Goal: Task Accomplishment & Management: Manage account settings

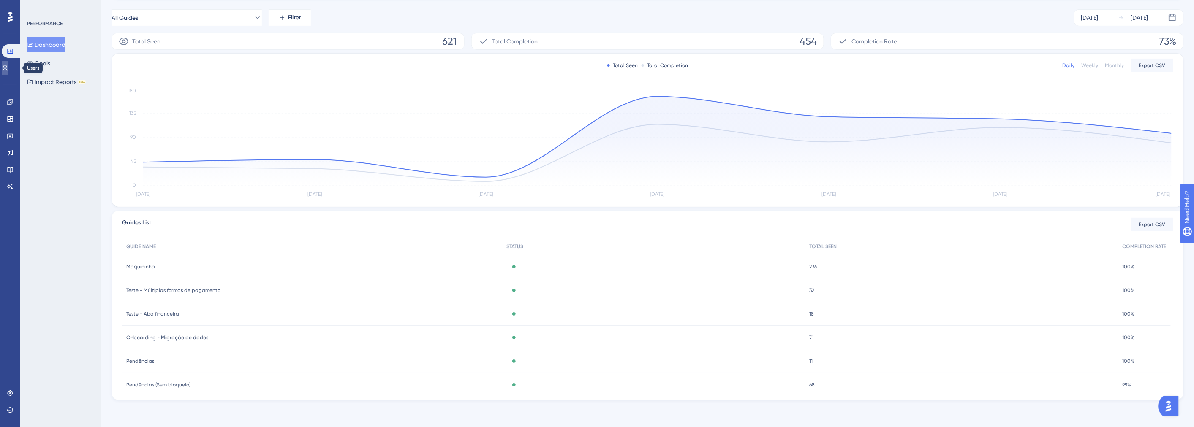
click at [0, 0] on icon at bounding box center [0, 0] width 0 height 0
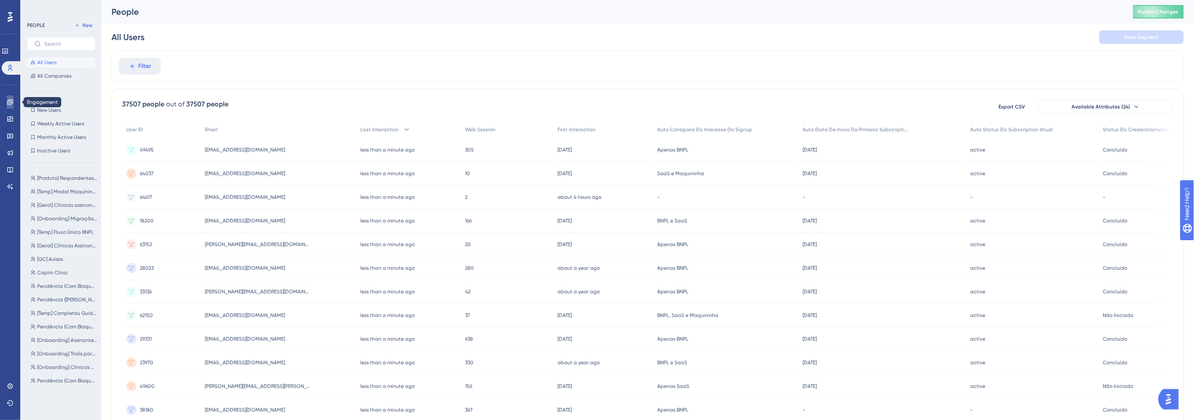
click at [0, 0] on link at bounding box center [0, 0] width 0 height 0
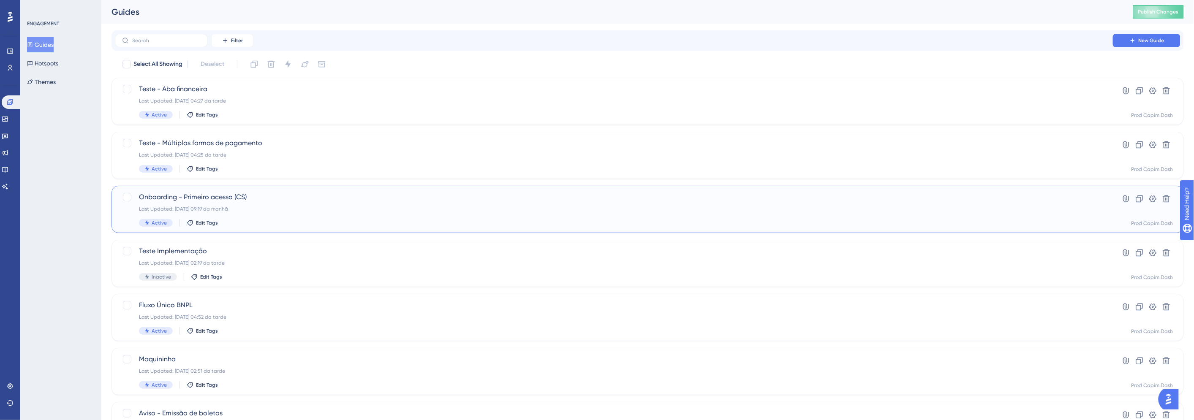
click at [290, 201] on span "Onboarding - Primeiro acesso (CS)" at bounding box center [614, 197] width 950 height 10
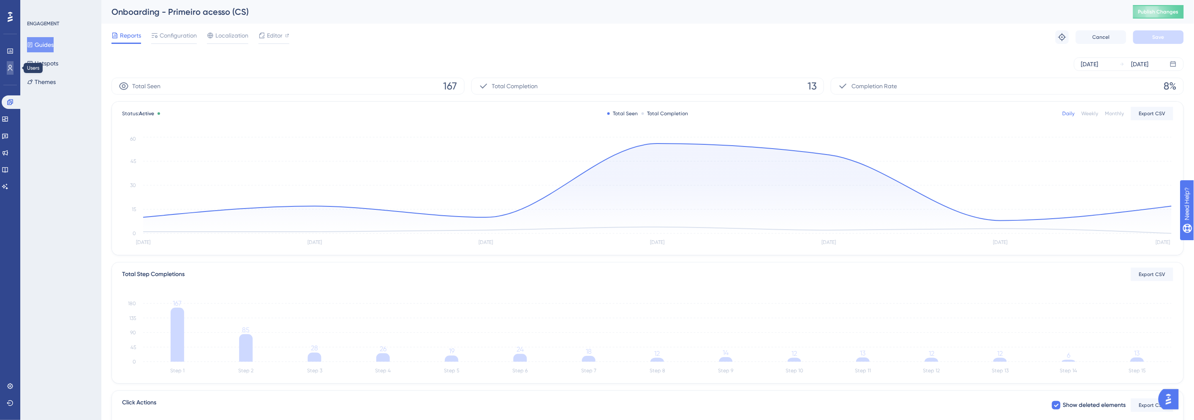
click at [0, 0] on link at bounding box center [0, 0] width 0 height 0
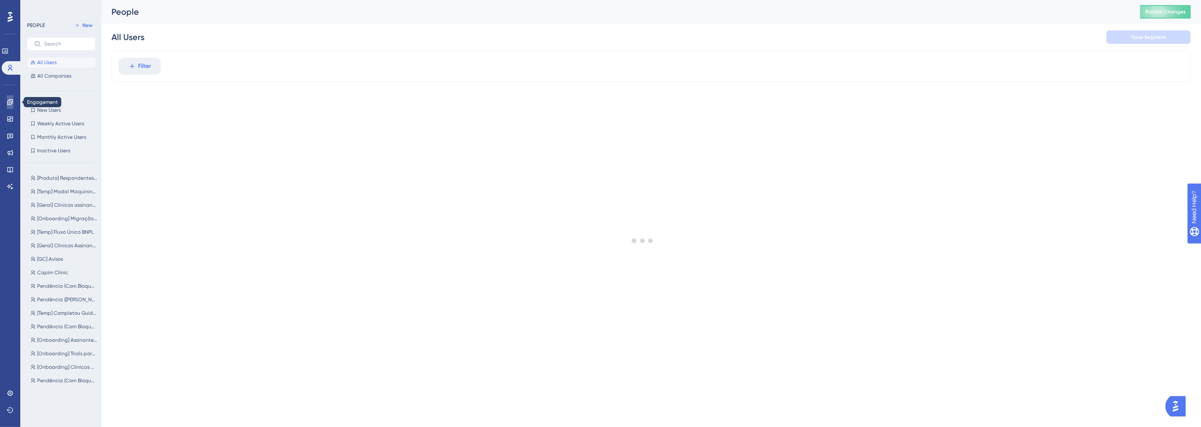
click at [0, 0] on link at bounding box center [0, 0] width 0 height 0
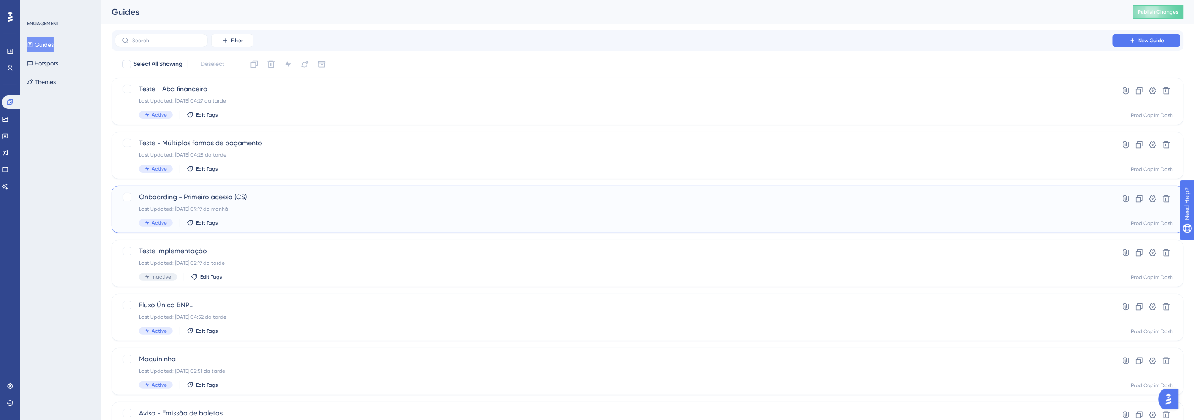
click at [315, 214] on div "Onboarding - Primeiro acesso (CS) Last Updated: [DATE] 09:19 da manhã Active Ed…" at bounding box center [614, 209] width 950 height 35
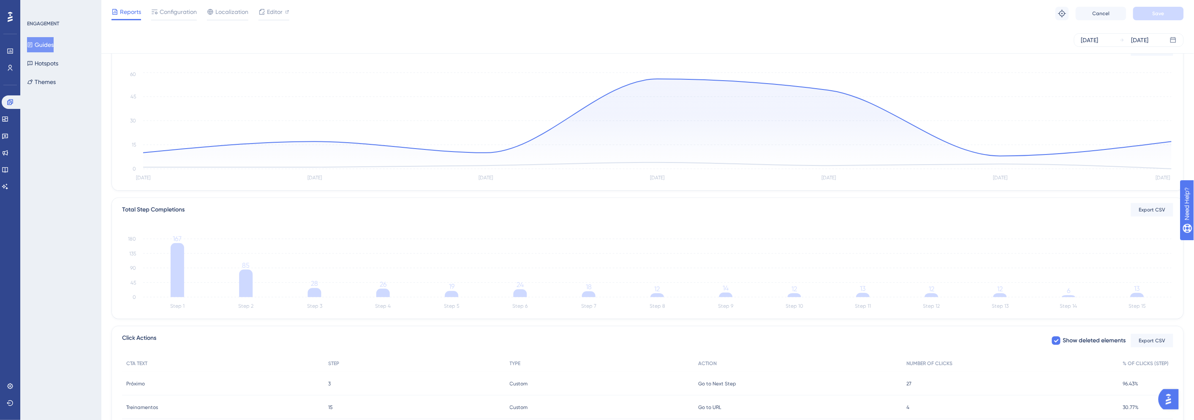
scroll to position [128, 0]
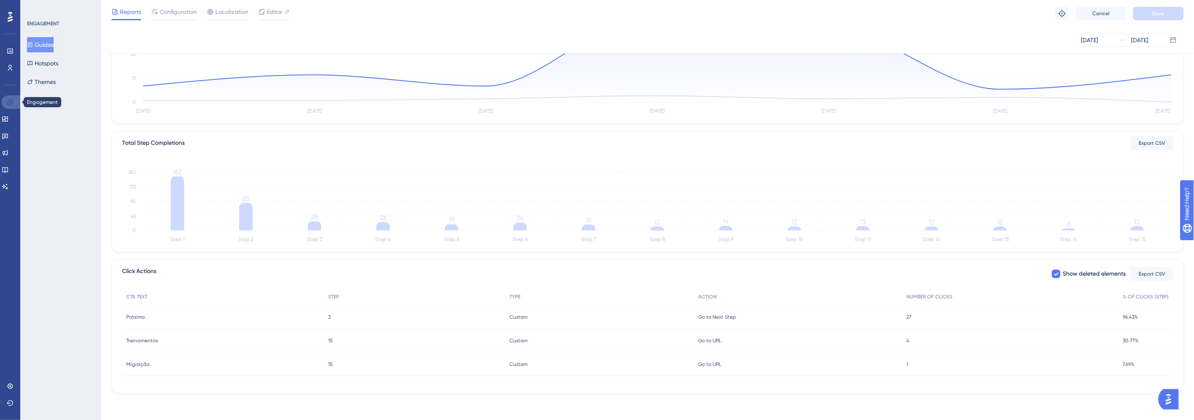
click at [11, 102] on icon at bounding box center [10, 102] width 7 height 7
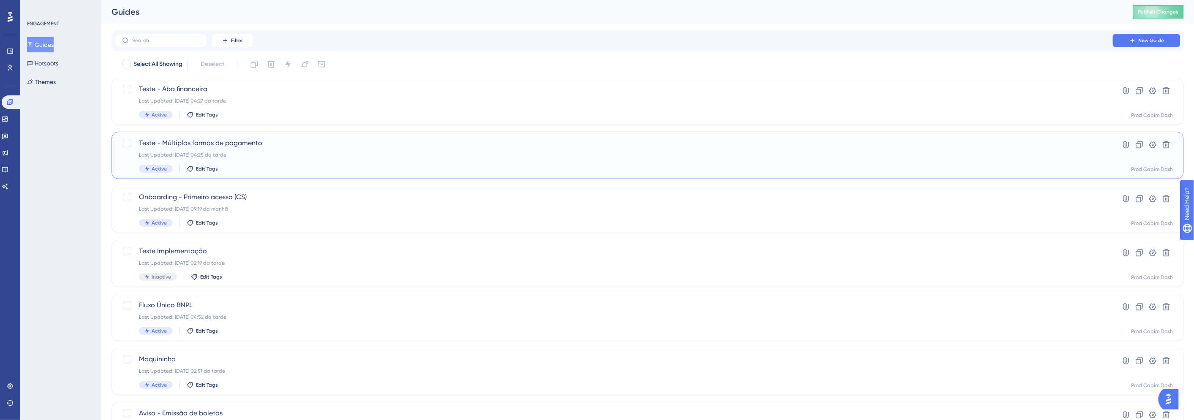
click at [272, 152] on div "Last Updated: [DATE] 04:25 da tarde" at bounding box center [614, 155] width 950 height 7
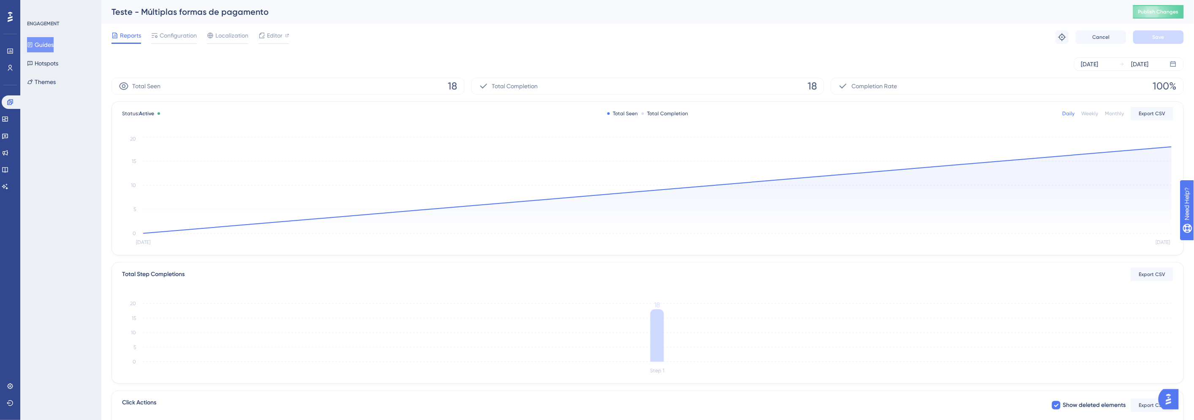
click at [48, 45] on button "Guides" at bounding box center [40, 44] width 27 height 15
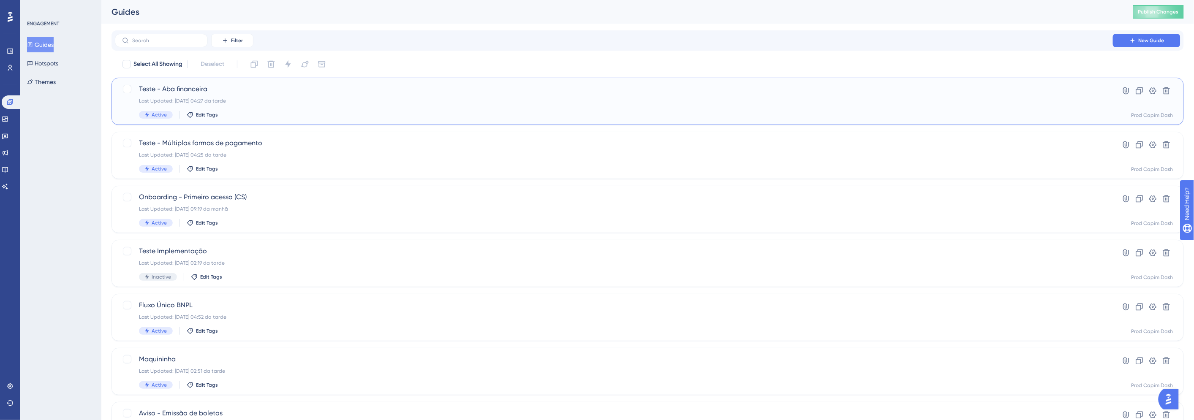
click at [318, 92] on span "Teste - Aba financeira" at bounding box center [614, 89] width 950 height 10
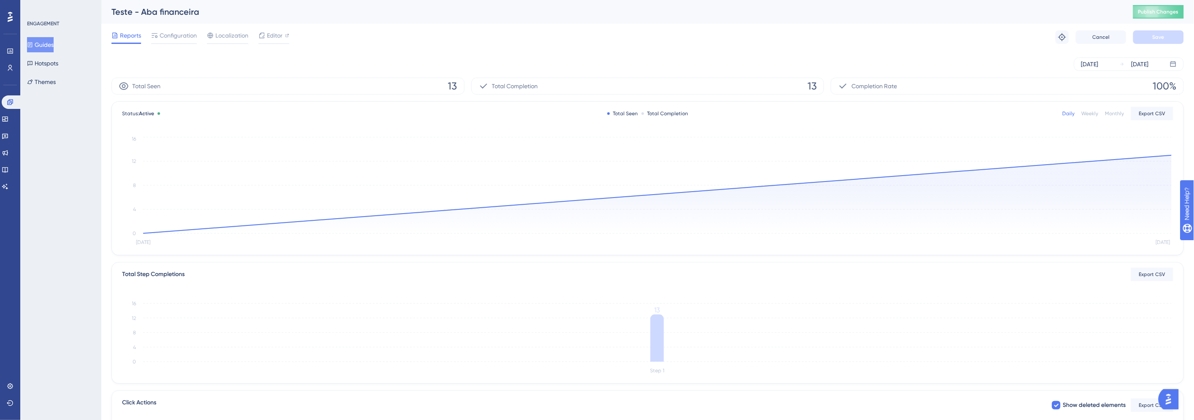
click at [50, 40] on button "Guides" at bounding box center [40, 44] width 27 height 15
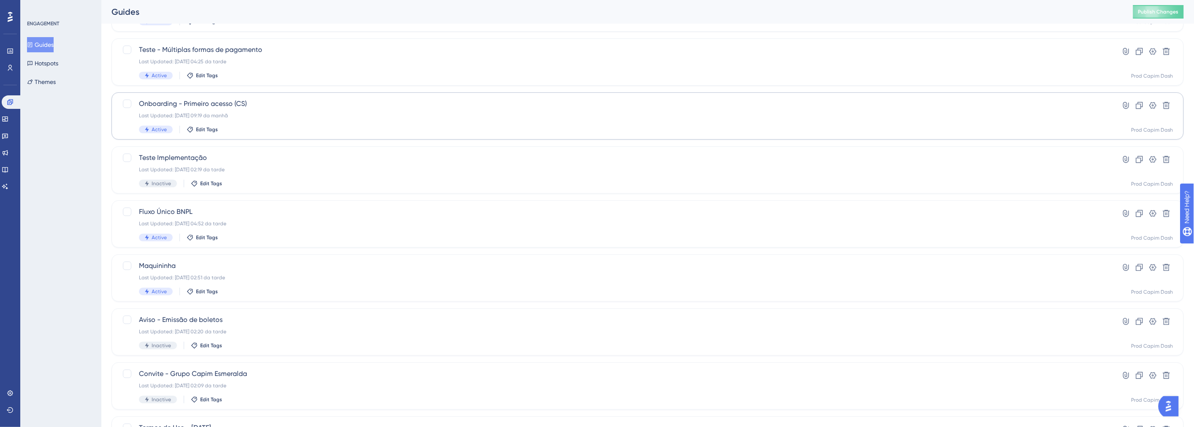
scroll to position [94, 0]
click at [255, 205] on div "Fluxo Único BNPL Last Updated: [DATE] 04:52 da tarde Active Edit Tags Hyperlink…" at bounding box center [647, 223] width 1072 height 47
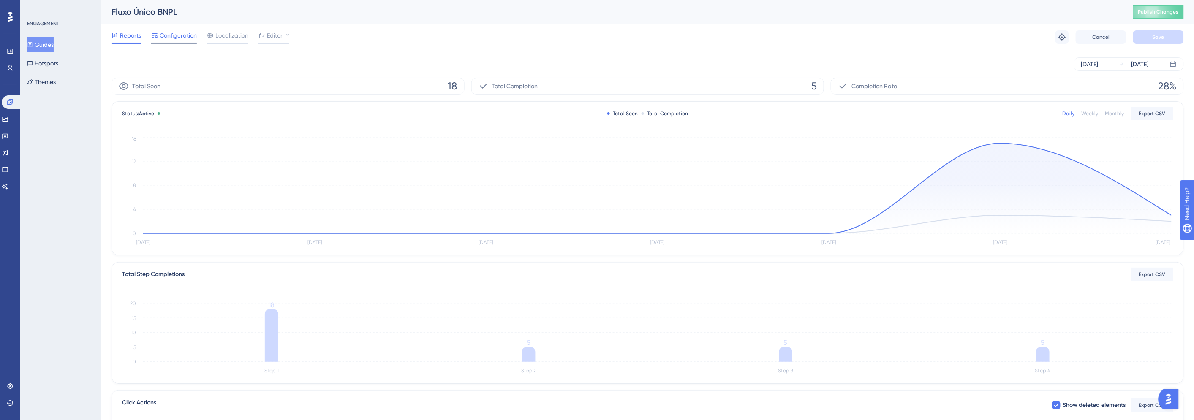
click at [167, 36] on span "Configuration" at bounding box center [178, 35] width 37 height 10
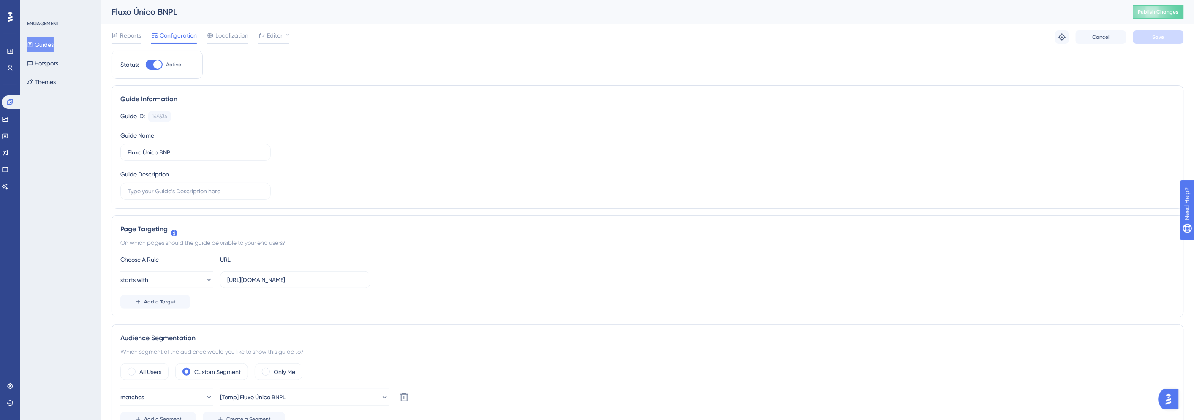
click at [52, 46] on button "Guides" at bounding box center [40, 44] width 27 height 15
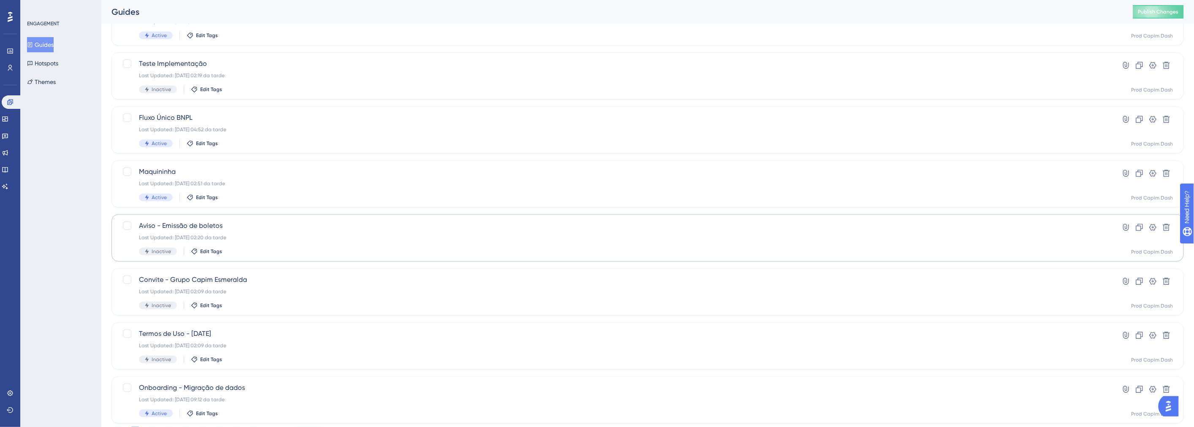
scroll to position [228, 0]
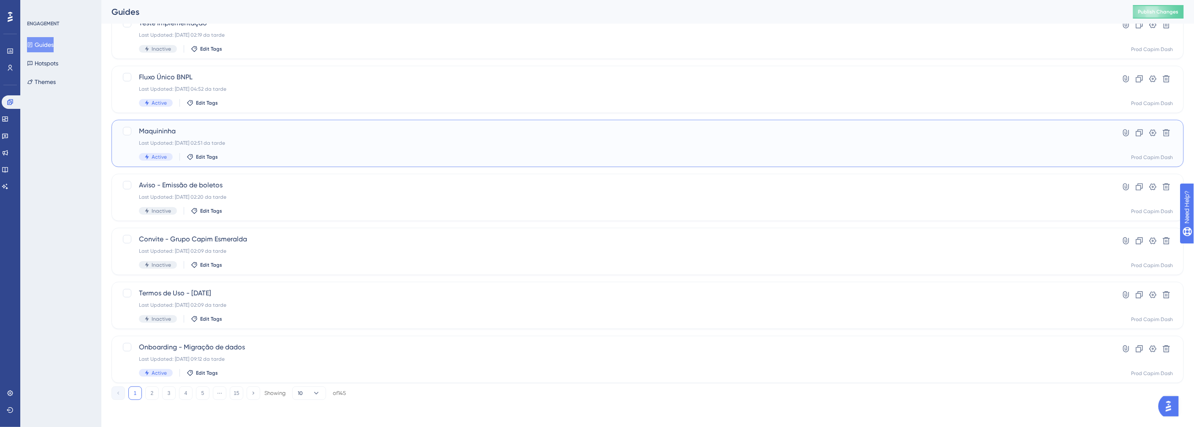
click at [240, 130] on span "Maquininha" at bounding box center [614, 131] width 950 height 10
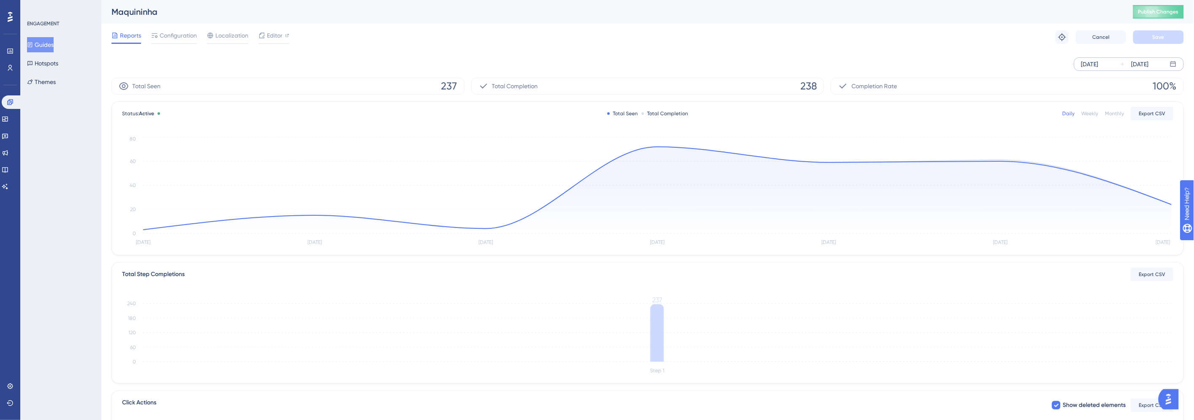
click at [1089, 62] on div "[DATE]" at bounding box center [1089, 64] width 17 height 10
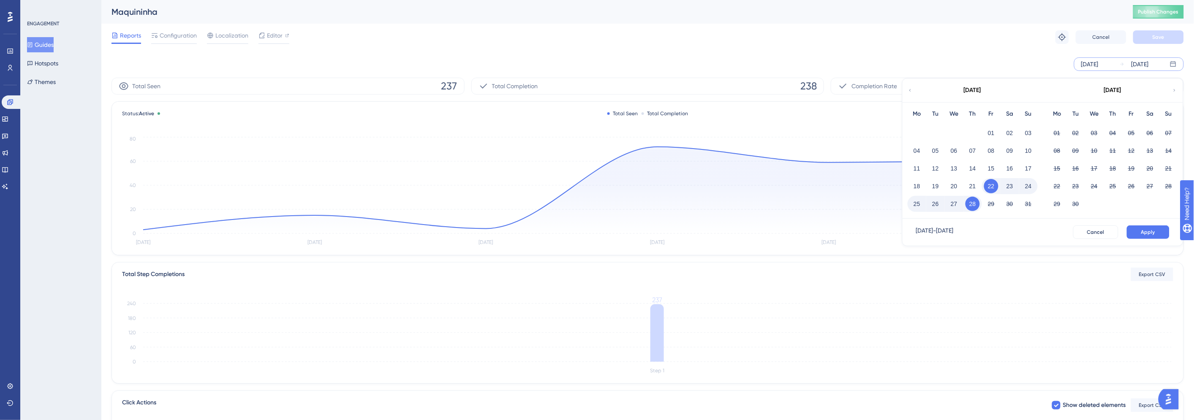
click at [830, 22] on div "Maquininha Publish Changes" at bounding box center [647, 12] width 1092 height 24
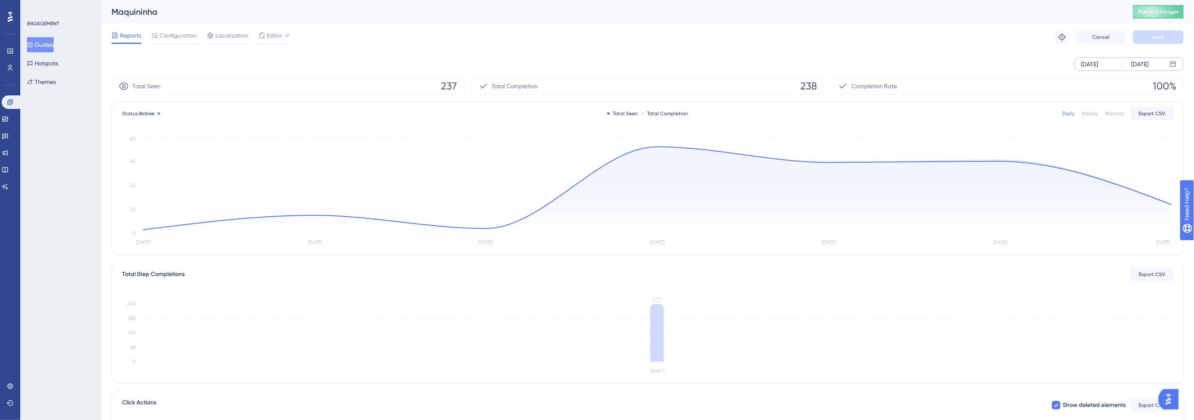
click at [1086, 67] on div "[DATE]" at bounding box center [1089, 64] width 17 height 10
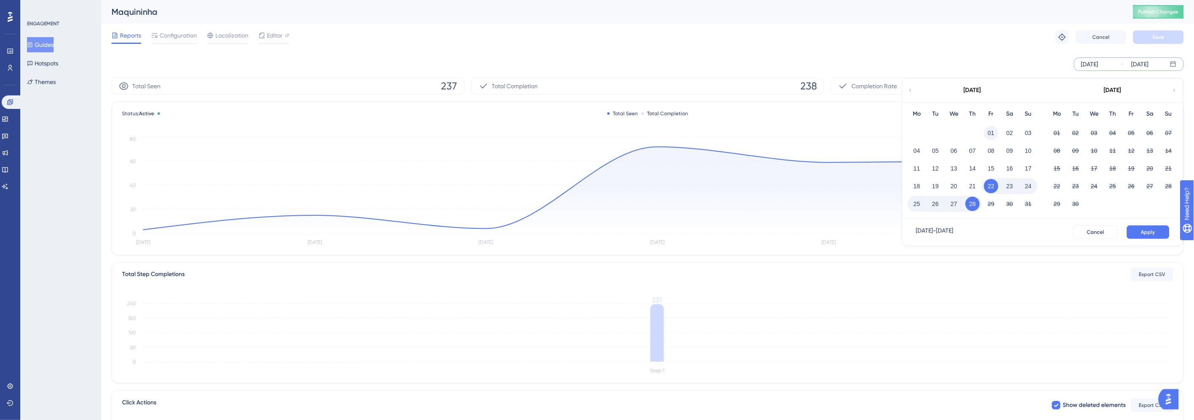
click at [988, 131] on button "01" at bounding box center [991, 133] width 14 height 14
click at [1159, 229] on button "Apply" at bounding box center [1148, 232] width 43 height 14
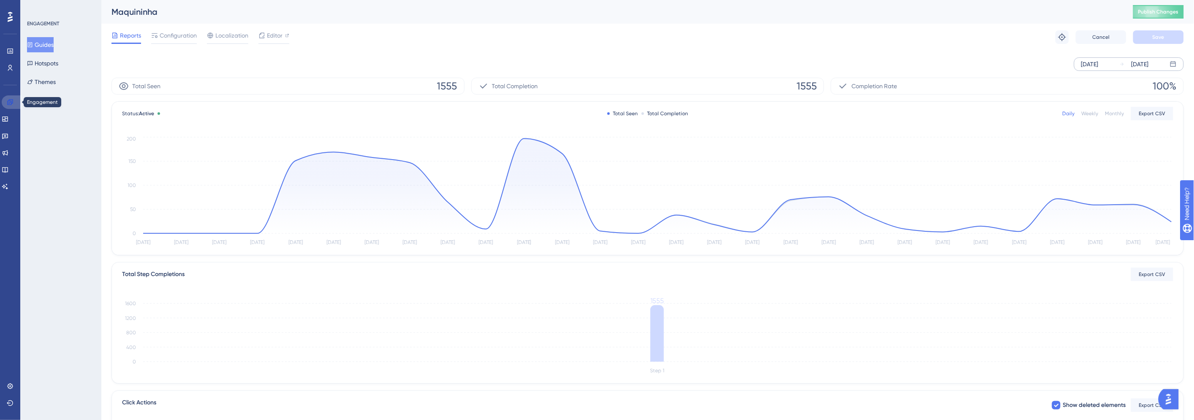
click at [0, 0] on link at bounding box center [0, 0] width 0 height 0
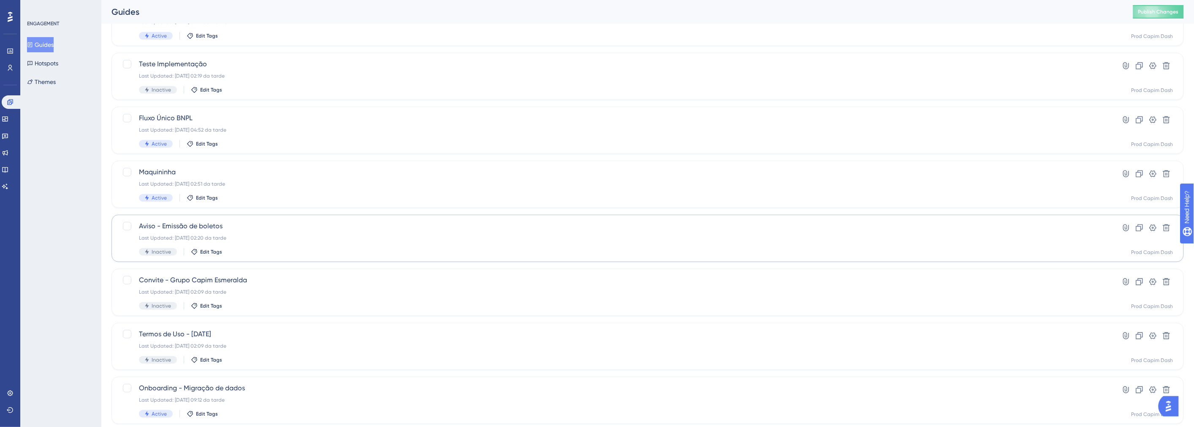
scroll to position [228, 0]
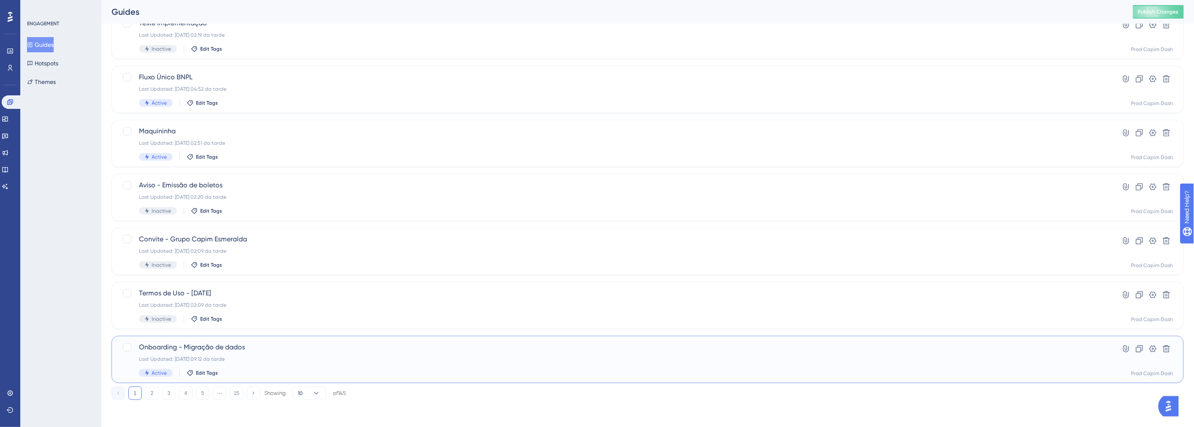
click at [292, 362] on div "Onboarding - Migração de dados Last Updated: [DATE] 09:12 da tarde Active Edit …" at bounding box center [614, 359] width 950 height 35
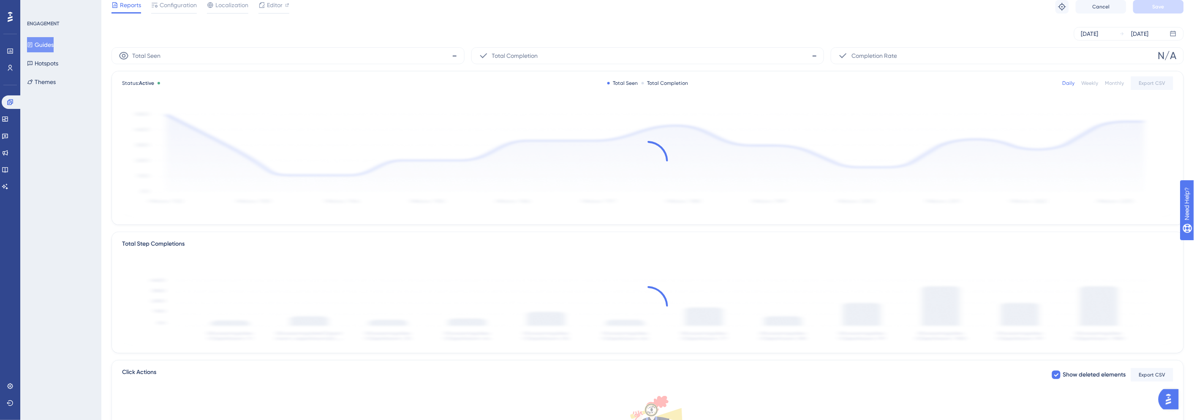
scroll to position [47, 0]
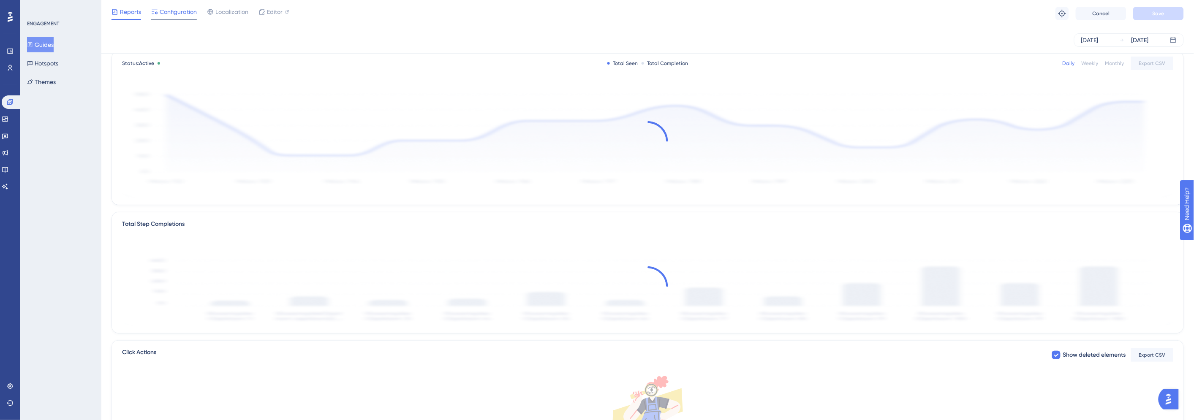
click at [179, 17] on div "Configuration" at bounding box center [174, 14] width 46 height 14
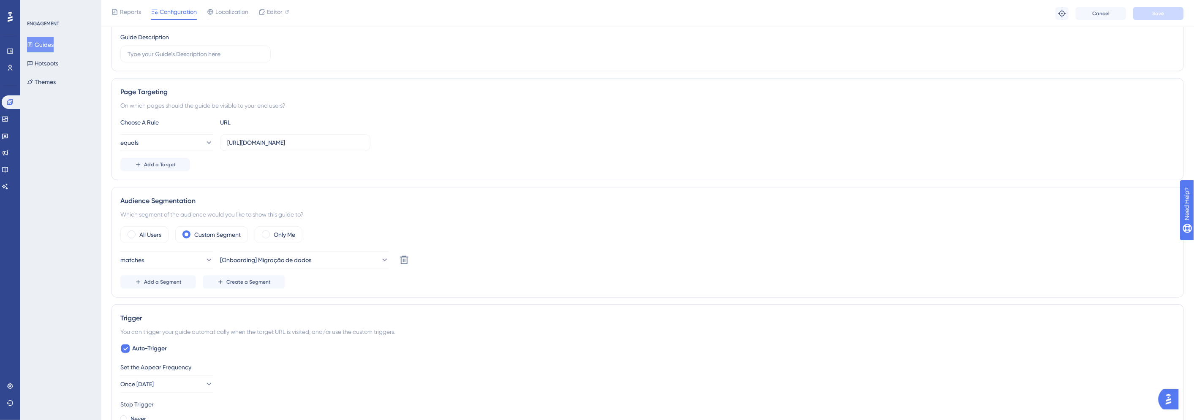
scroll to position [234, 0]
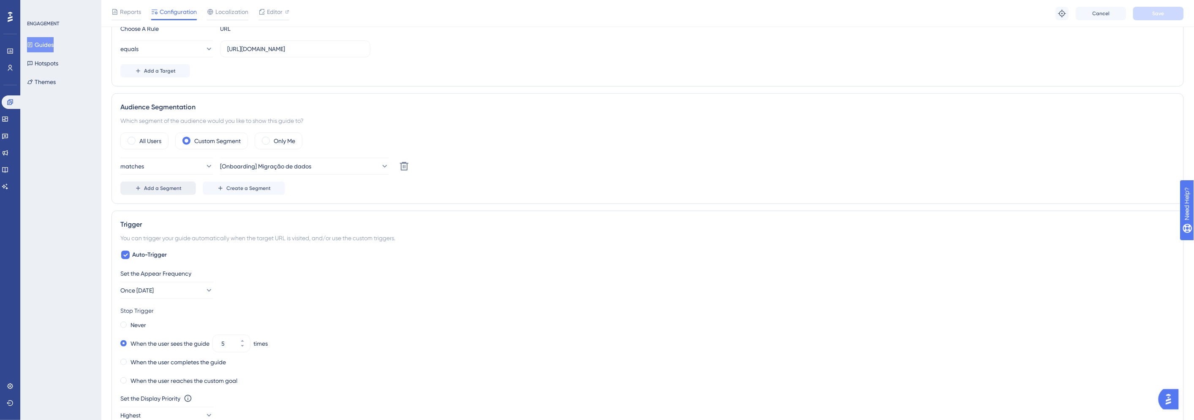
click at [175, 191] on span "Add a Segment" at bounding box center [163, 188] width 38 height 7
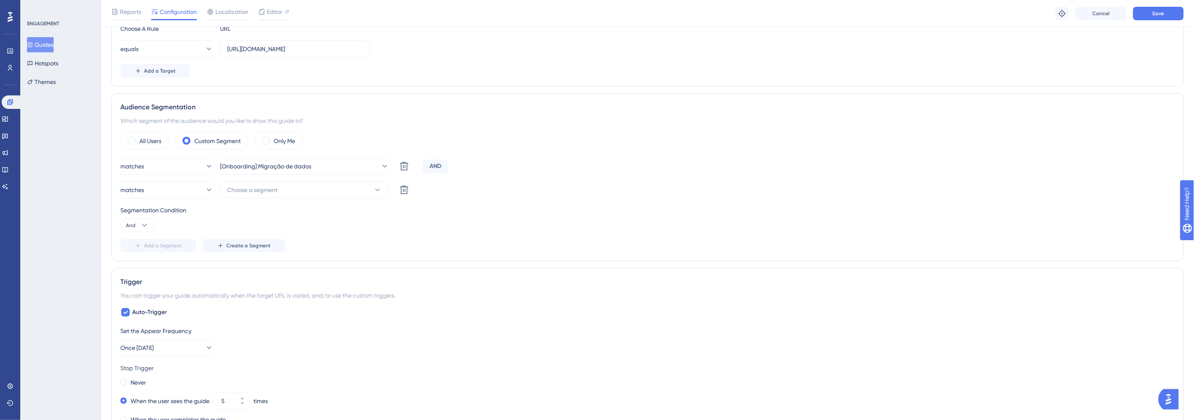
click at [154, 199] on div "matches [Onboarding] Migração de dados Delete AND matches Choose a segment Dele…" at bounding box center [647, 205] width 1054 height 95
click at [155, 194] on button "matches" at bounding box center [166, 190] width 93 height 17
click at [288, 212] on div "Segmentation Condition" at bounding box center [647, 210] width 1054 height 10
click at [406, 191] on icon at bounding box center [404, 190] width 10 height 10
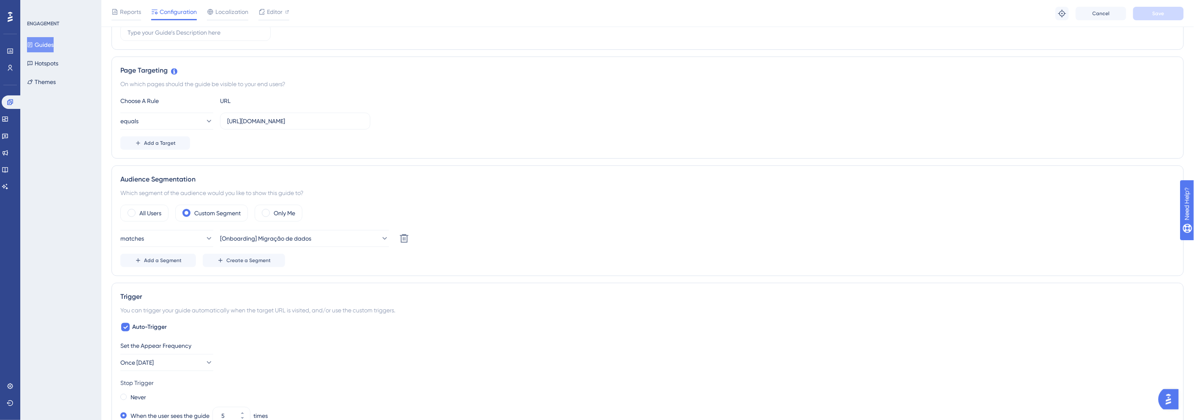
scroll to position [0, 0]
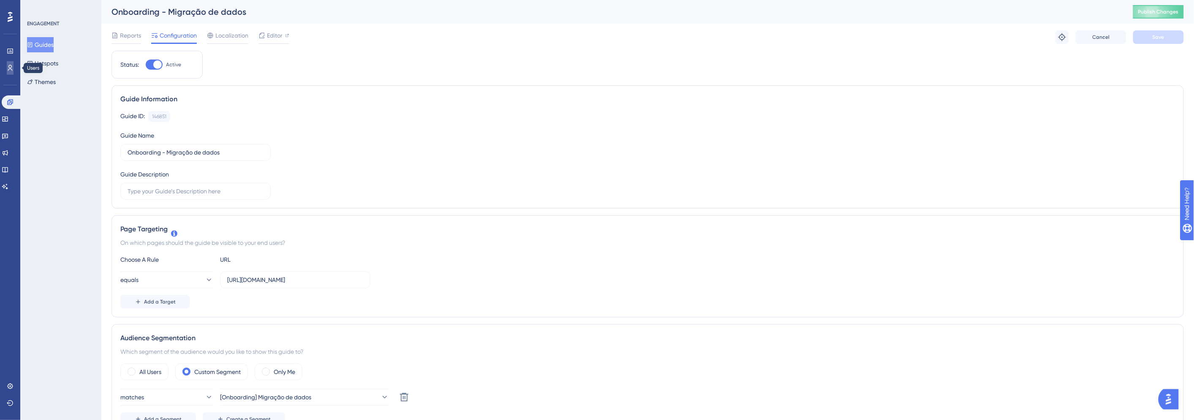
click at [0, 0] on link at bounding box center [0, 0] width 0 height 0
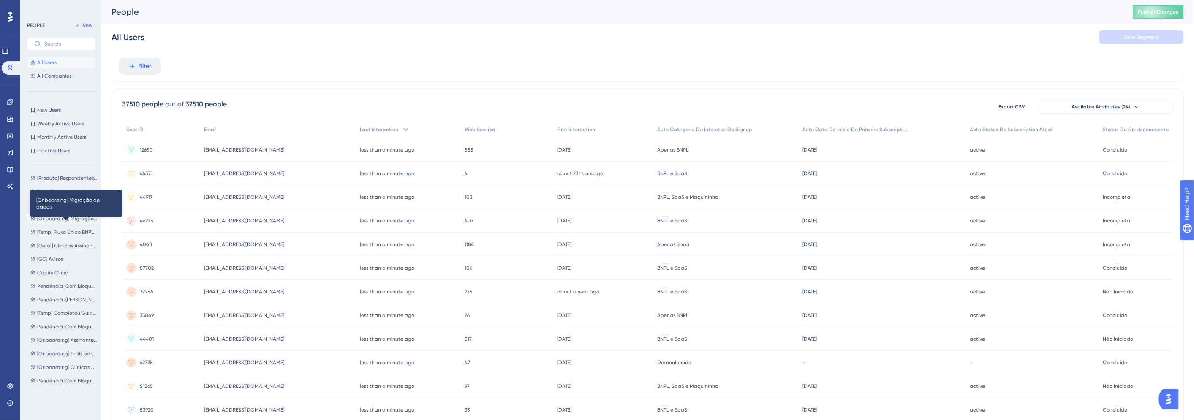
click at [62, 216] on span "[Onboarding] Migração de dados" at bounding box center [67, 218] width 60 height 7
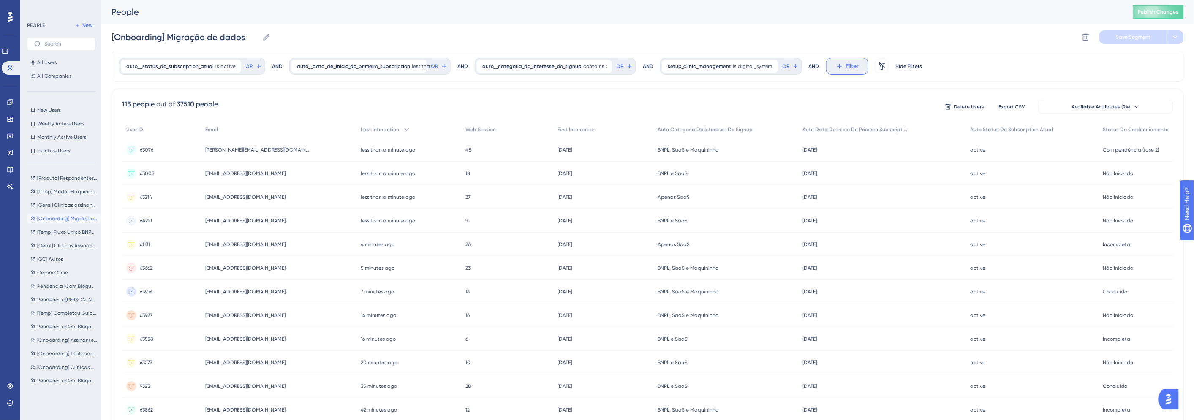
click at [849, 68] on span "Filter" at bounding box center [852, 66] width 13 height 10
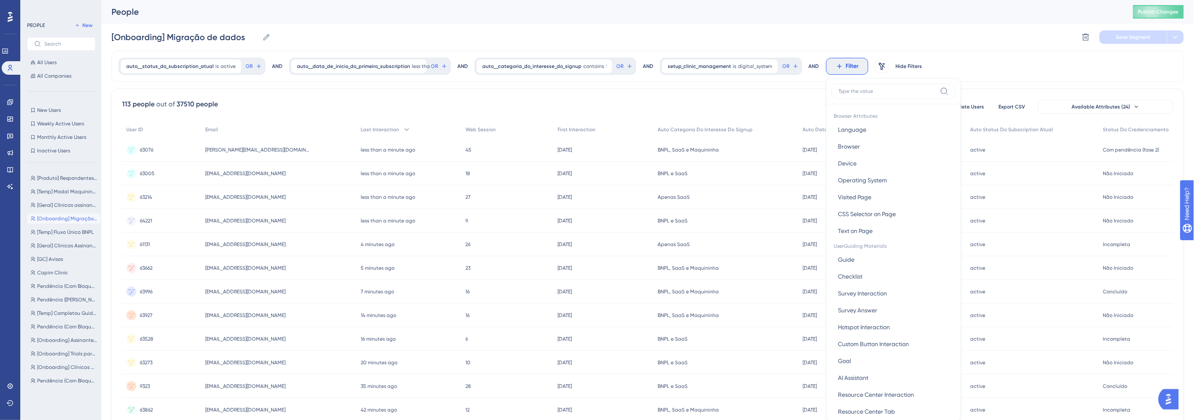
scroll to position [39, 0]
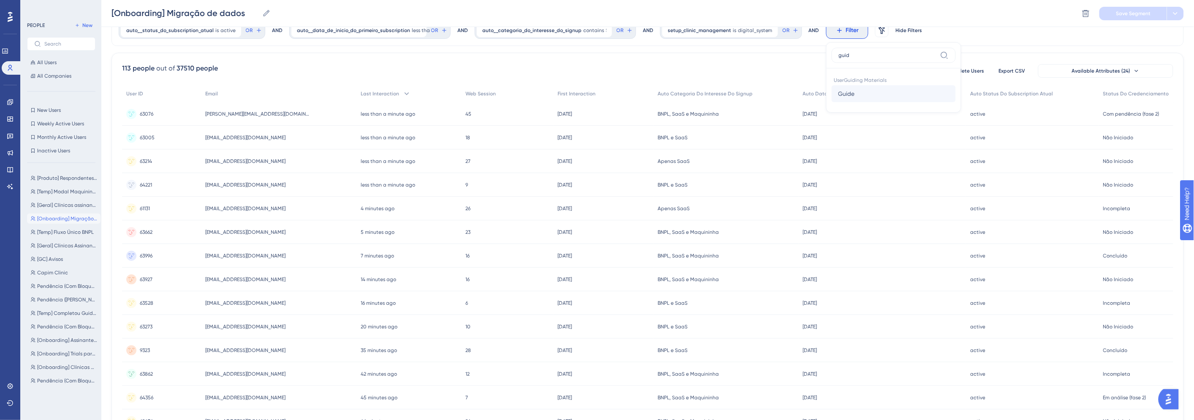
type input "guid"
click at [842, 97] on span "Guide" at bounding box center [846, 94] width 16 height 10
click at [855, 102] on label "is completed" at bounding box center [862, 102] width 35 height 10
click at [861, 100] on span "Choose a guide" at bounding box center [863, 98] width 42 height 10
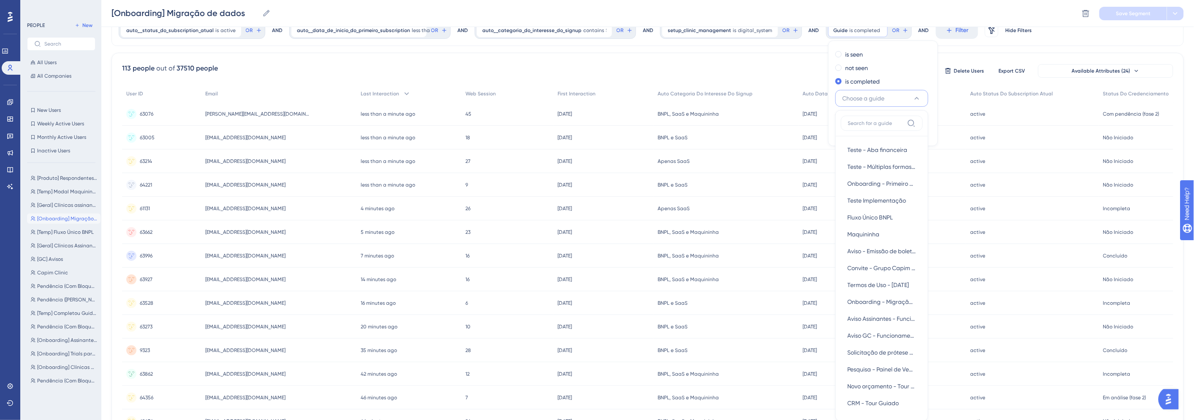
scroll to position [28, 0]
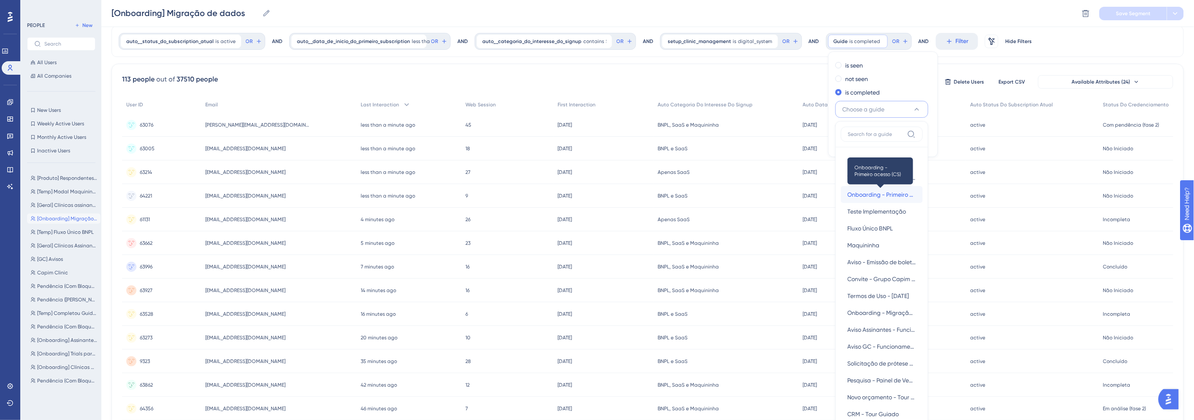
click at [867, 192] on span "Onboarding - Primeiro acesso (CS)" at bounding box center [881, 195] width 68 height 10
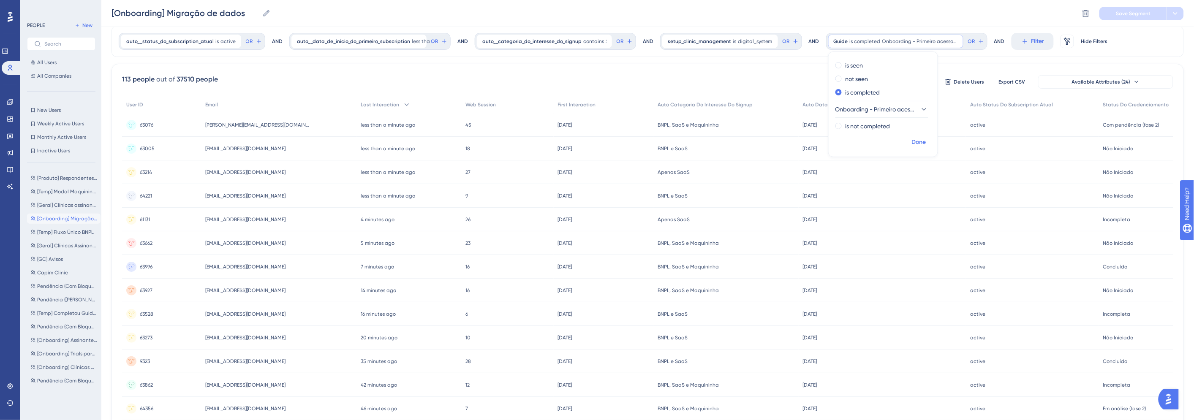
click at [912, 144] on span "Done" at bounding box center [919, 142] width 14 height 10
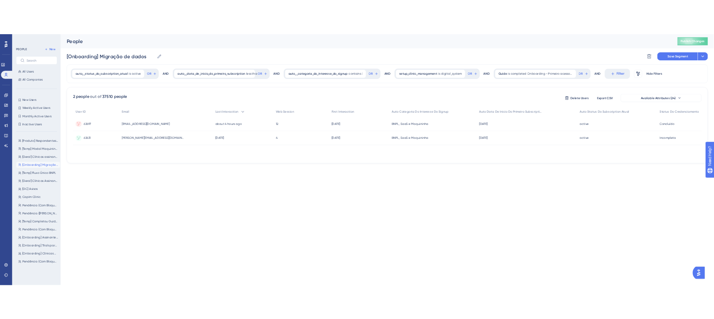
scroll to position [0, 0]
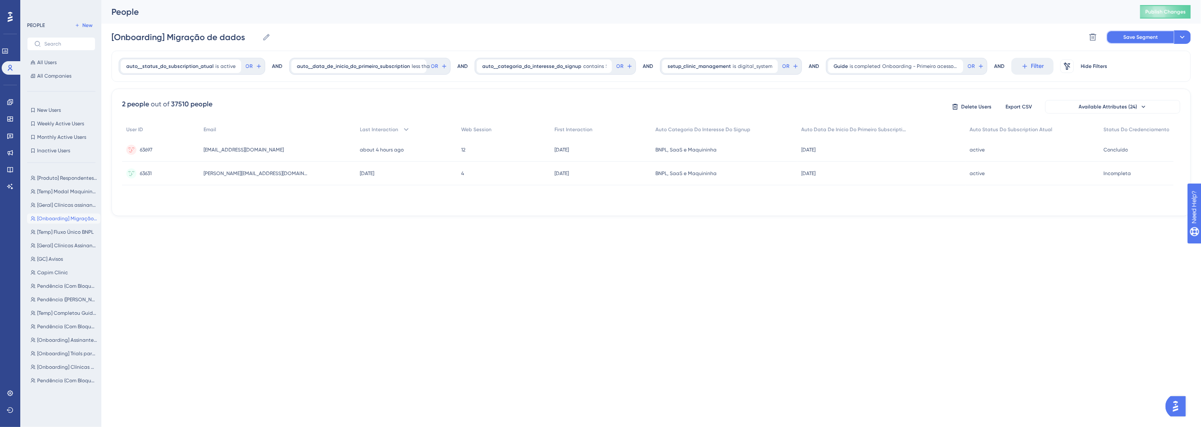
click at [1128, 37] on span "Save Segment" at bounding box center [1140, 37] width 35 height 7
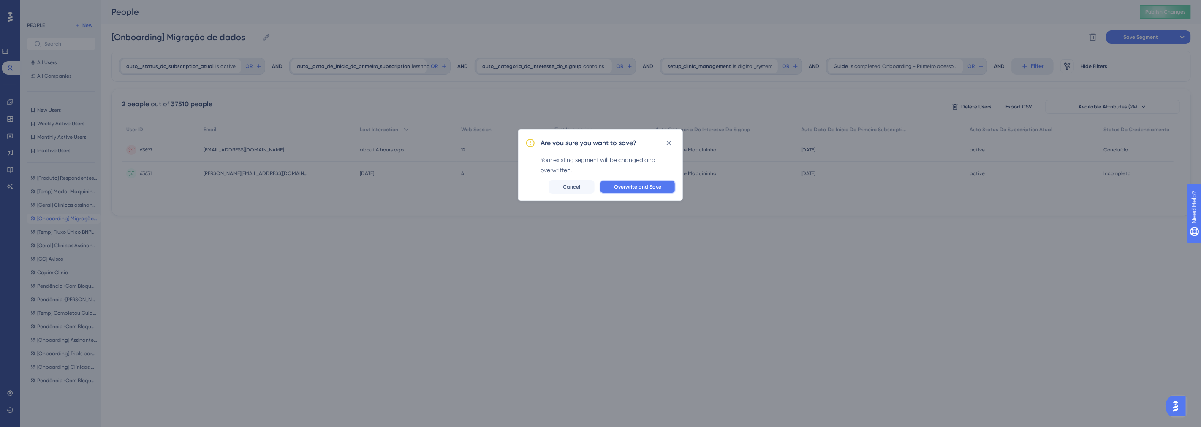
click at [627, 187] on span "Overwrite and Save" at bounding box center [637, 187] width 47 height 7
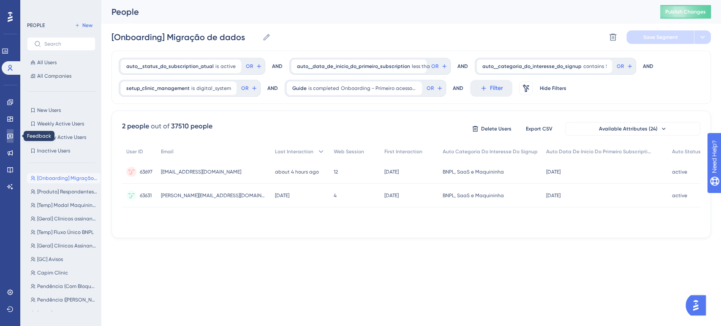
click at [9, 133] on icon at bounding box center [10, 136] width 7 height 7
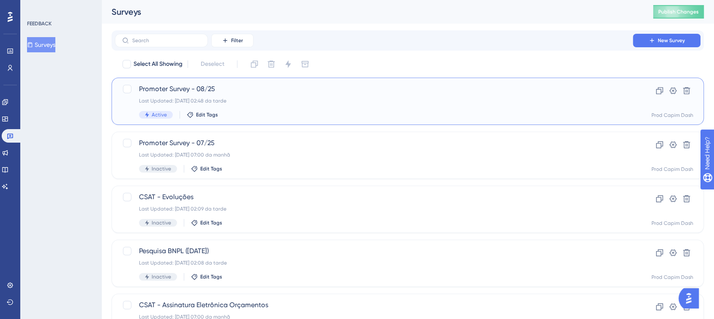
click at [246, 103] on div "Last Updated: [DATE] 02:48 da tarde" at bounding box center [374, 101] width 470 height 7
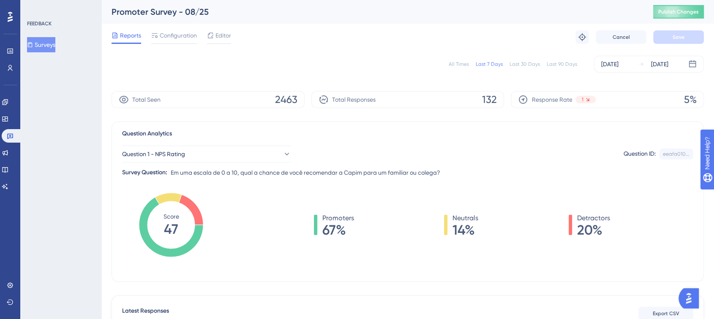
click at [462, 63] on div "All Times" at bounding box center [458, 64] width 20 height 7
click at [483, 62] on div "Last 7 Days" at bounding box center [488, 64] width 27 height 7
click at [456, 59] on div "All Times Last 7 Days Last 30 Days Last 90 Days [DATE] [DATE]" at bounding box center [407, 64] width 592 height 17
click at [457, 67] on div "All Times" at bounding box center [458, 64] width 20 height 7
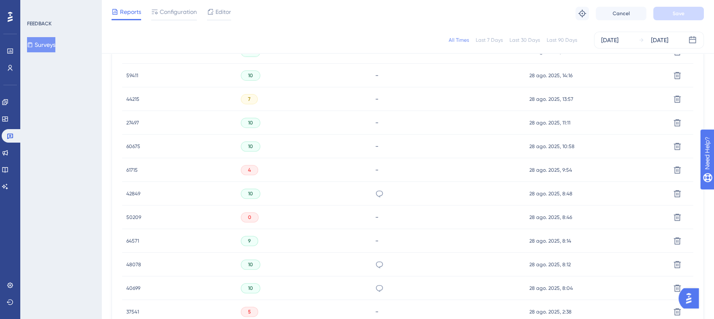
scroll to position [318, 0]
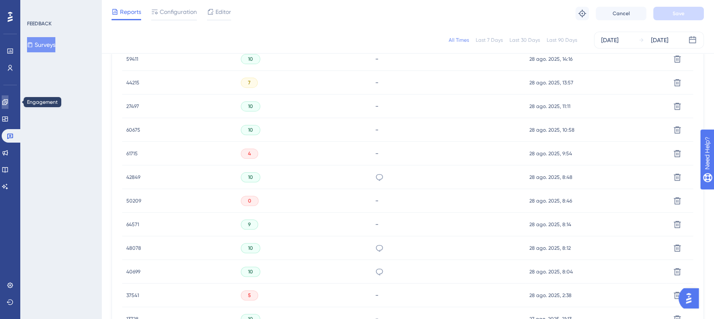
click at [8, 100] on icon at bounding box center [5, 102] width 7 height 7
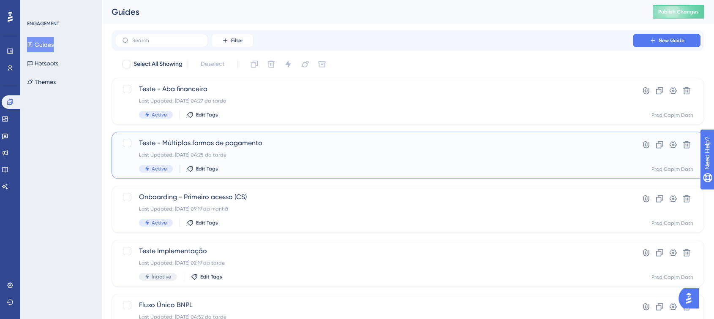
click at [280, 147] on span "Teste - Múltiplas formas de pagamento" at bounding box center [374, 143] width 470 height 10
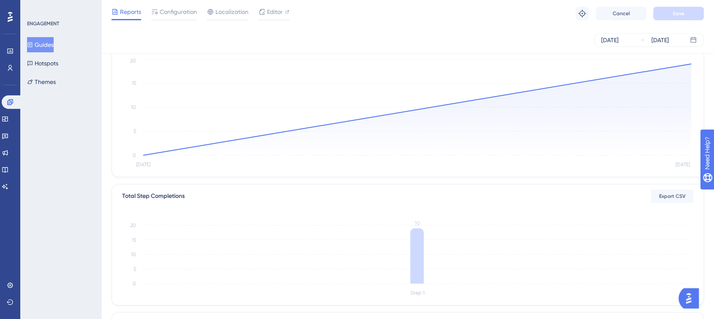
scroll to position [86, 7]
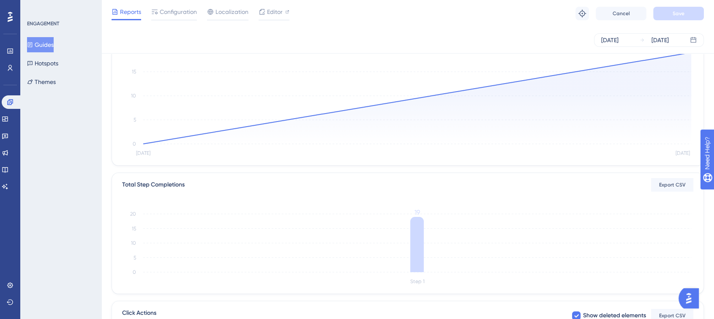
click at [278, 158] on icon "Aug [DATE] 0 5 10 15 20" at bounding box center [407, 102] width 571 height 113
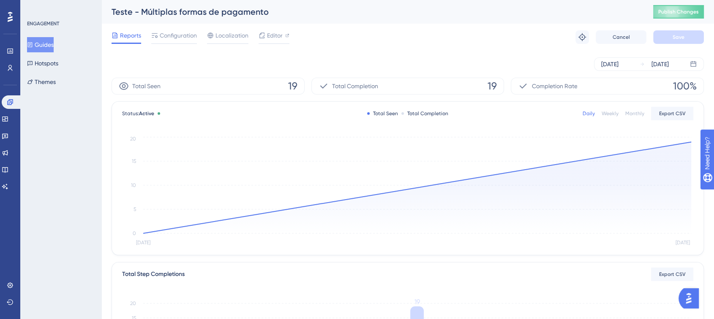
click at [54, 43] on button "Guides" at bounding box center [40, 44] width 27 height 15
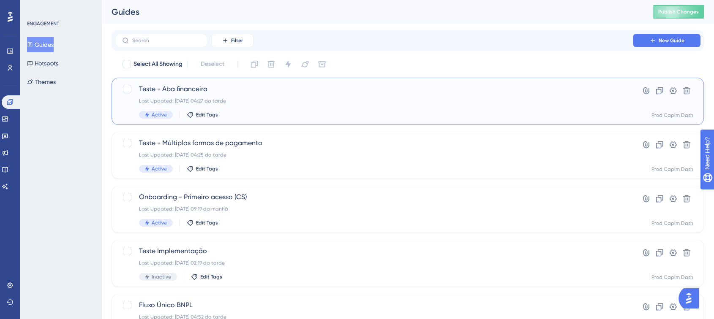
click at [266, 107] on div "Teste - Aba financeira Last Updated: [DATE] 04:27 da tarde Active Edit Tags" at bounding box center [374, 101] width 470 height 35
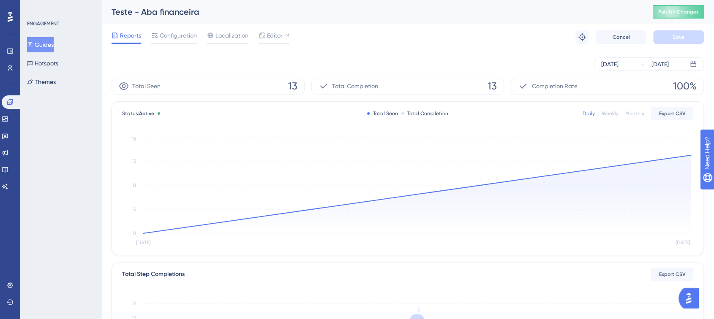
click at [41, 46] on button "Guides" at bounding box center [40, 44] width 27 height 15
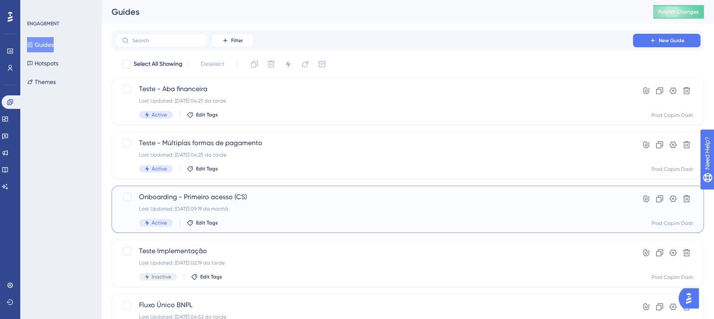
click at [279, 217] on div "Onboarding - Primeiro acesso (CS) Last Updated: [DATE] 09:19 da manhã Active Ed…" at bounding box center [374, 209] width 470 height 35
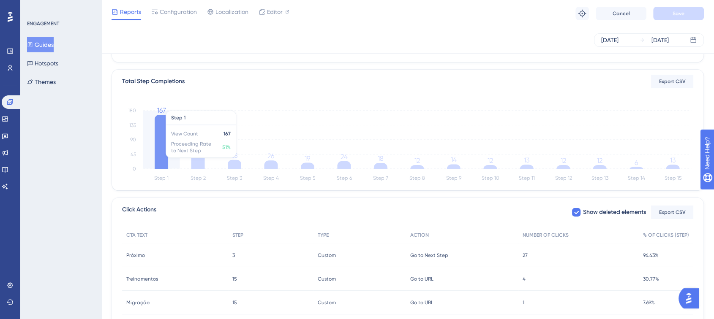
scroll to position [186, 0]
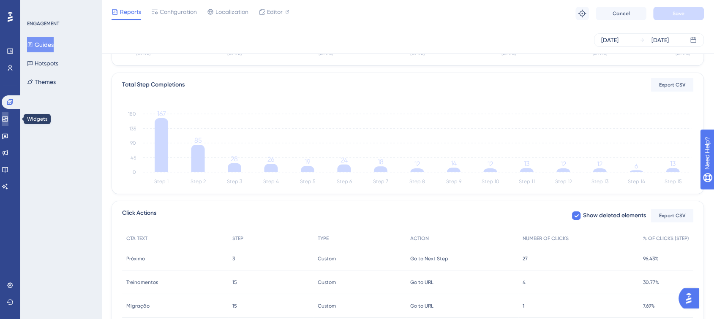
click at [7, 119] on icon at bounding box center [4, 119] width 5 height 5
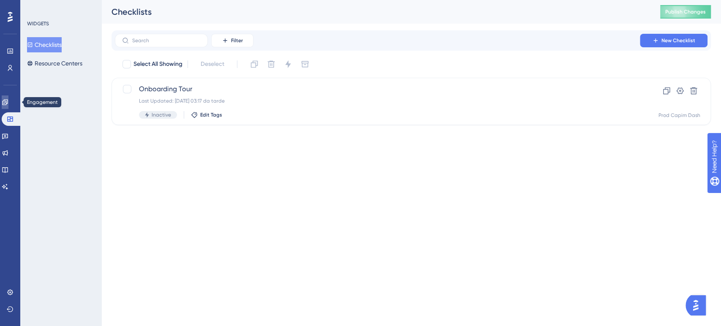
click at [0, 0] on link at bounding box center [0, 0] width 0 height 0
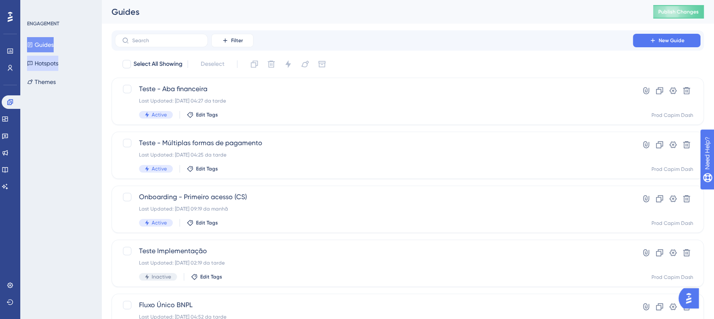
click at [51, 69] on button "Hotspots" at bounding box center [42, 63] width 31 height 15
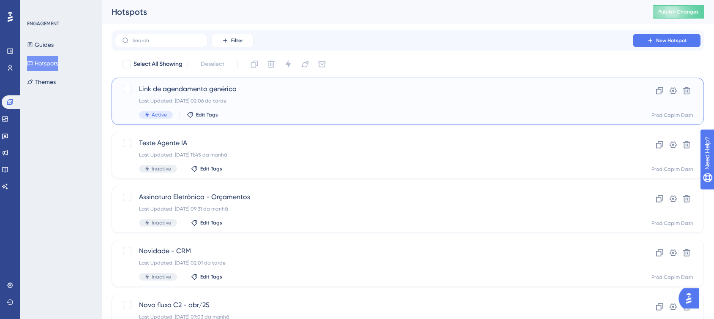
click at [301, 106] on div "Link de agendamento genérico Last Updated: [DATE] 02:06 da tarde Active Edit Ta…" at bounding box center [374, 101] width 470 height 35
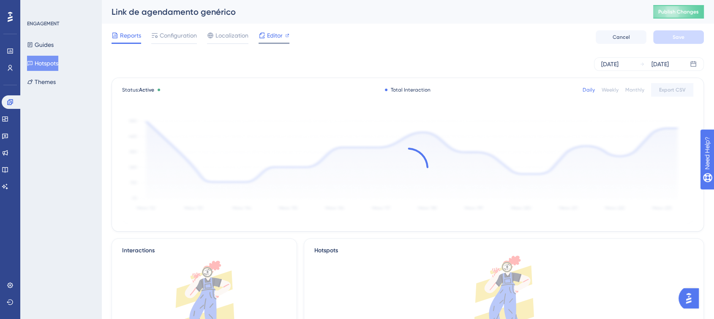
click at [274, 38] on span "Editor" at bounding box center [275, 35] width 16 height 10
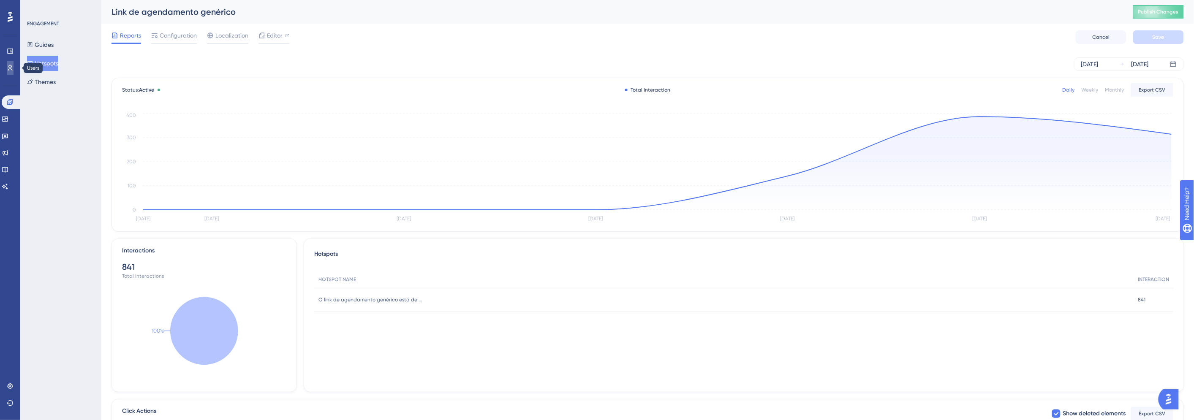
click at [0, 0] on icon at bounding box center [0, 0] width 0 height 0
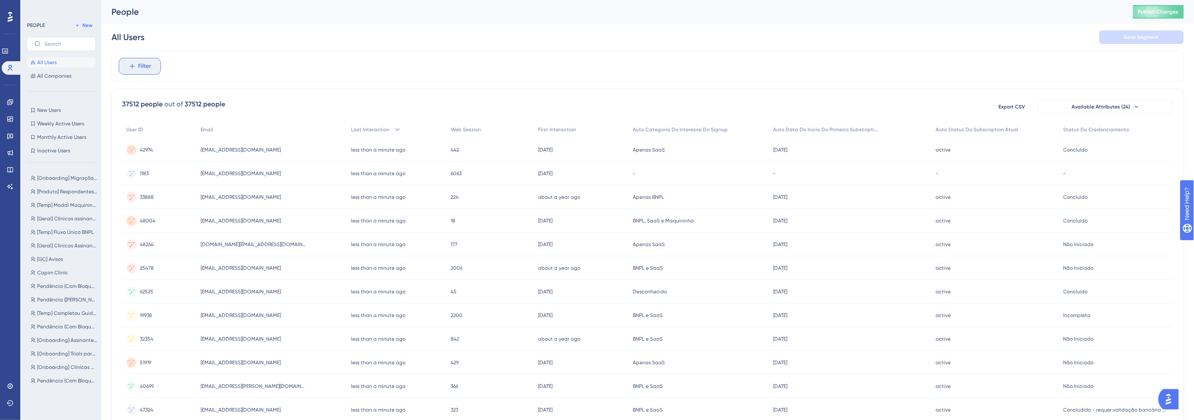
click at [147, 74] on button "Filter" at bounding box center [140, 66] width 42 height 17
type input "data"
click at [200, 133] on span "auto__data_de_inicio_do_primeiro_subscription" at bounding box center [181, 130] width 100 height 10
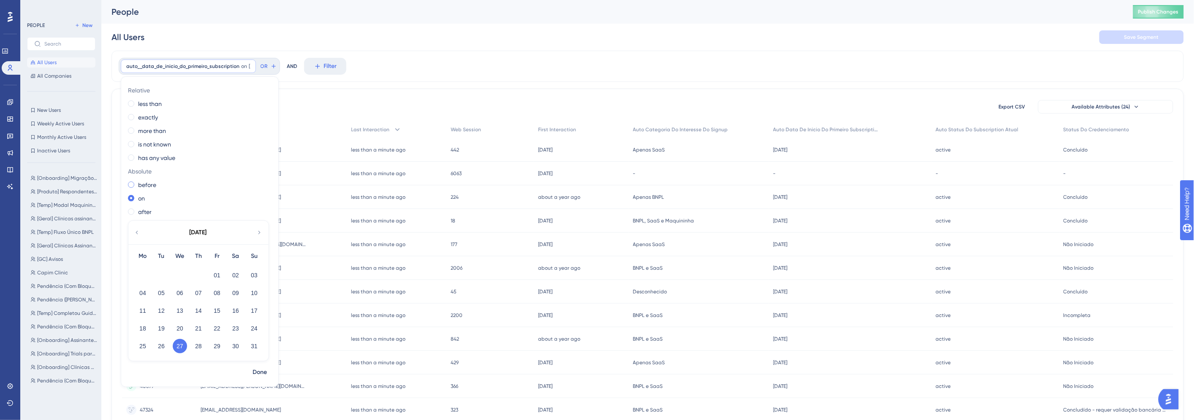
click at [144, 187] on label "before" at bounding box center [147, 185] width 18 height 10
click at [138, 233] on icon at bounding box center [136, 233] width 7 height 8
click at [160, 272] on button "01" at bounding box center [161, 275] width 14 height 14
click at [144, 209] on label "after" at bounding box center [145, 212] width 14 height 10
click at [275, 69] on icon at bounding box center [273, 66] width 7 height 7
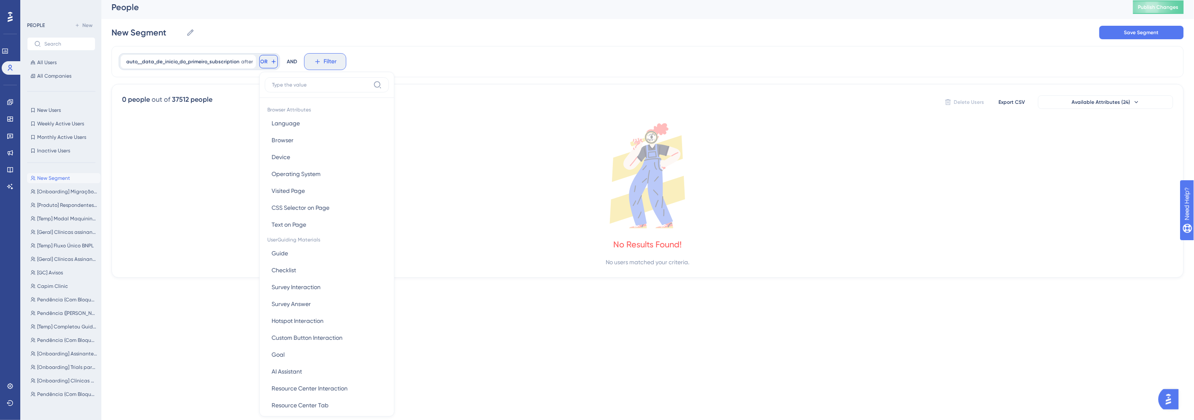
click at [306, 59] on button "Filter" at bounding box center [325, 61] width 42 height 17
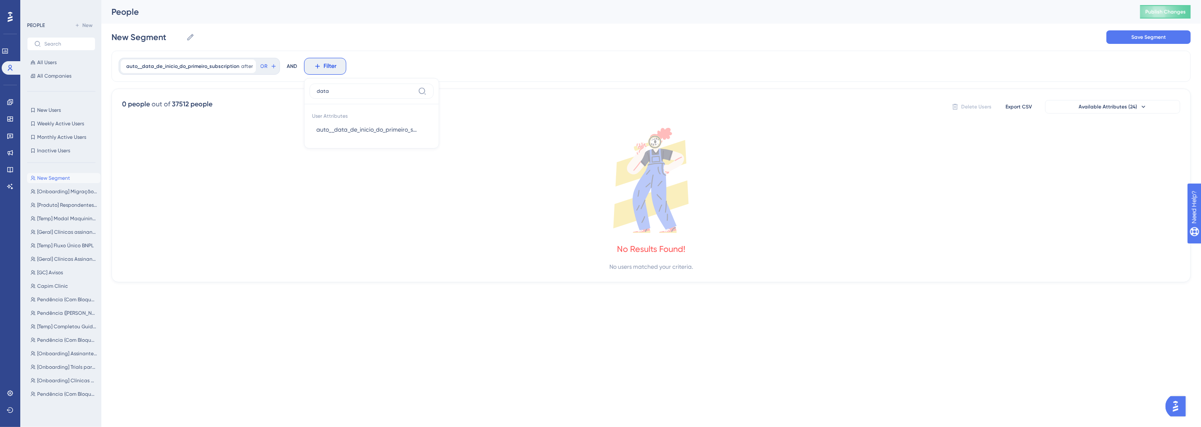
click at [343, 88] on input "data" at bounding box center [366, 91] width 98 height 7
type input "data"
click at [347, 130] on span "auto__data_de_inicio_do_primeiro_subscription" at bounding box center [366, 130] width 100 height 10
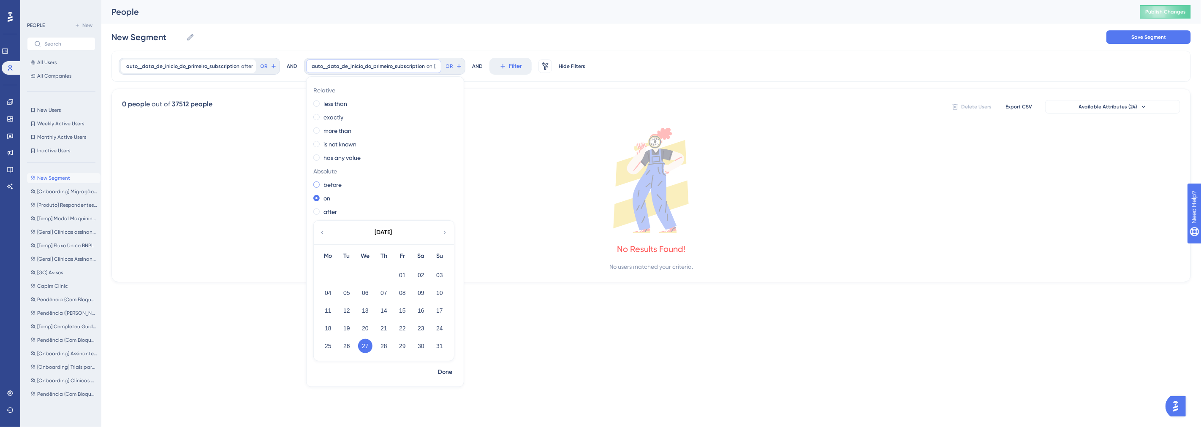
click at [337, 185] on label "before" at bounding box center [332, 185] width 18 height 10
click at [324, 231] on icon at bounding box center [322, 233] width 7 height 8
click at [388, 347] on button "31" at bounding box center [384, 346] width 14 height 14
click at [448, 370] on span "Done" at bounding box center [445, 372] width 14 height 10
click at [500, 65] on icon at bounding box center [503, 66] width 8 height 8
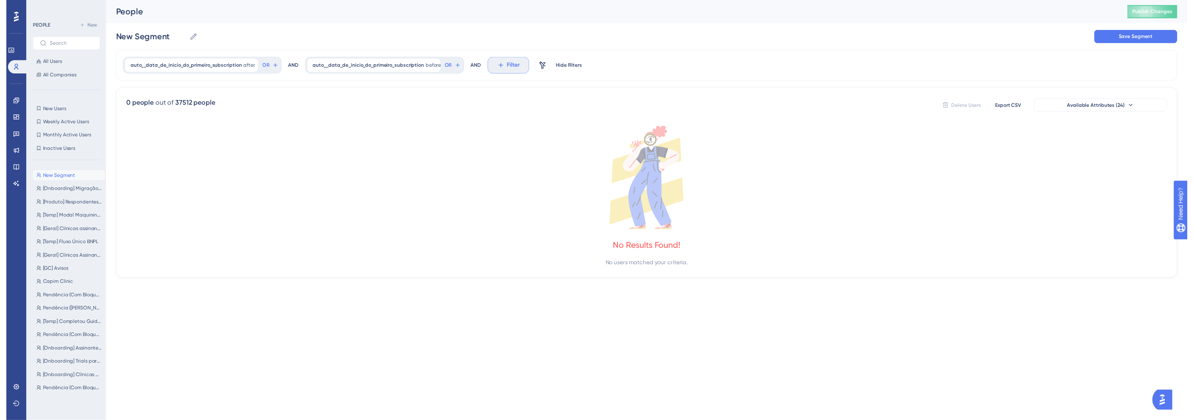
scroll to position [39, 0]
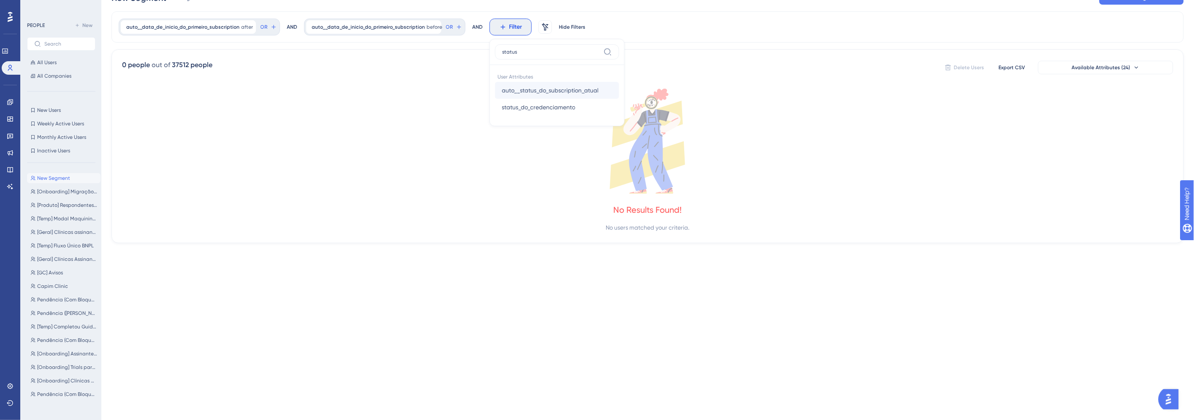
type input "status"
click at [550, 90] on span "auto__status_do_subscription_atual" at bounding box center [550, 90] width 97 height 10
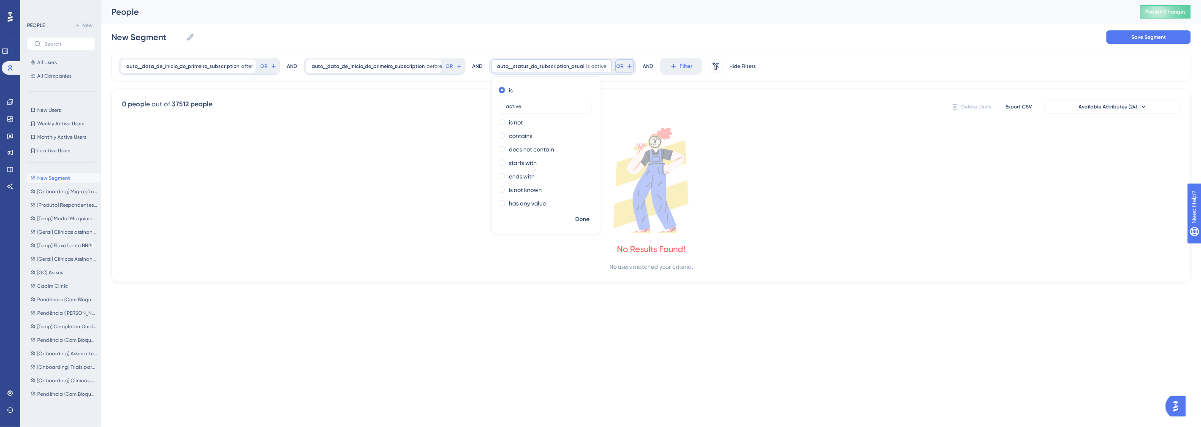
type input "active"
click at [619, 66] on button "OR" at bounding box center [624, 67] width 19 height 14
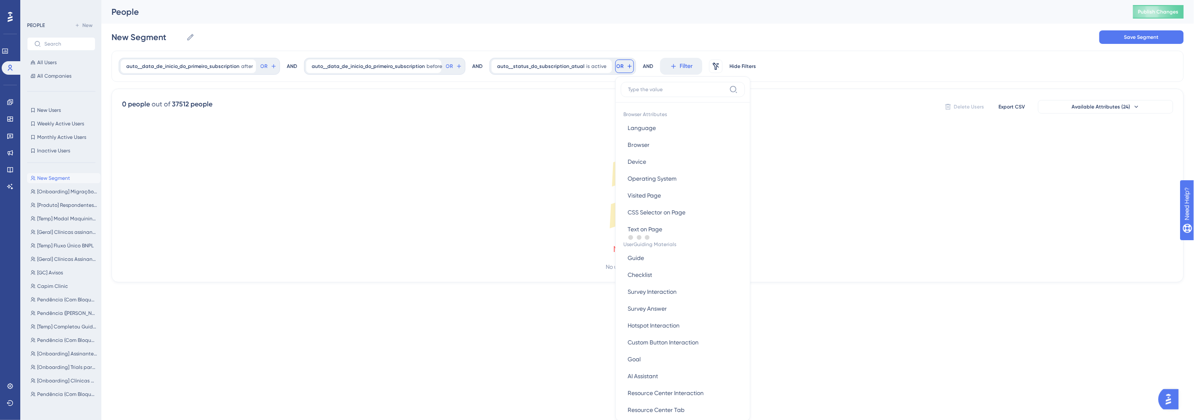
scroll to position [39, 0]
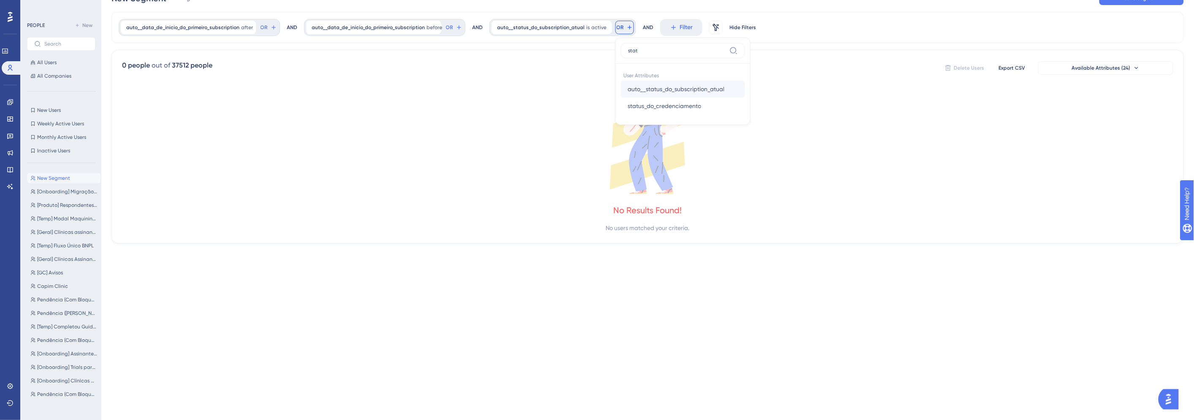
type input "stat"
click at [681, 83] on button "auto__status_do_subscription_atual auto__status_do_subscription_atual" at bounding box center [683, 89] width 124 height 17
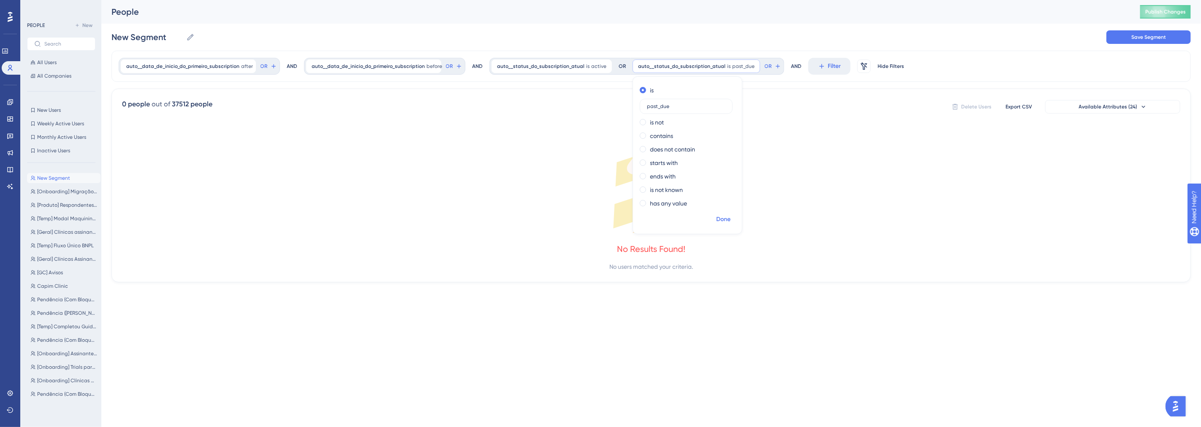
type input "past_due"
click at [711, 222] on button "Done" at bounding box center [723, 219] width 24 height 15
click at [390, 64] on span "auto__data_de_inicio_do_primeiro_subscription" at bounding box center [368, 66] width 113 height 7
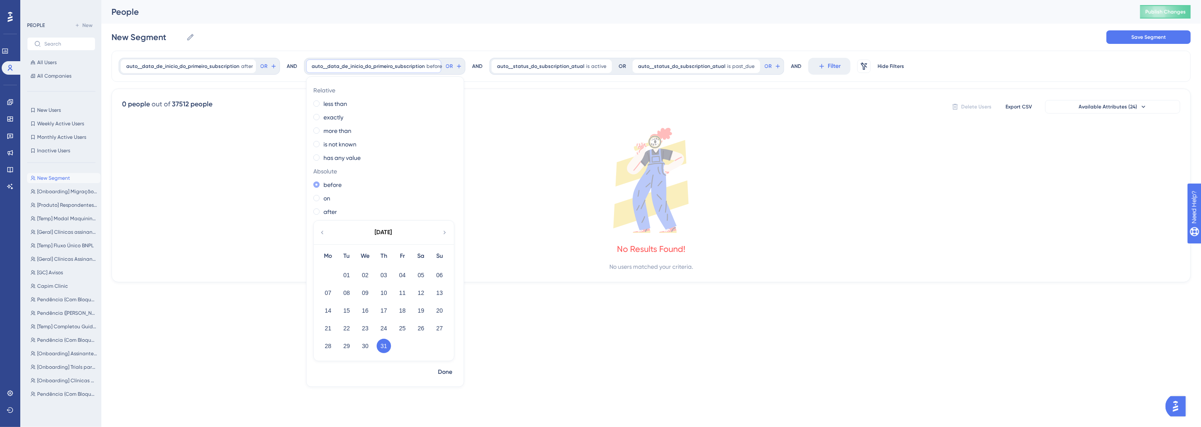
click at [324, 183] on label "before" at bounding box center [332, 185] width 18 height 10
click at [387, 348] on button "31" at bounding box center [384, 346] width 14 height 14
click at [334, 214] on label "after" at bounding box center [330, 212] width 14 height 10
click at [344, 276] on button "01" at bounding box center [346, 275] width 14 height 14
click at [225, 66] on span "auto__data_de_inicio_do_primeiro_subscription" at bounding box center [182, 66] width 113 height 7
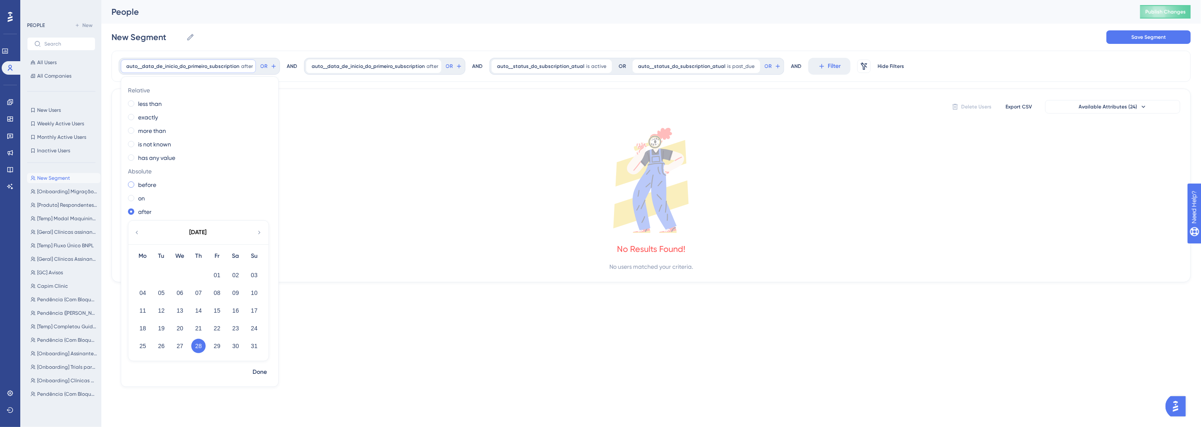
click at [137, 180] on div "before" at bounding box center [198, 185] width 140 height 10
click at [138, 231] on icon at bounding box center [136, 233] width 7 height 8
click at [205, 347] on button "31" at bounding box center [198, 346] width 14 height 14
click at [261, 375] on span "Done" at bounding box center [260, 372] width 14 height 10
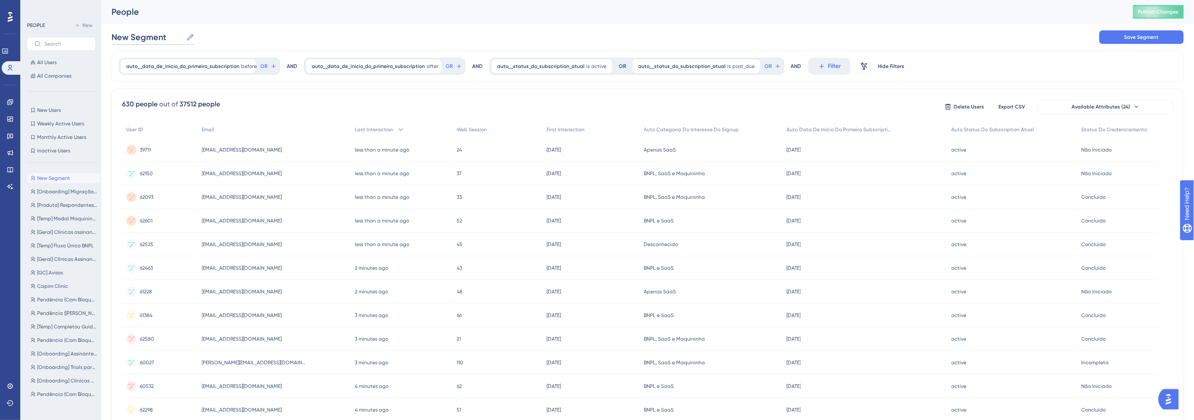
click at [157, 41] on input "New Segment" at bounding box center [146, 37] width 71 height 12
click at [342, 34] on div "[Produto] NPS 1M (Set/25) [Produto] NPS 1M (Set/25) Save Segment" at bounding box center [647, 37] width 1072 height 27
drag, startPoint x: 209, startPoint y: 36, endPoint x: 179, endPoint y: 38, distance: 30.1
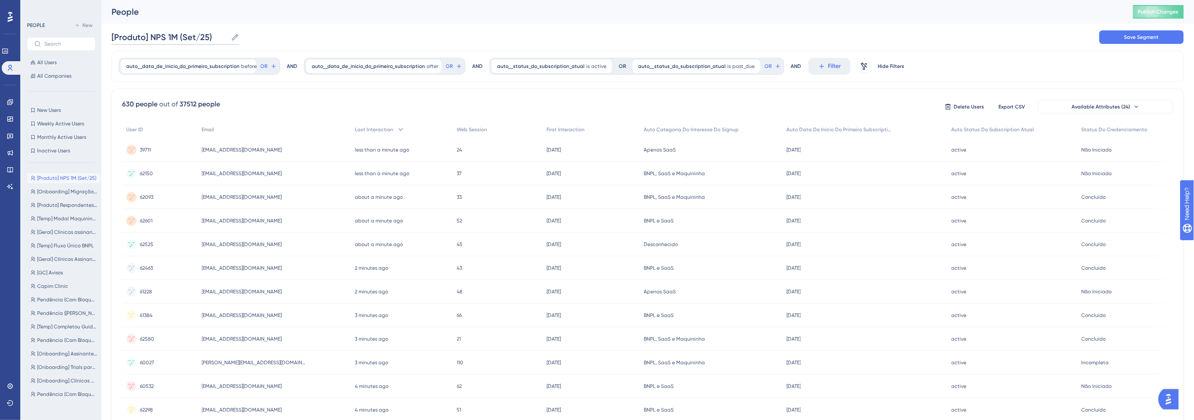
click at [179, 38] on input "[Produto] NPS 1M (Set/25)" at bounding box center [169, 37] width 116 height 12
paste input "(Set/25)"
click at [254, 14] on div "People" at bounding box center [611, 12] width 1000 height 12
click at [1124, 40] on span "Save Segment" at bounding box center [1141, 37] width 35 height 7
click at [204, 33] on input "[Produto] NPS (Set/25) 1M" at bounding box center [169, 37] width 116 height 12
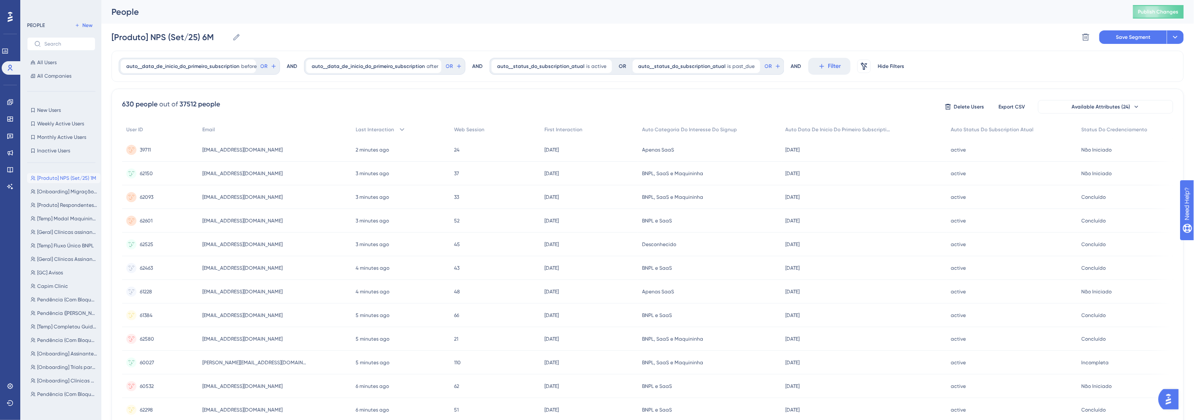
click at [275, 36] on div "[Produto] NPS (Set/25) 6M [Produto] NPS (Set/25) 6M Delete Segment Save Segment…" at bounding box center [647, 37] width 1072 height 27
click at [196, 63] on span "auto__data_de_inicio_do_primeiro_subscription" at bounding box center [182, 66] width 113 height 7
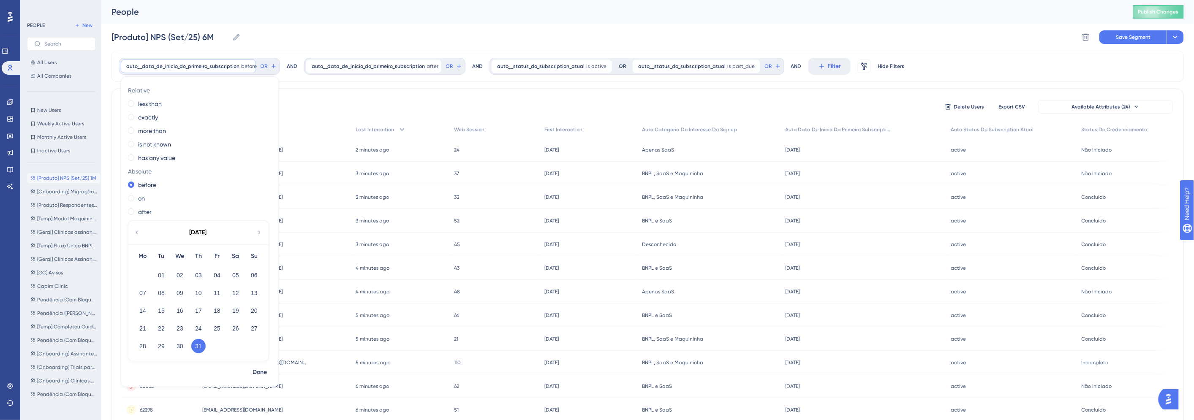
click at [135, 233] on icon at bounding box center [136, 233] width 7 height 8
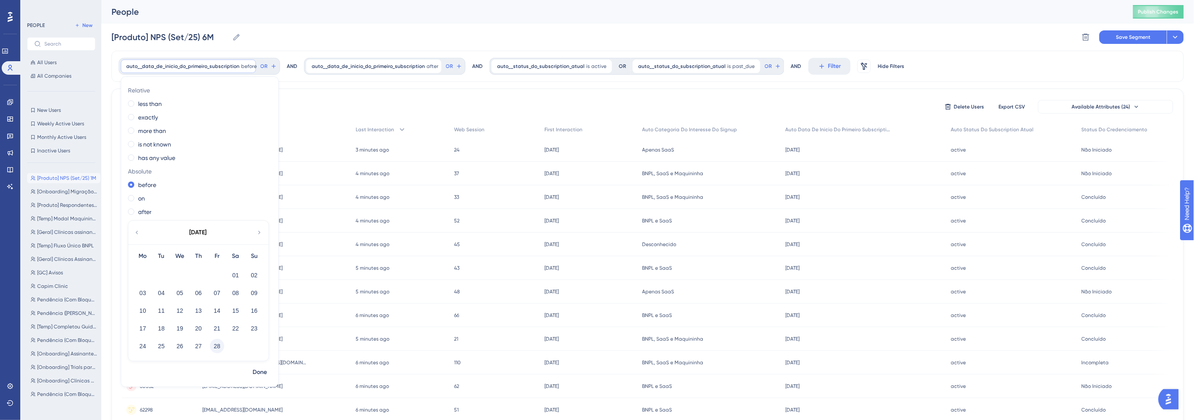
click at [221, 348] on button "28" at bounding box center [217, 346] width 14 height 14
click at [265, 372] on span "Done" at bounding box center [260, 372] width 14 height 10
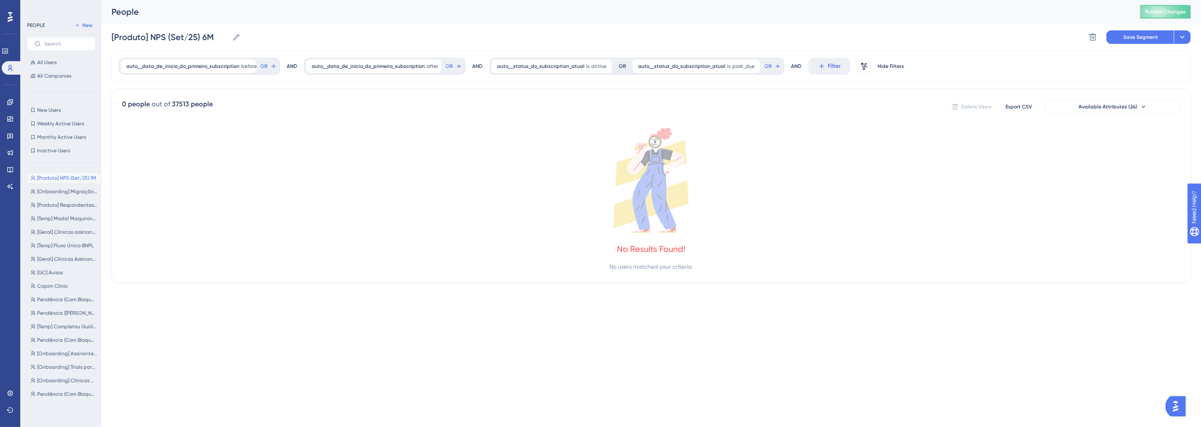
click at [366, 62] on div "auto__data_de_inicio_do_primeiro_subscription after [DATE] [DATE] Remove" at bounding box center [373, 67] width 135 height 14
click at [322, 231] on icon at bounding box center [322, 233] width 7 height 8
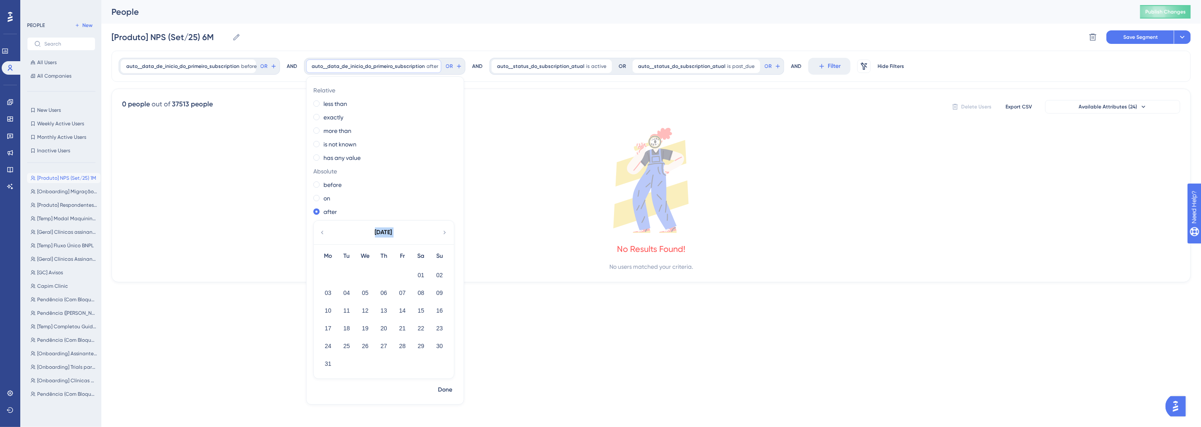
click at [322, 231] on icon at bounding box center [322, 233] width 7 height 8
click at [421, 278] on button "01" at bounding box center [421, 275] width 14 height 14
click at [444, 368] on span "Done" at bounding box center [445, 372] width 14 height 10
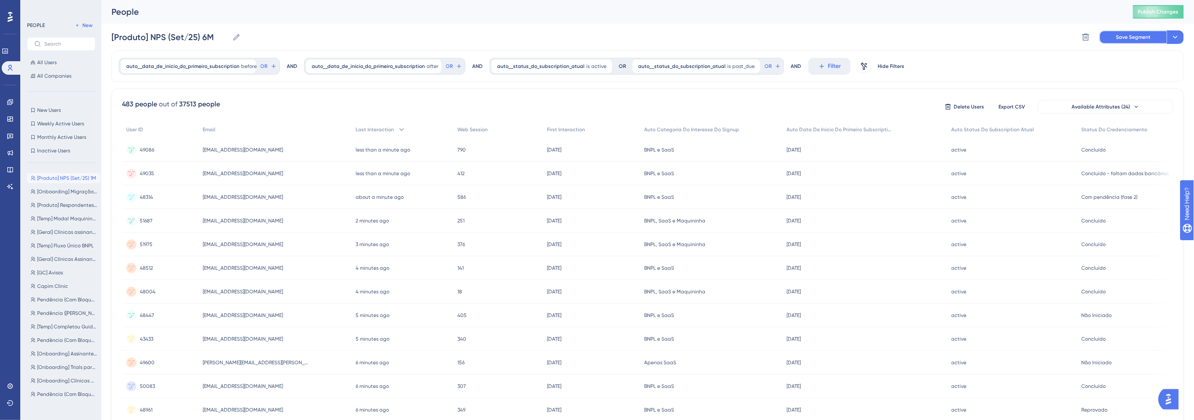
click at [1130, 37] on span "Save Segment" at bounding box center [1133, 37] width 35 height 7
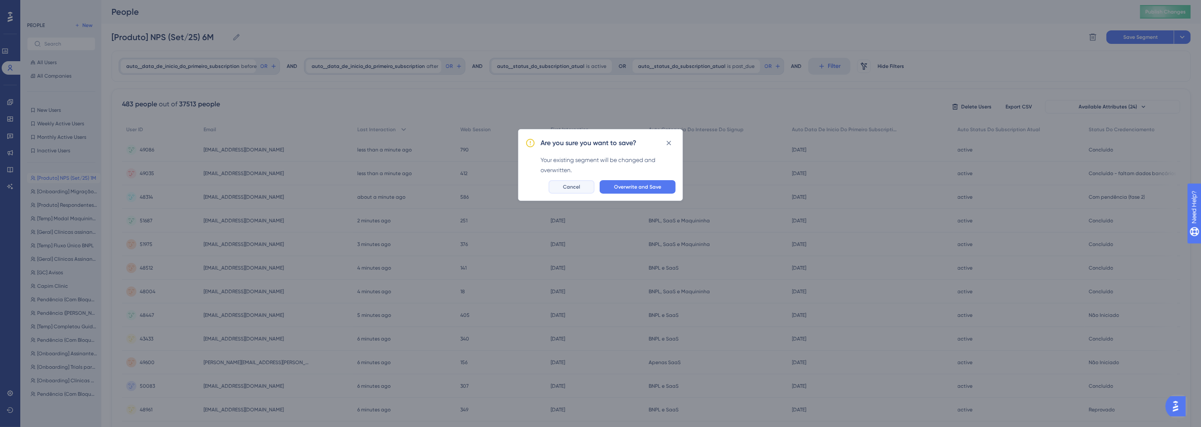
click at [564, 186] on button "Cancel" at bounding box center [572, 187] width 46 height 14
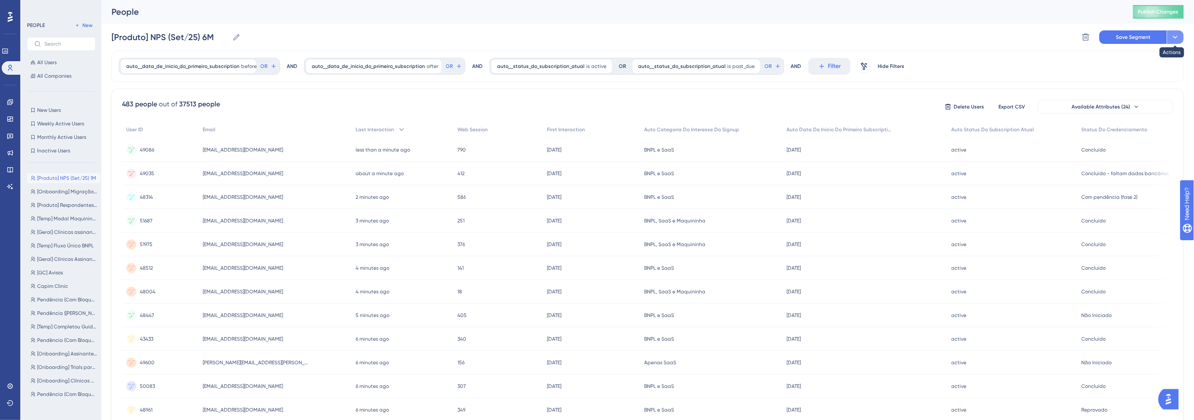
click at [1179, 34] on icon at bounding box center [1175, 37] width 8 height 8
click at [1156, 64] on span "Save as a New Segment" at bounding box center [1135, 61] width 65 height 10
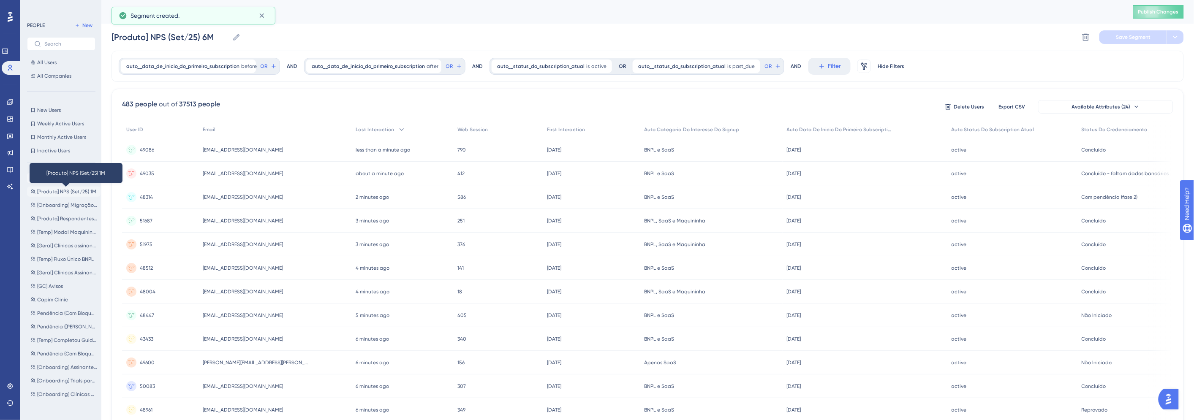
click at [68, 191] on span "[Produto] NPS (Set/25) 1M" at bounding box center [66, 191] width 59 height 7
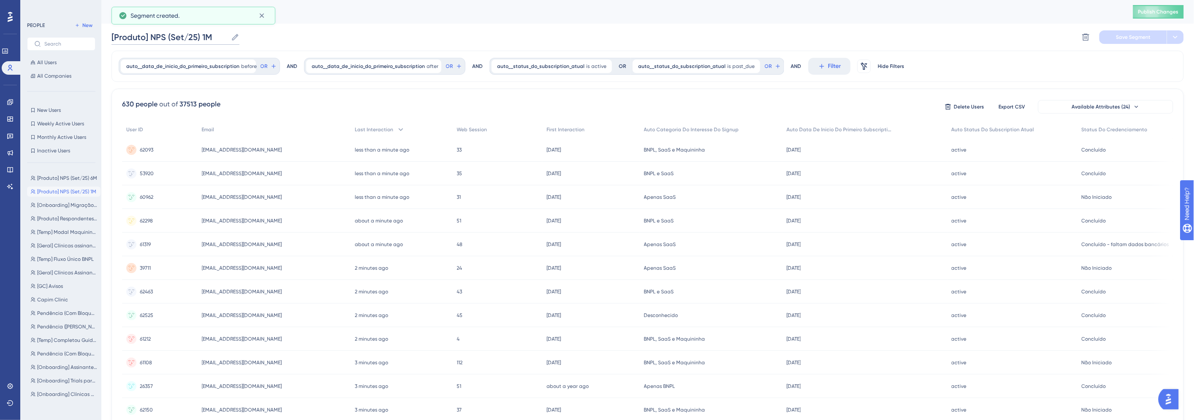
click at [204, 34] on input "[Produto] NPS (Set/25) 1M" at bounding box center [169, 37] width 116 height 12
click at [199, 69] on span "auto__data_de_inicio_do_primeiro_subscription" at bounding box center [182, 66] width 113 height 7
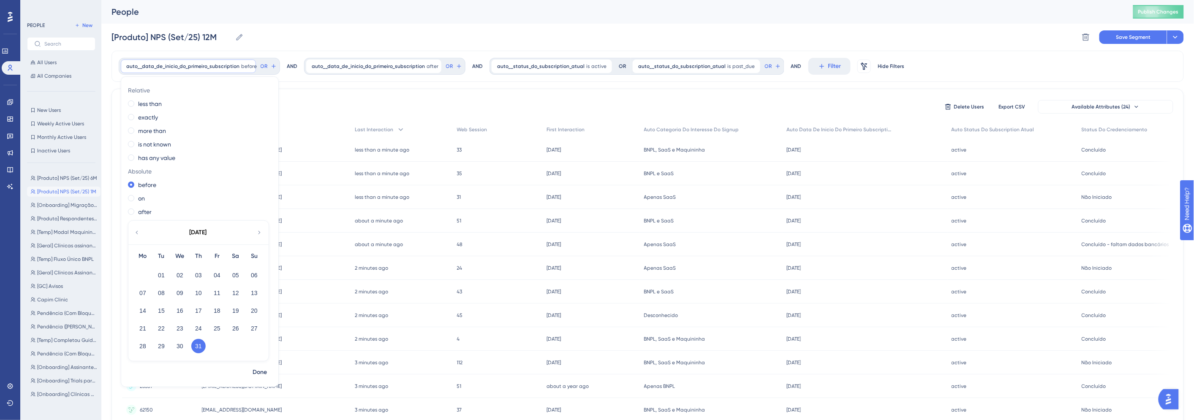
click at [140, 233] on icon at bounding box center [136, 233] width 7 height 8
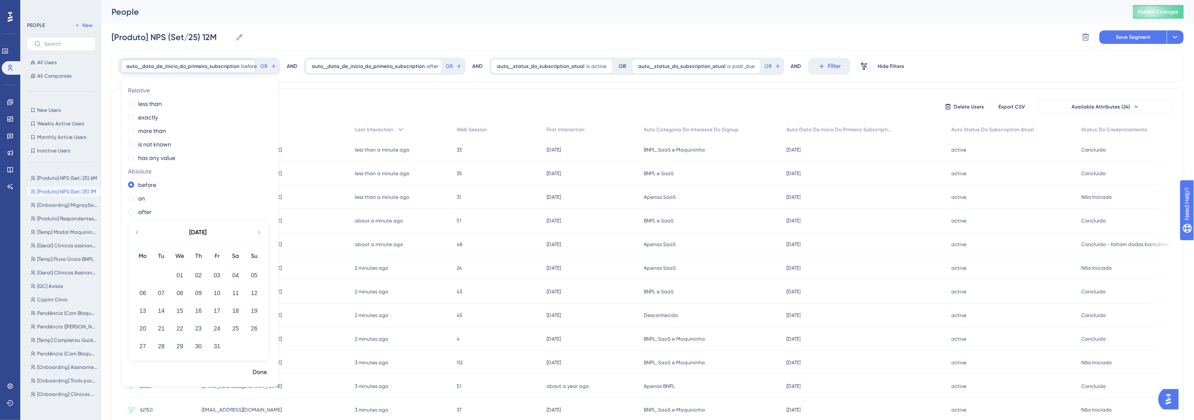
click at [140, 233] on icon at bounding box center [136, 233] width 7 height 8
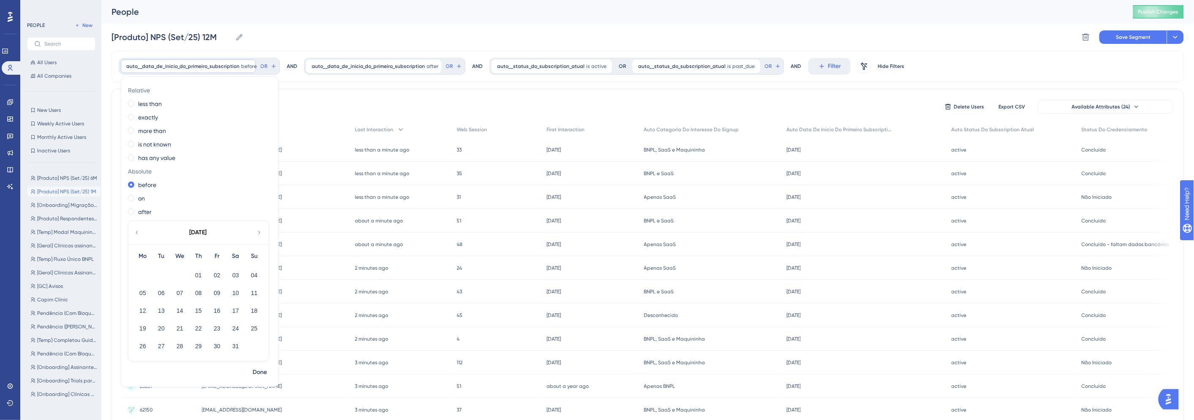
click at [140, 233] on icon at bounding box center [136, 233] width 7 height 8
click at [185, 345] on button "31" at bounding box center [180, 346] width 14 height 14
click at [265, 375] on span "Done" at bounding box center [260, 372] width 14 height 10
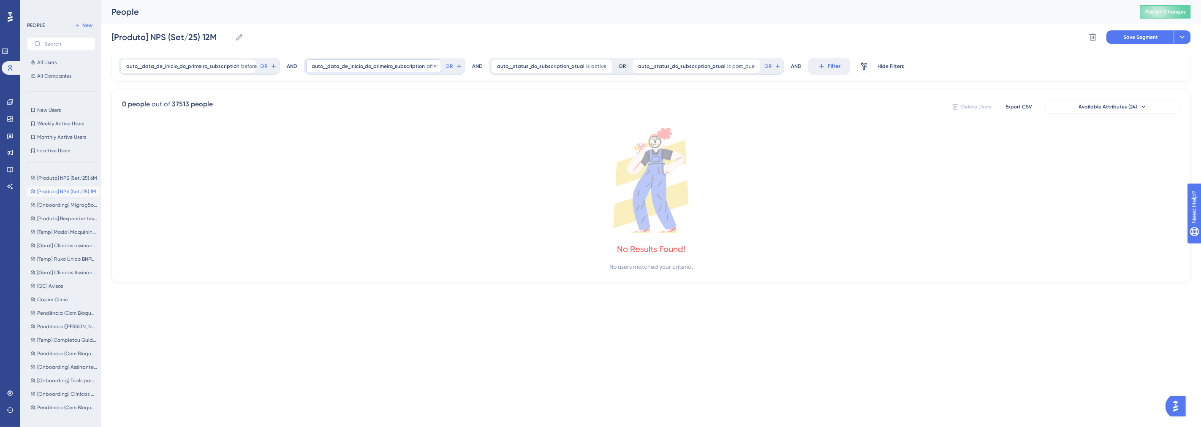
click at [358, 72] on div "auto__data_de_inicio_do_primeiro_subscription after [DATE] [DATE] Remove" at bounding box center [373, 67] width 135 height 14
click at [323, 233] on icon at bounding box center [322, 233] width 7 height 8
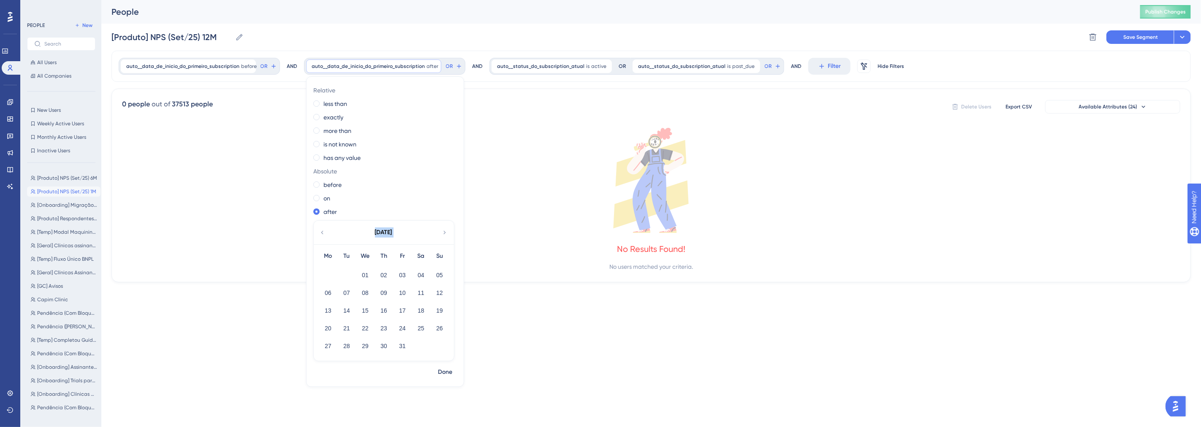
click at [323, 233] on icon at bounding box center [322, 233] width 7 height 8
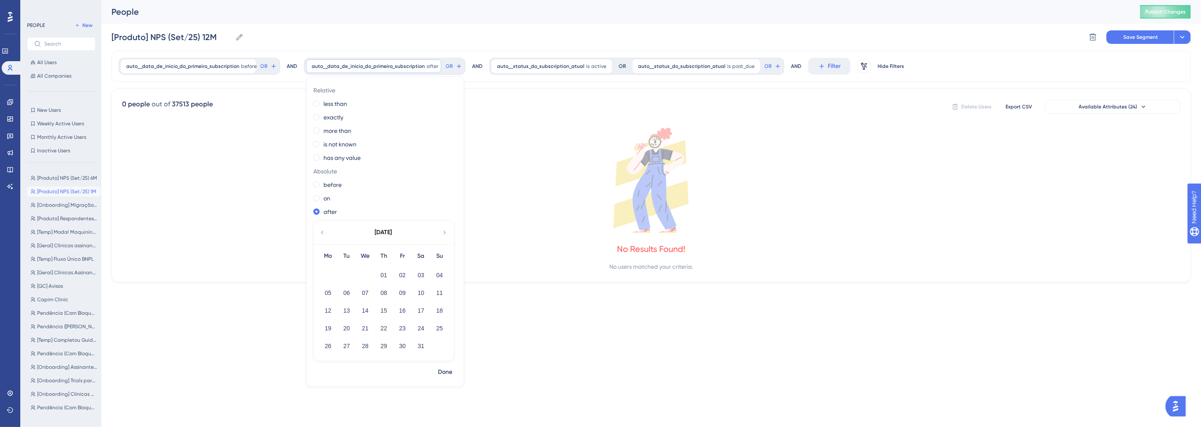
click at [323, 233] on icon at bounding box center [322, 233] width 7 height 8
click at [323, 276] on button "01" at bounding box center [328, 275] width 14 height 14
click at [440, 375] on span "Done" at bounding box center [445, 372] width 14 height 10
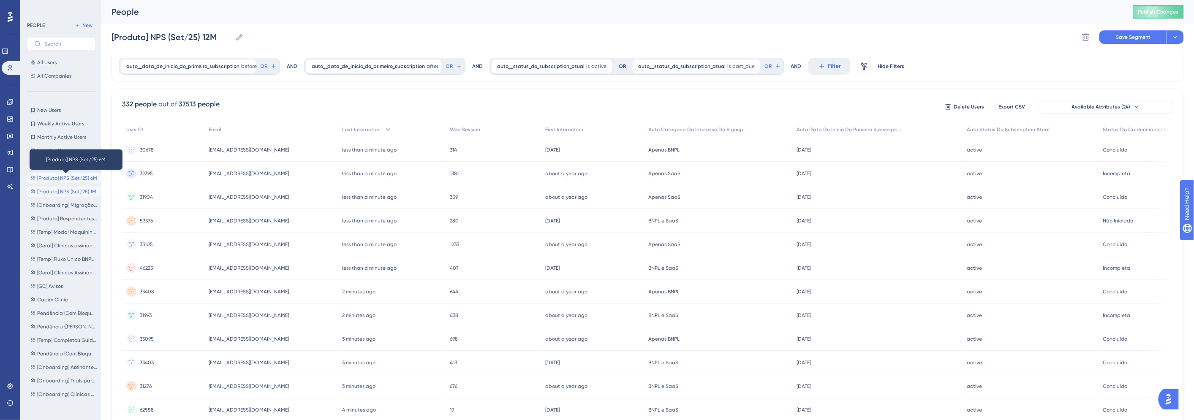
click at [60, 177] on span "[Produto] NPS (Set/25) 6M" at bounding box center [67, 178] width 60 height 7
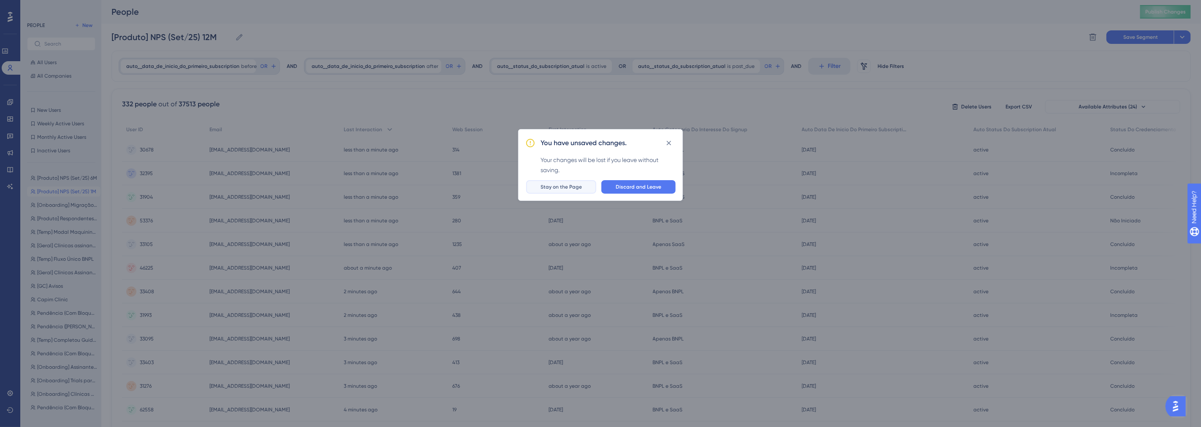
click at [548, 193] on button "Stay on the Page" at bounding box center [561, 187] width 70 height 14
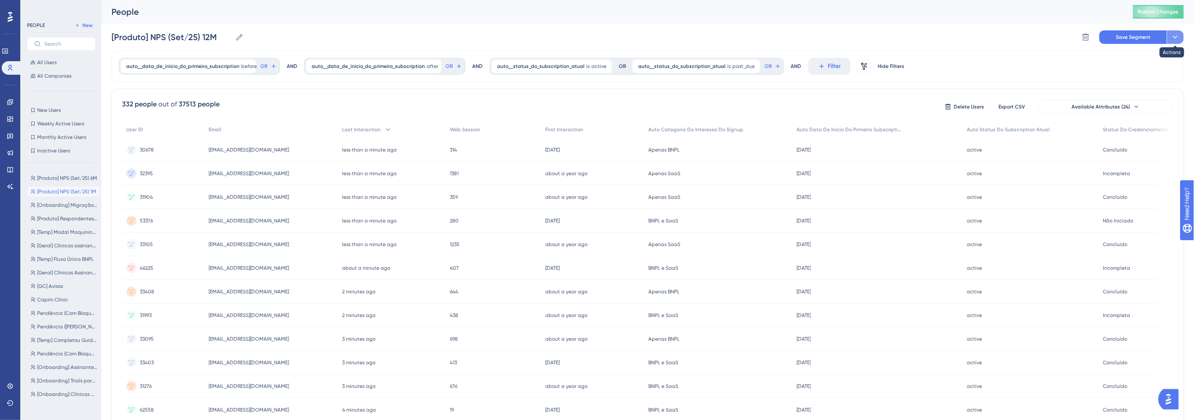
click at [1175, 33] on icon at bounding box center [1175, 37] width 8 height 8
click at [1141, 59] on span "Save as a New Segment" at bounding box center [1135, 61] width 65 height 10
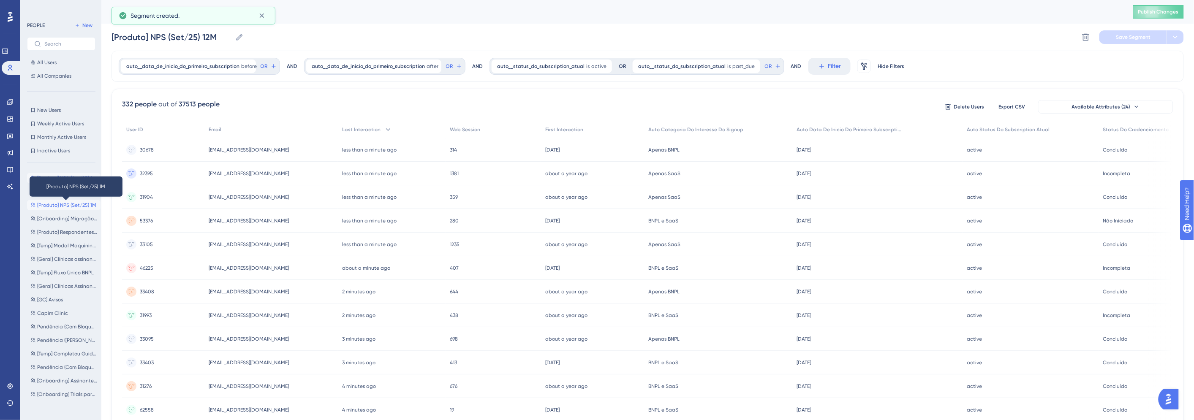
click at [65, 202] on span "[Produto] NPS (Set/25) 1M" at bounding box center [66, 205] width 59 height 7
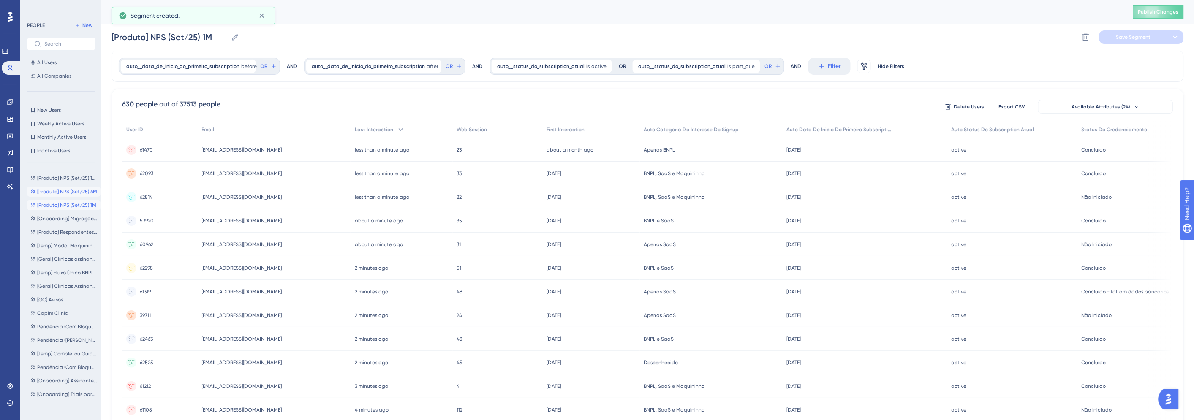
click at [68, 187] on button "[Produto] NPS (Set/25) 6M [Produto] NPS (Set/25) 6M" at bounding box center [63, 192] width 73 height 10
click at [232, 63] on span "auto__data_de_inicio_do_primeiro_subscription" at bounding box center [182, 66] width 113 height 7
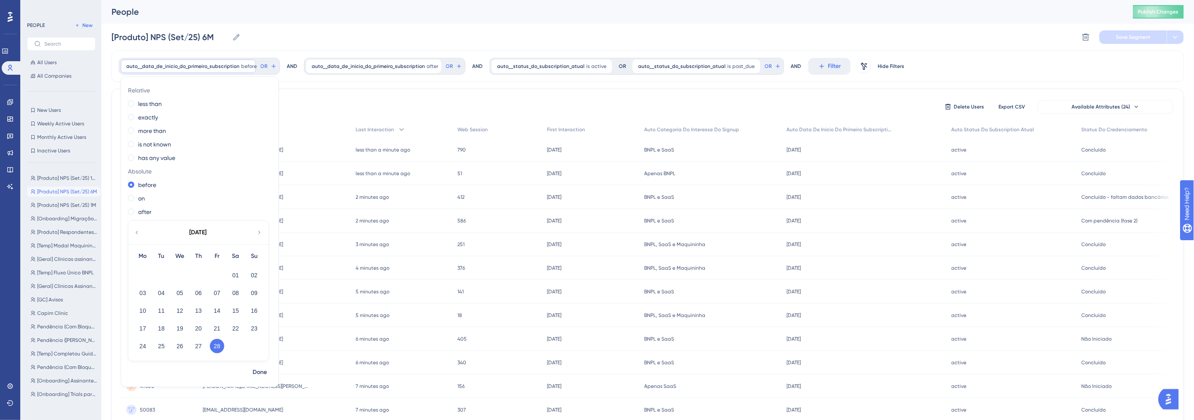
click at [136, 233] on icon at bounding box center [136, 233] width 7 height 8
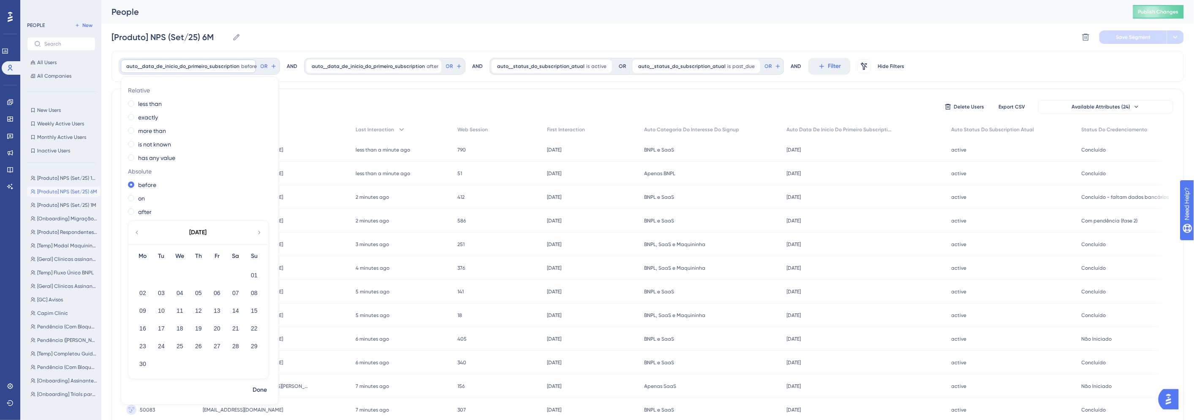
click at [136, 233] on icon at bounding box center [136, 233] width 7 height 8
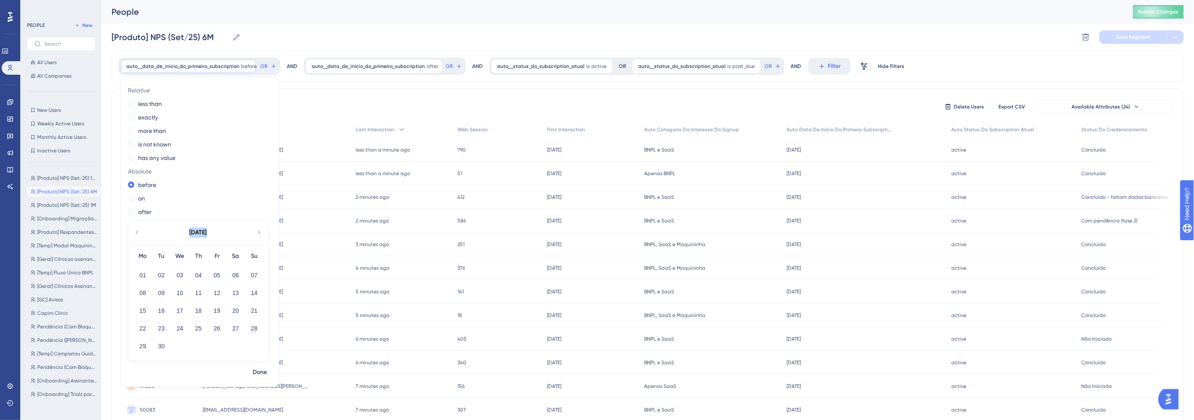
click at [136, 233] on icon at bounding box center [136, 233] width 7 height 8
click at [199, 342] on button "29" at bounding box center [198, 346] width 14 height 14
click at [269, 375] on button "Done" at bounding box center [260, 372] width 24 height 15
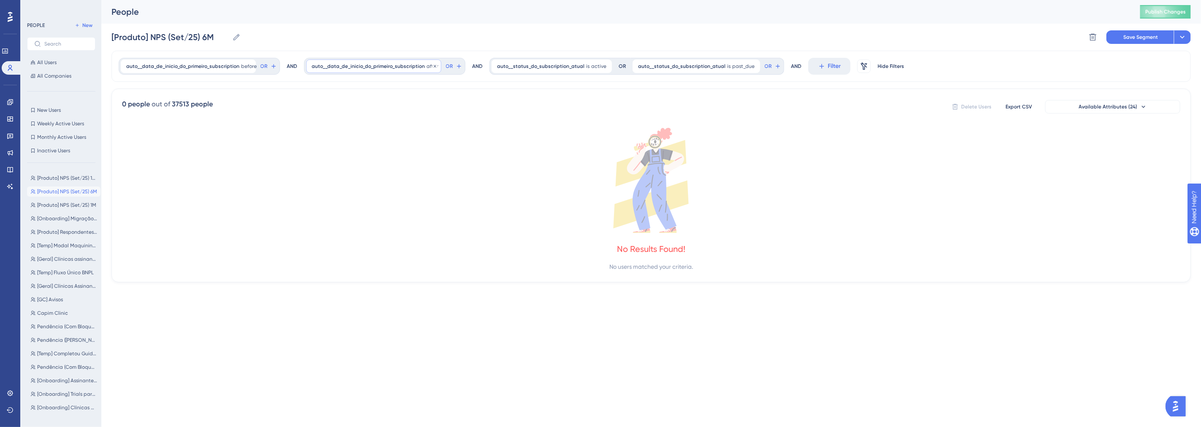
click at [342, 66] on span "auto__data_de_inicio_do_primeiro_subscription" at bounding box center [368, 66] width 113 height 7
click at [326, 233] on div "[DATE]" at bounding box center [383, 233] width 139 height 24
click at [323, 234] on icon at bounding box center [322, 233] width 7 height 8
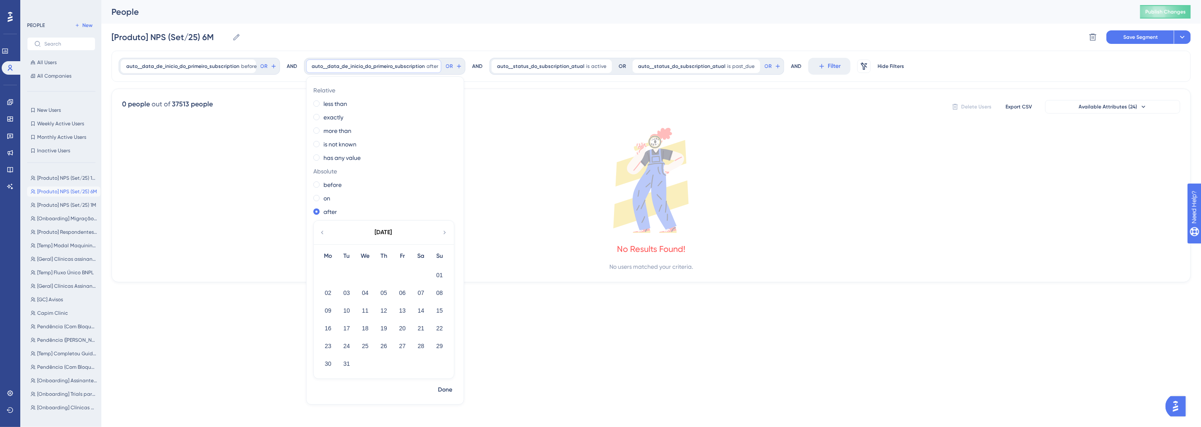
click at [323, 234] on icon at bounding box center [322, 233] width 7 height 8
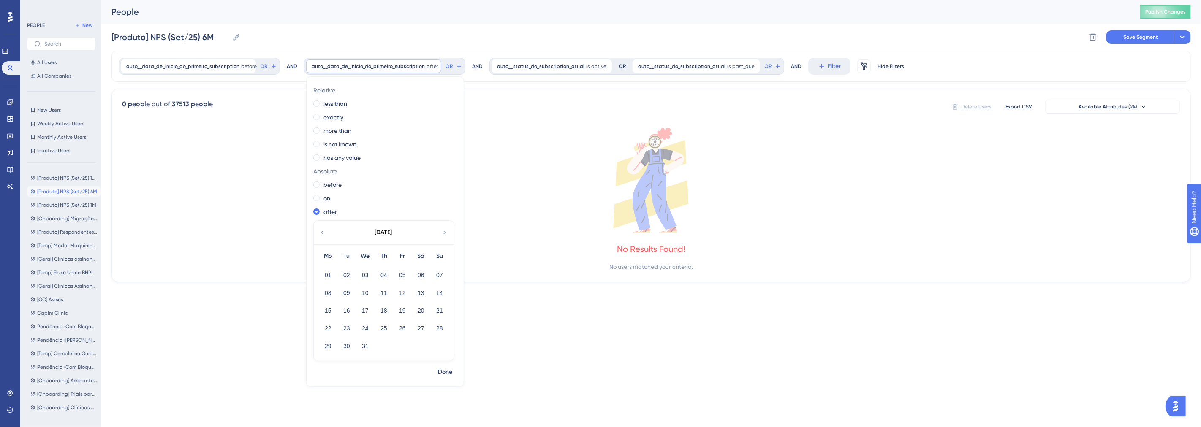
click at [323, 234] on icon at bounding box center [322, 233] width 7 height 8
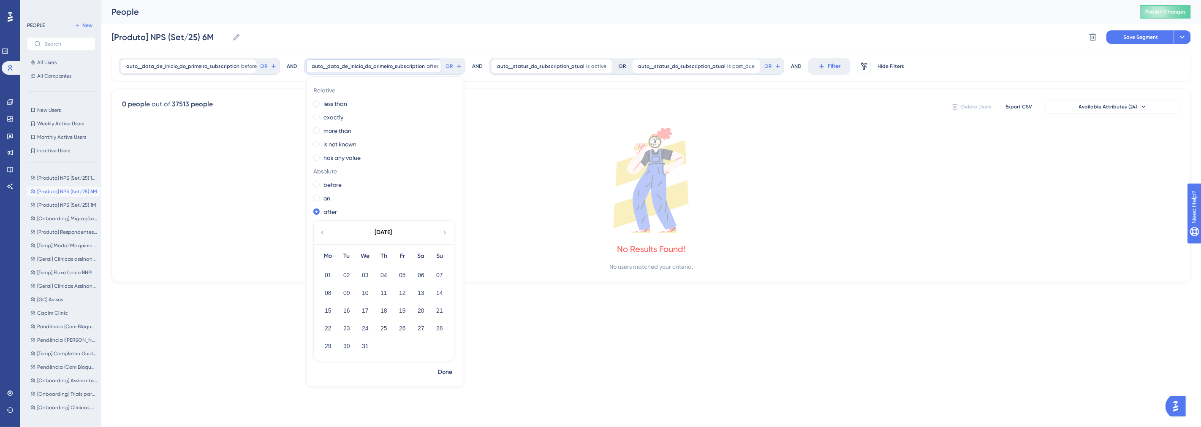
click at [443, 230] on icon at bounding box center [444, 233] width 7 height 8
click at [388, 272] on button "01" at bounding box center [384, 275] width 14 height 14
click at [443, 371] on span "Done" at bounding box center [445, 372] width 14 height 10
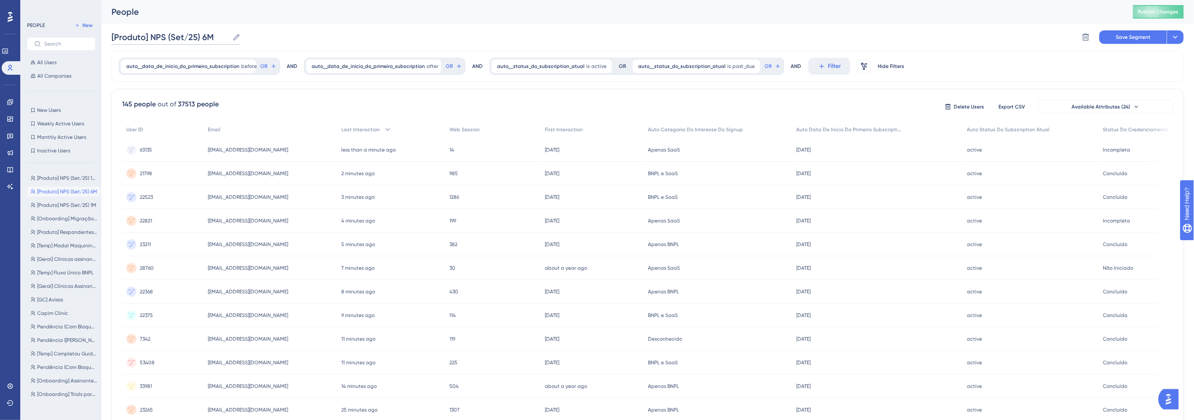
click at [204, 36] on input "[Produto] NPS (Set/25) 6M" at bounding box center [169, 37] width 117 height 12
click at [424, 19] on div "People Publish Changes" at bounding box center [647, 12] width 1092 height 24
click at [1174, 40] on icon at bounding box center [1175, 37] width 8 height 8
click at [1157, 65] on span "Save as a New Segment" at bounding box center [1135, 61] width 65 height 10
click at [190, 69] on span "auto__data_de_inicio_do_primeiro_subscription" at bounding box center [182, 66] width 113 height 7
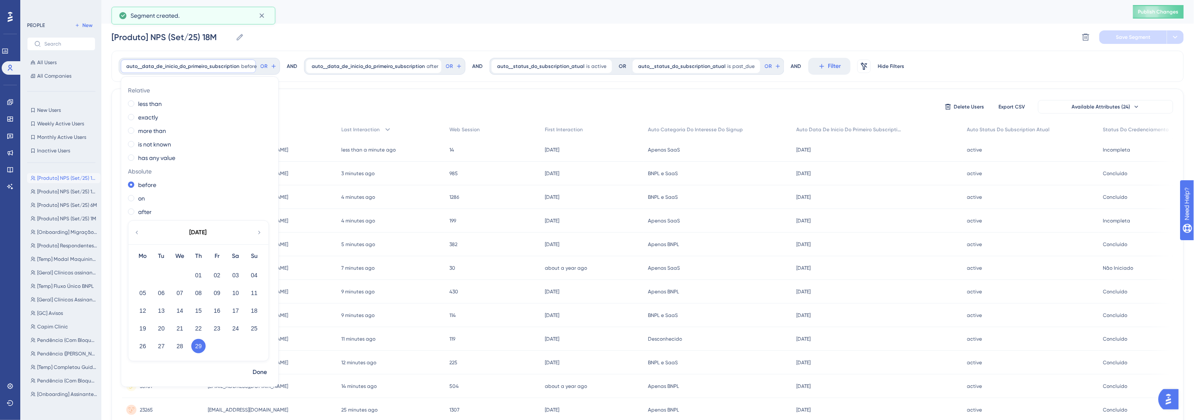
click at [364, 16] on div "People" at bounding box center [611, 12] width 1000 height 12
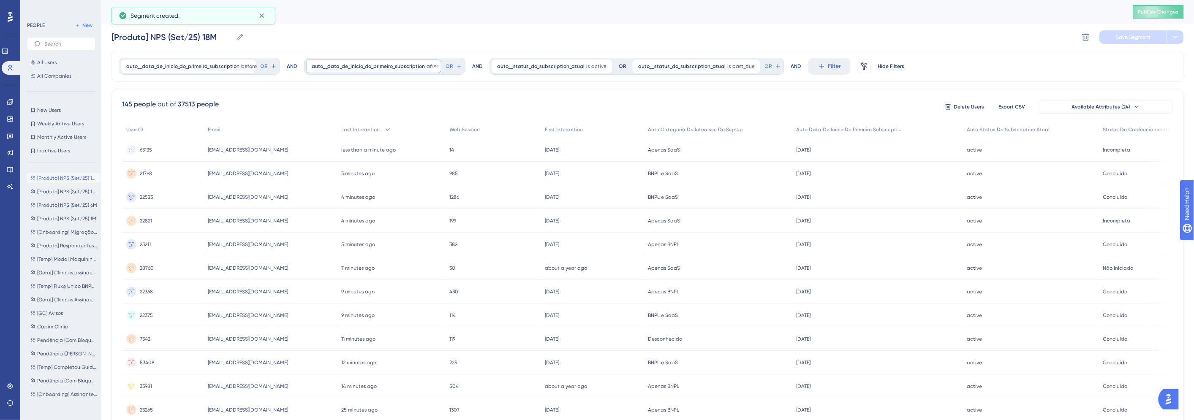
click at [373, 65] on span "auto__data_de_inicio_do_primeiro_subscription" at bounding box center [368, 66] width 113 height 7
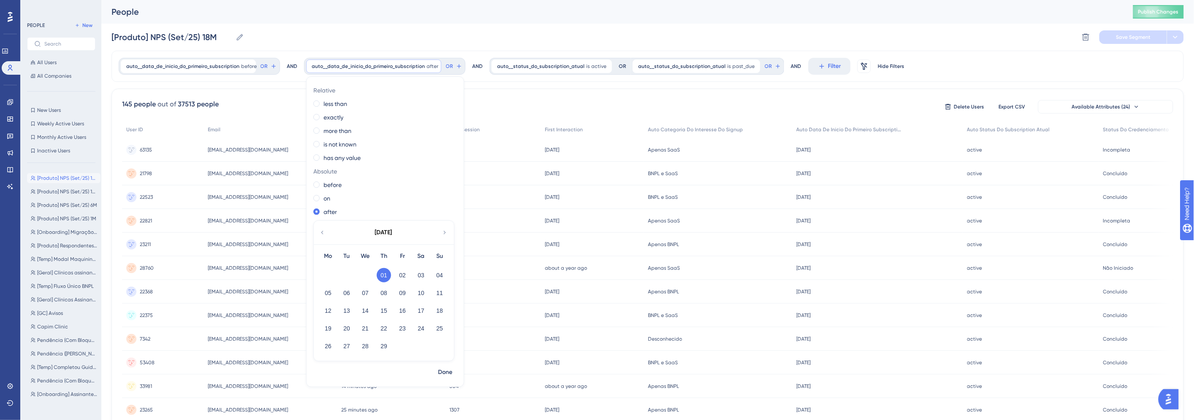
click at [377, 38] on div "[Produto] NPS (Set/25) 18M [Produto] NPS (Set/25) 18M Delete Segment Save Segme…" at bounding box center [647, 37] width 1072 height 27
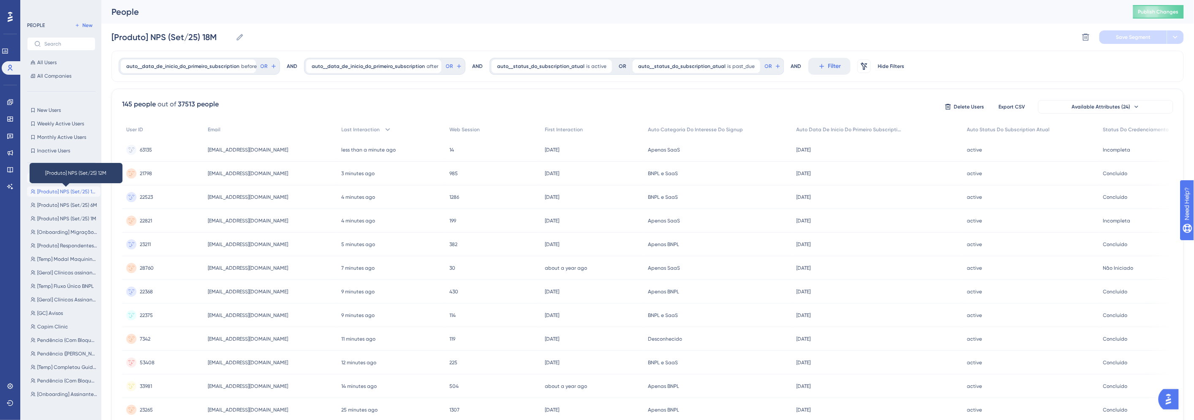
click at [65, 188] on span "[Produto] NPS (Set/25) 12M" at bounding box center [67, 191] width 60 height 7
click at [189, 65] on span "auto__data_de_inicio_do_primeiro_subscription" at bounding box center [182, 66] width 113 height 7
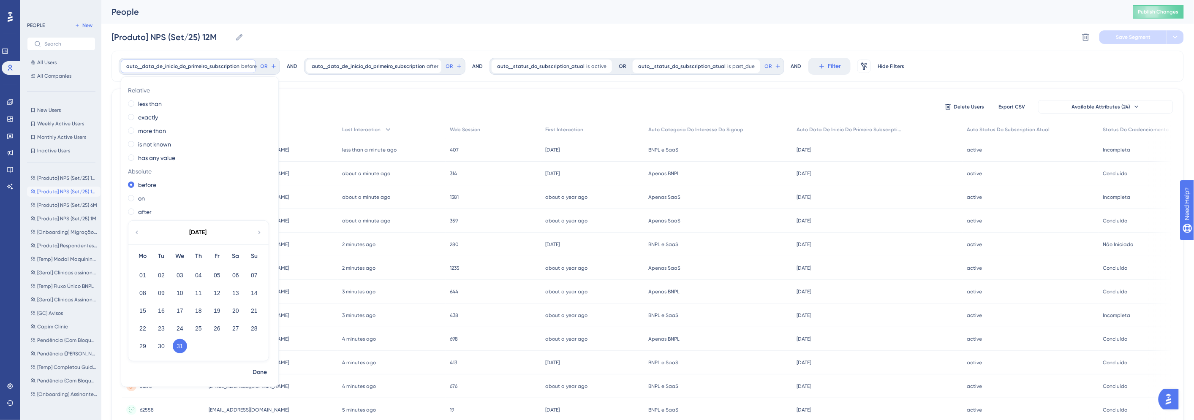
click at [136, 233] on icon at bounding box center [136, 233] width 7 height 8
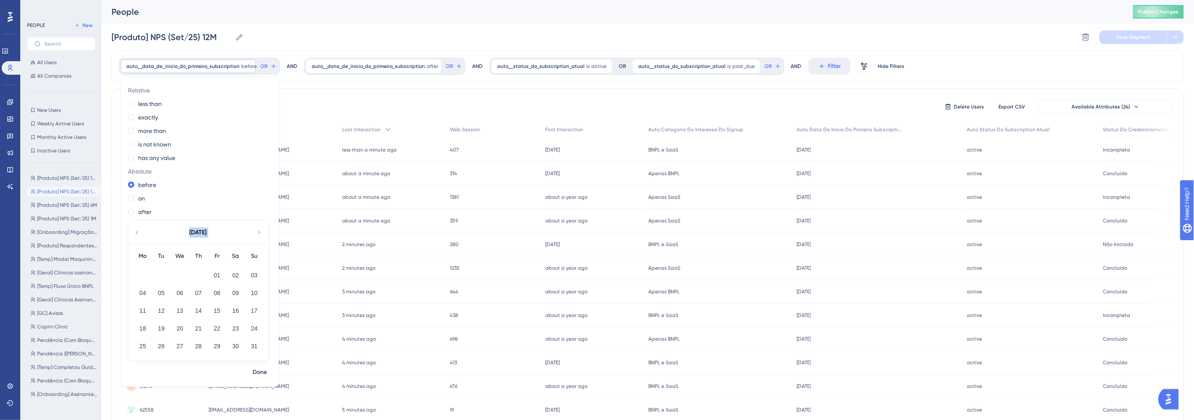
click at [136, 233] on icon at bounding box center [136, 233] width 7 height 8
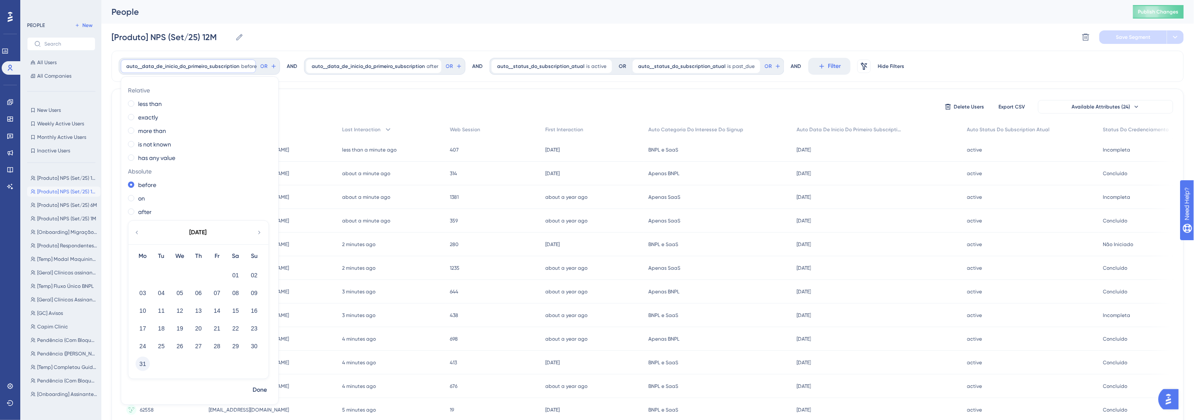
click at [144, 365] on button "31" at bounding box center [143, 364] width 14 height 14
click at [257, 395] on span "Done" at bounding box center [260, 390] width 14 height 10
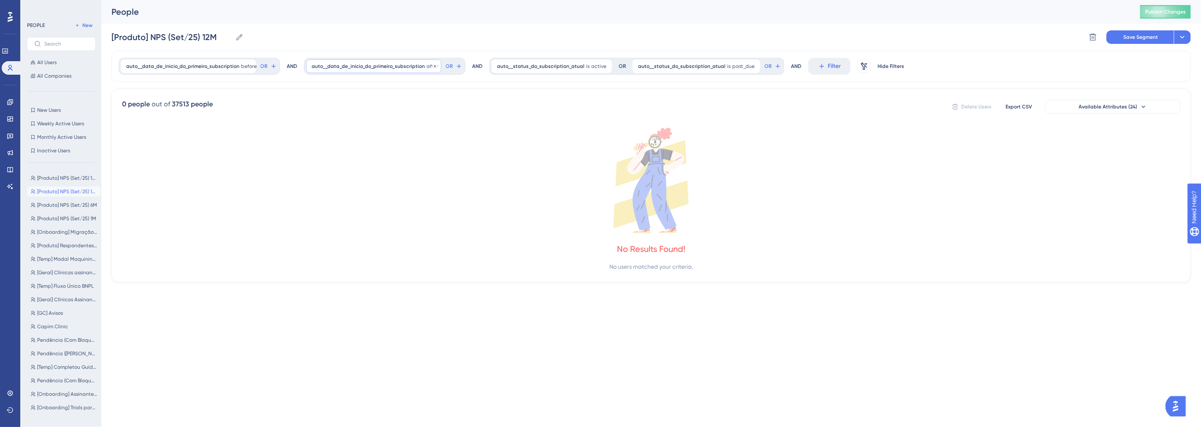
click at [349, 72] on div "auto__data_de_inicio_do_primeiro_subscription before [DATE] [DATE] Remove OR AN…" at bounding box center [650, 66] width 1079 height 31
click at [348, 66] on span "auto__data_de_inicio_do_primeiro_subscription" at bounding box center [368, 66] width 113 height 7
click at [326, 234] on div "[DATE]" at bounding box center [383, 233] width 139 height 24
click at [322, 237] on div "[DATE]" at bounding box center [383, 233] width 139 height 24
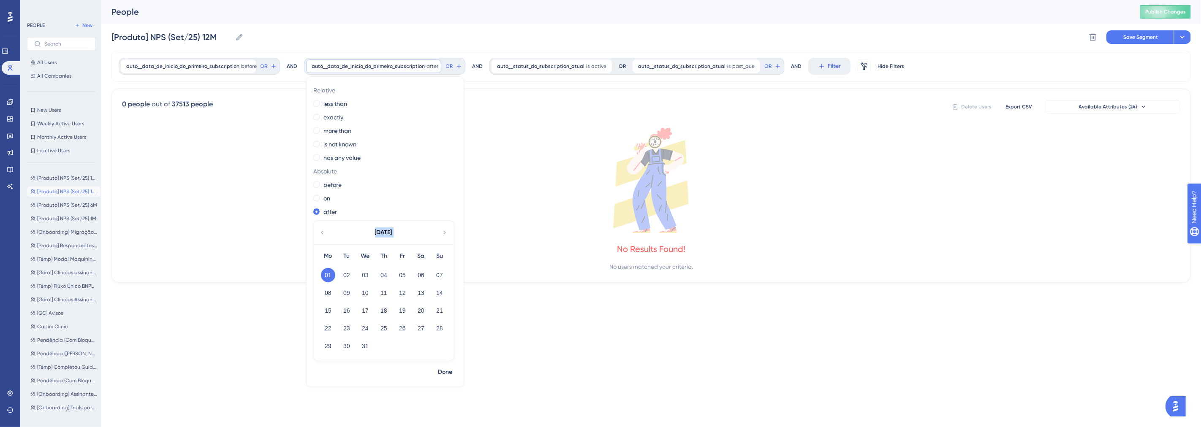
click at [322, 237] on div "[DATE]" at bounding box center [383, 233] width 139 height 24
click at [322, 234] on icon at bounding box center [322, 233] width 7 height 8
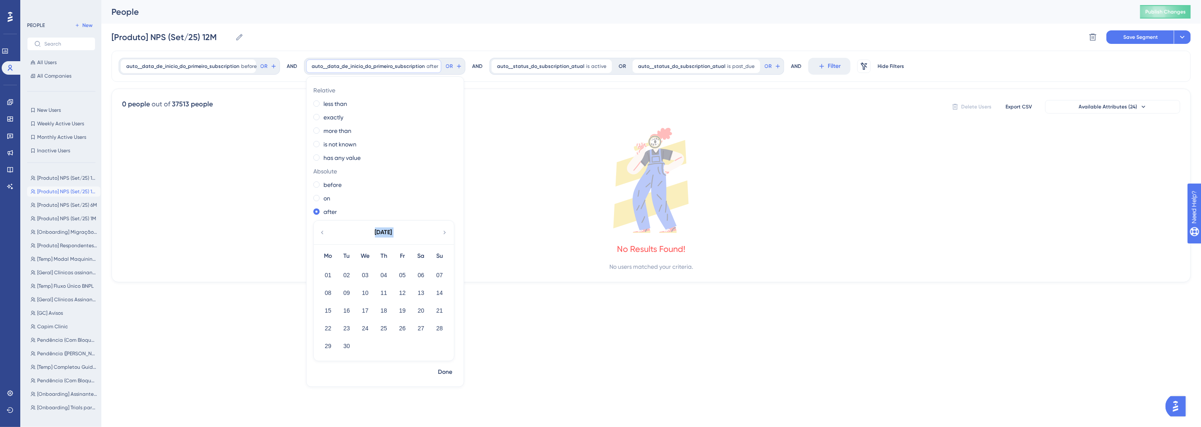
click at [322, 234] on icon at bounding box center [322, 233] width 7 height 8
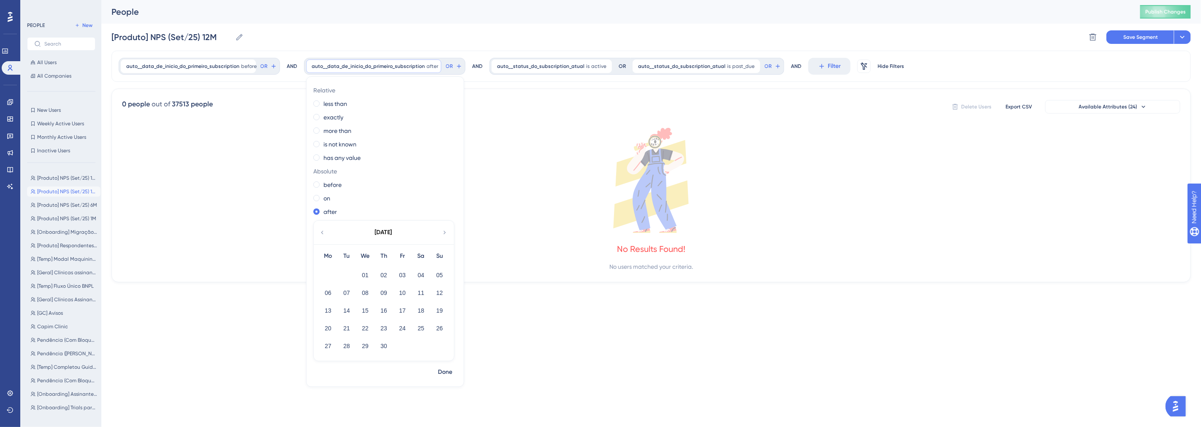
click at [322, 234] on icon at bounding box center [322, 233] width 7 height 8
click at [416, 273] on button "01" at bounding box center [421, 275] width 14 height 14
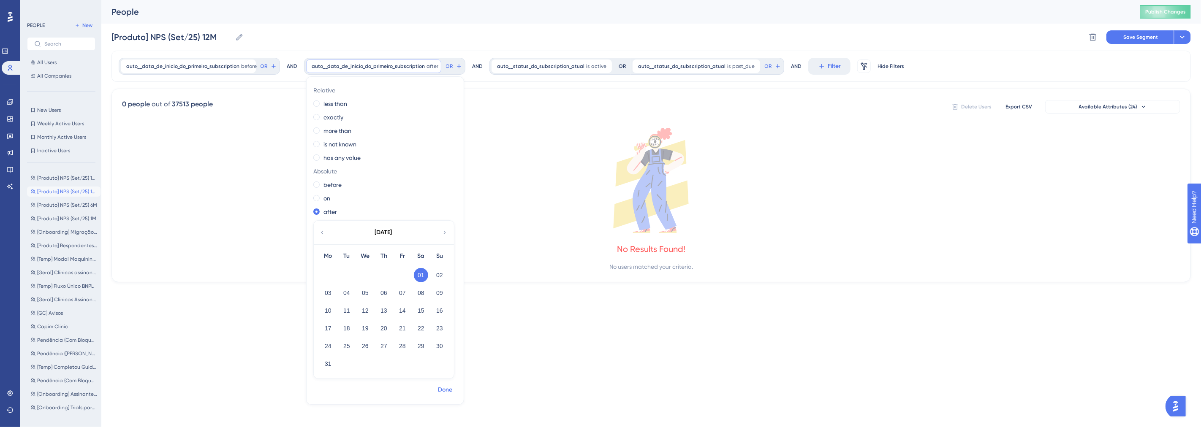
click at [446, 391] on span "Done" at bounding box center [445, 390] width 14 height 10
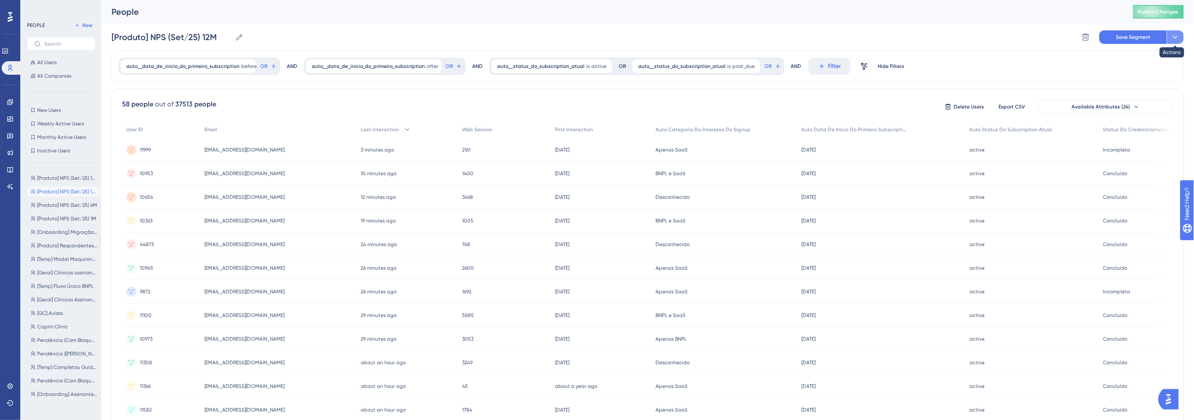
click at [1177, 40] on icon at bounding box center [1175, 37] width 8 height 8
click at [1135, 48] on div "Save as a New Segment Save as a New Segment" at bounding box center [1137, 61] width 93 height 28
drag, startPoint x: 1133, startPoint y: 60, endPoint x: 423, endPoint y: 4, distance: 712.0
click at [437, 5] on div "People Publish Changes [Produto] NPS (Set/25) 12M [Produto] NPS (Set/25) 12M De…" at bounding box center [647, 25] width 1072 height 51
click at [345, 31] on div "[Produto] NPS (Set/25) 12M [Produto] NPS (Set/25) 12M Delete Segment Save Segme…" at bounding box center [647, 37] width 1072 height 27
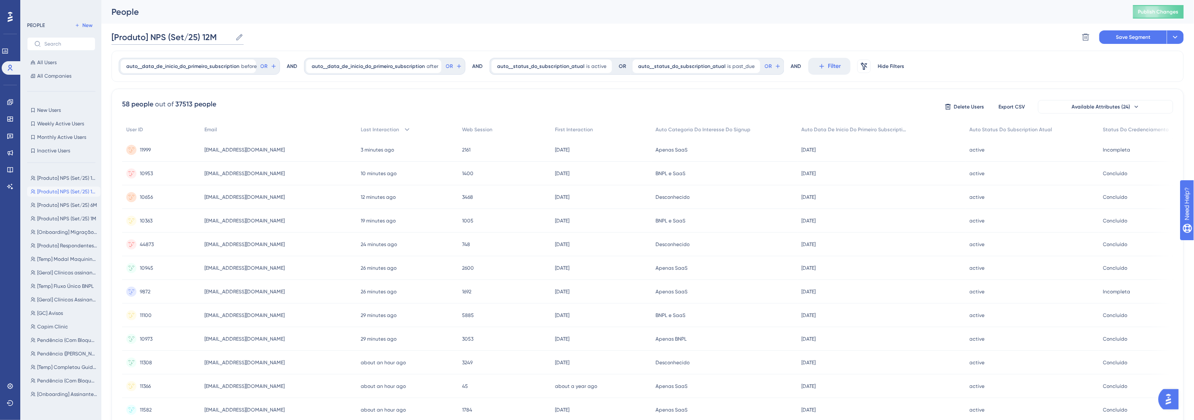
click at [204, 35] on input "[Produto] NPS (Set/25) 12M" at bounding box center [171, 37] width 120 height 12
click at [1174, 35] on icon at bounding box center [1175, 37] width 8 height 8
click at [1151, 53] on div "Save as a New Segment Save as a New Segment" at bounding box center [1137, 61] width 68 height 17
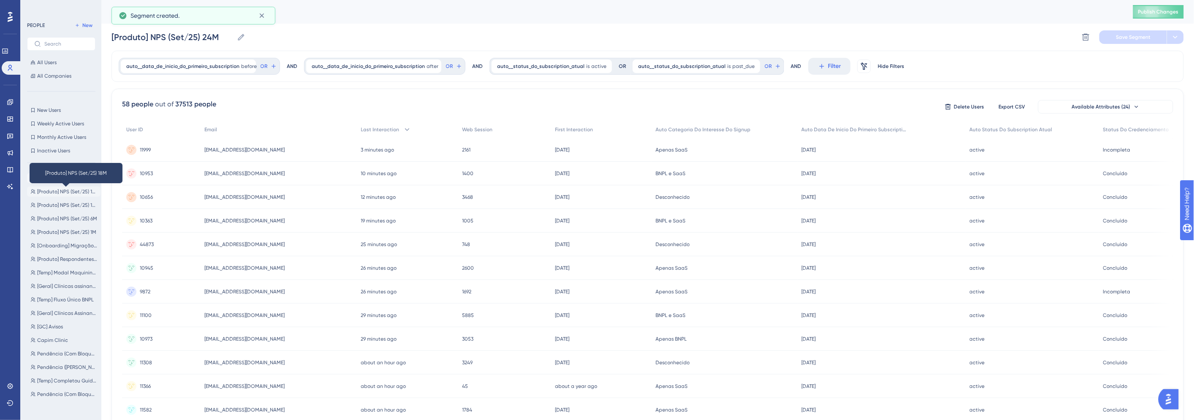
click at [78, 188] on span "[Produto] NPS (Set/25) 18M" at bounding box center [67, 191] width 60 height 7
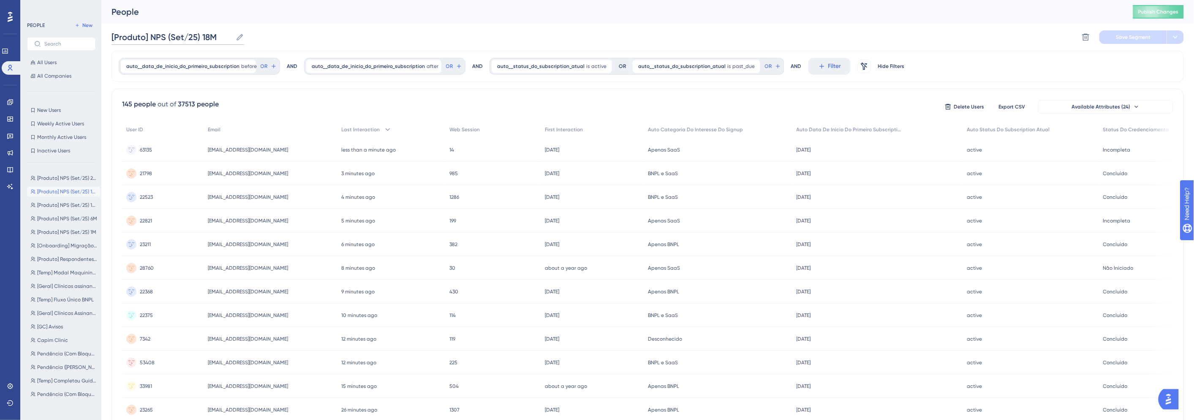
click at [204, 35] on input "[Produto] NPS (Set/25) 18M" at bounding box center [171, 37] width 121 height 12
click at [206, 36] on input "[Produto] NPS (Set/25) 18M" at bounding box center [171, 37] width 121 height 12
click at [207, 36] on input "[Produto] NPS (Set/25) 18M" at bounding box center [171, 37] width 121 height 12
click at [350, 34] on div "[Produto] NPS (Set/25) 30M [Produto] NPS (Set/25) 30M Delete Segment Save Segme…" at bounding box center [647, 37] width 1072 height 27
click at [207, 64] on span "auto__data_de_inicio_do_primeiro_subscription" at bounding box center [182, 66] width 113 height 7
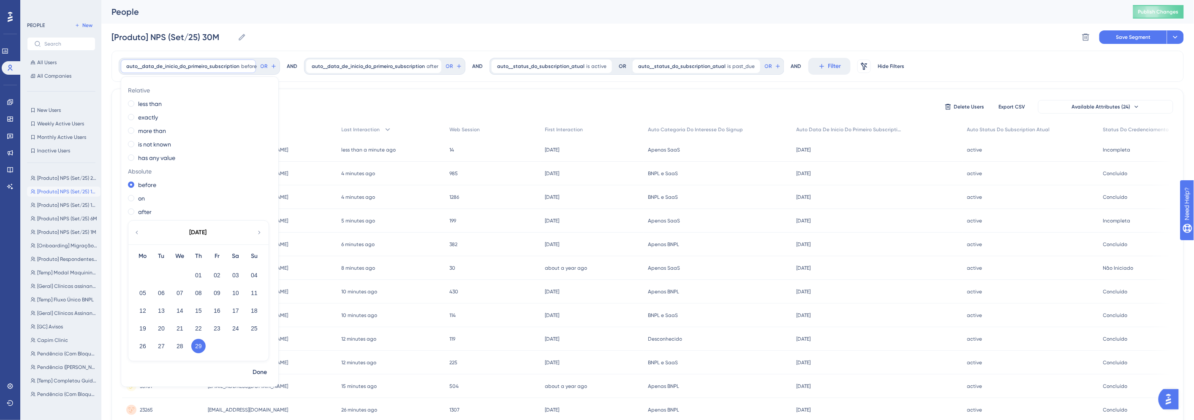
click at [138, 233] on icon at bounding box center [136, 233] width 7 height 8
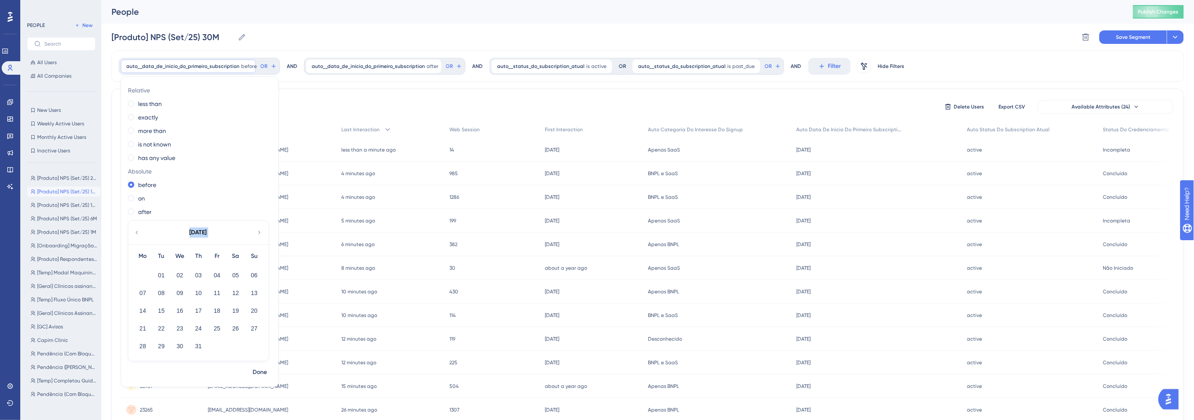
click at [138, 233] on icon at bounding box center [136, 233] width 7 height 8
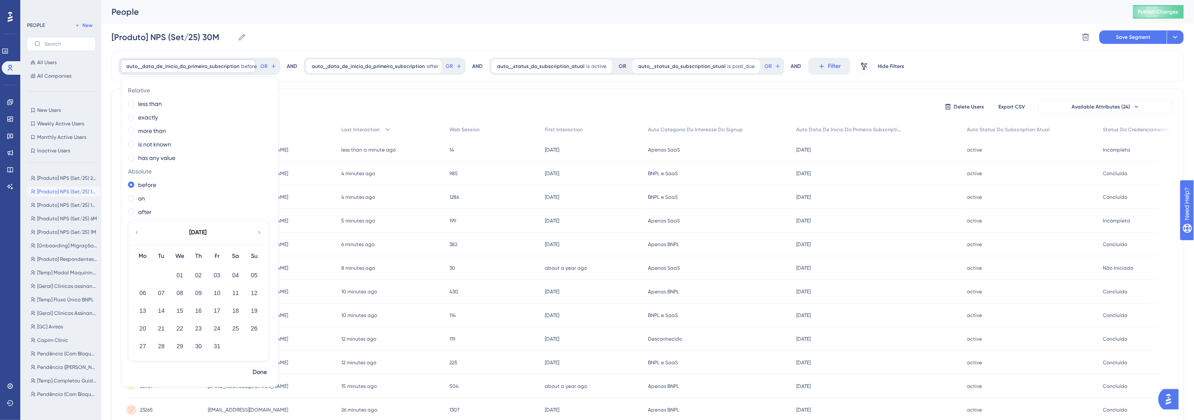
click at [138, 233] on icon at bounding box center [136, 233] width 7 height 8
click at [161, 352] on button "28" at bounding box center [161, 346] width 14 height 14
click at [259, 374] on span "Done" at bounding box center [260, 372] width 14 height 10
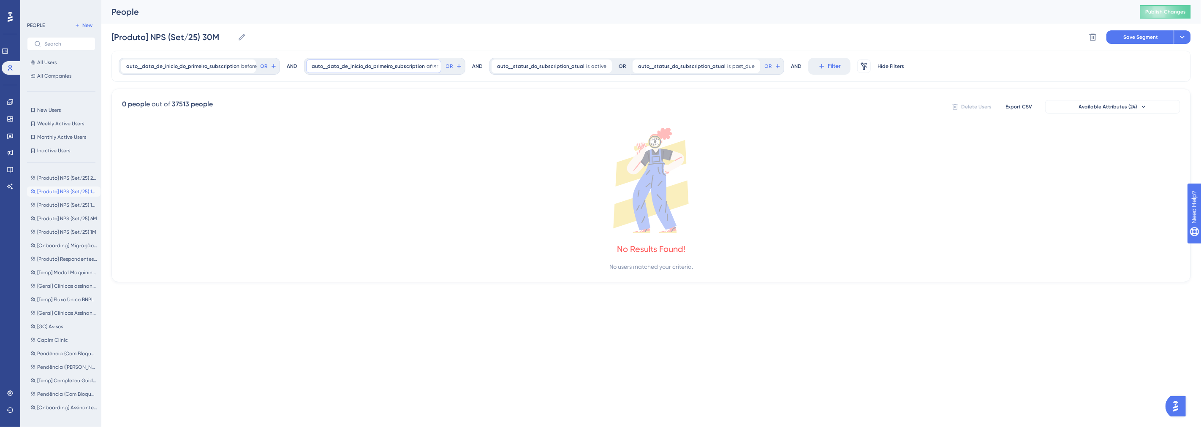
click at [341, 64] on span "auto__data_de_inicio_do_primeiro_subscription" at bounding box center [368, 66] width 113 height 7
click at [321, 231] on icon at bounding box center [322, 233] width 7 height 8
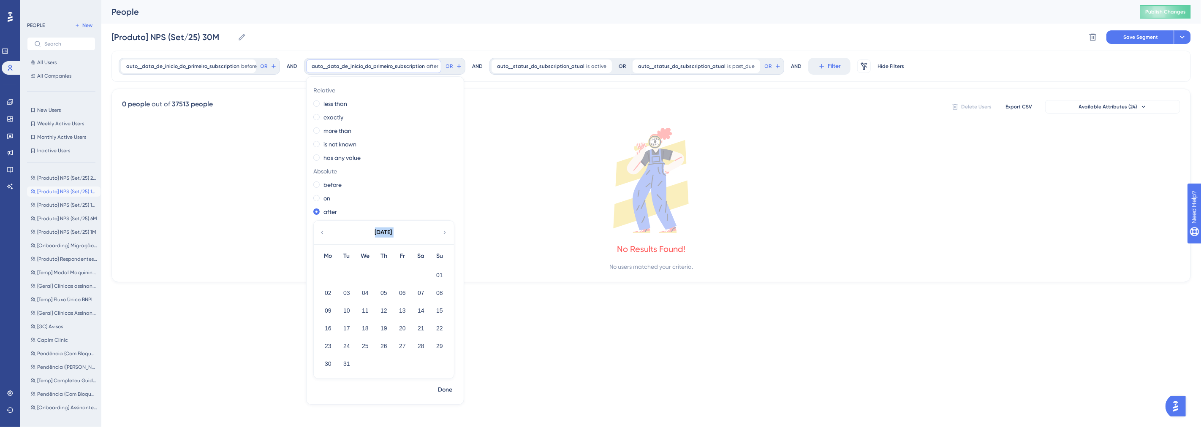
click at [321, 231] on icon at bounding box center [322, 233] width 7 height 8
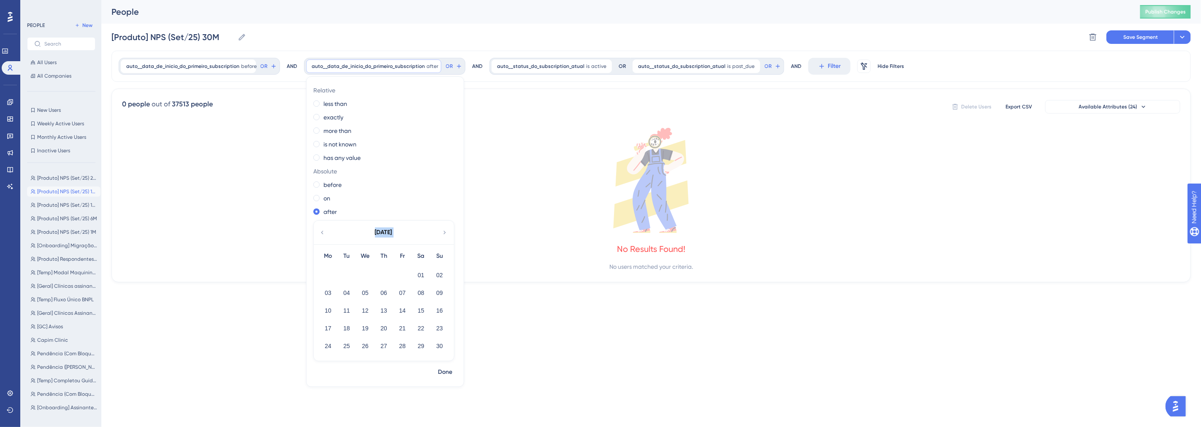
click at [321, 231] on icon at bounding box center [322, 233] width 7 height 8
click at [361, 269] on button "01" at bounding box center [365, 275] width 14 height 14
click at [444, 373] on span "Done" at bounding box center [445, 372] width 14 height 10
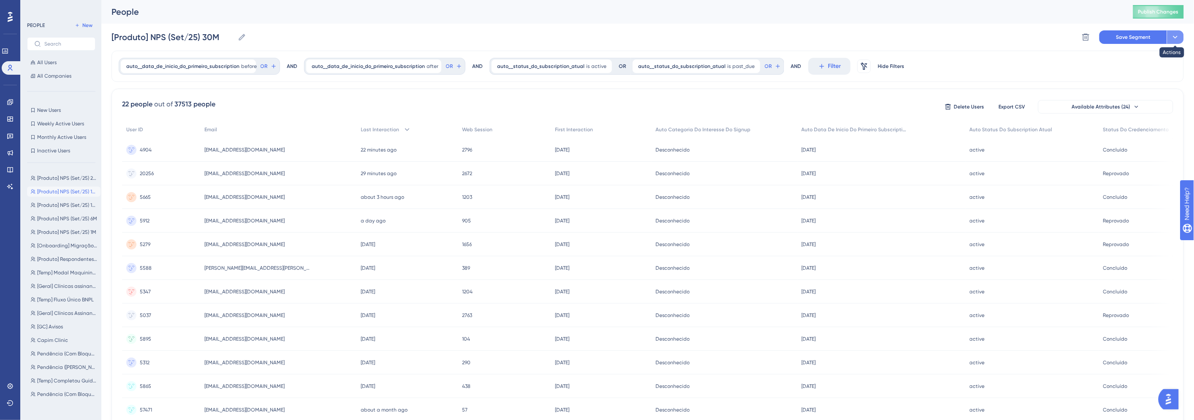
click at [1179, 33] on icon at bounding box center [1175, 37] width 8 height 8
click at [1138, 62] on span "Save as a New Segment" at bounding box center [1135, 61] width 65 height 10
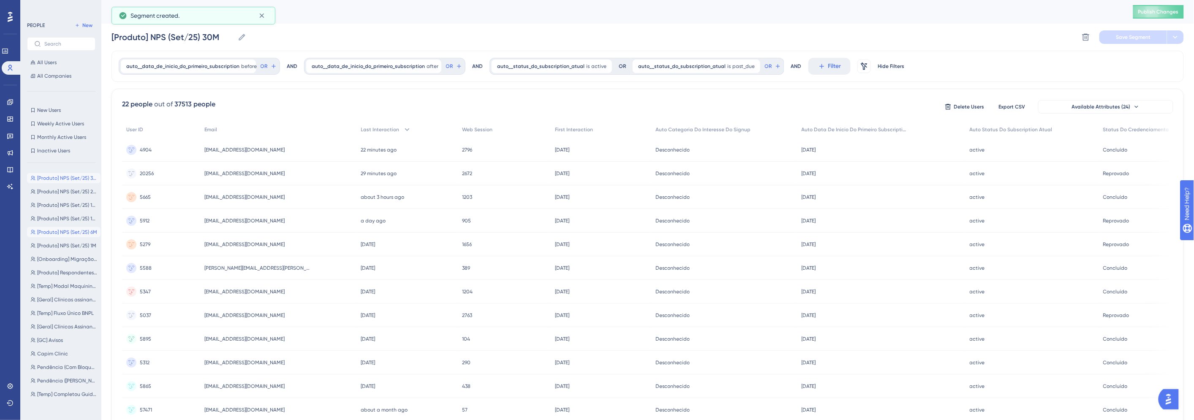
click at [70, 236] on button "[Produto] NPS (Set/25) 6M [Produto] NPS (Set/25) 6M" at bounding box center [63, 232] width 73 height 10
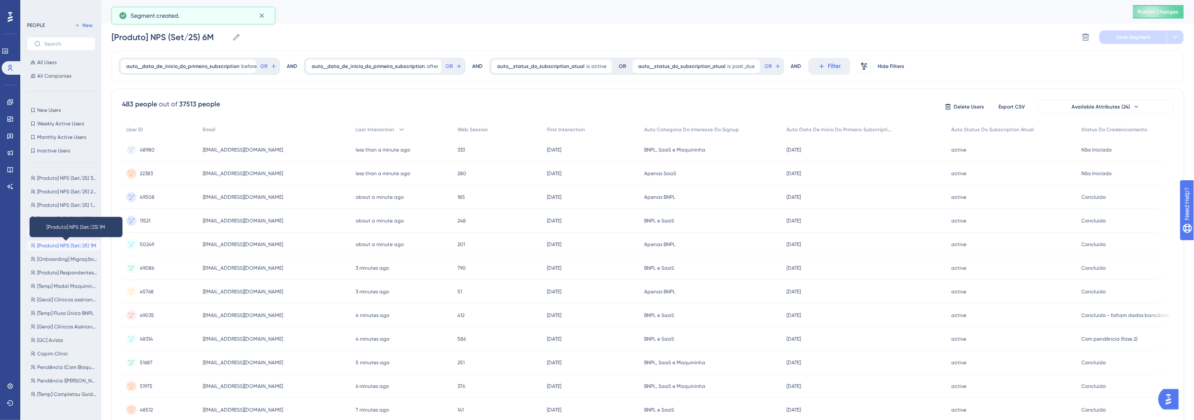
click at [70, 243] on span "[Produto] NPS (Set/25) 1M" at bounding box center [66, 245] width 59 height 7
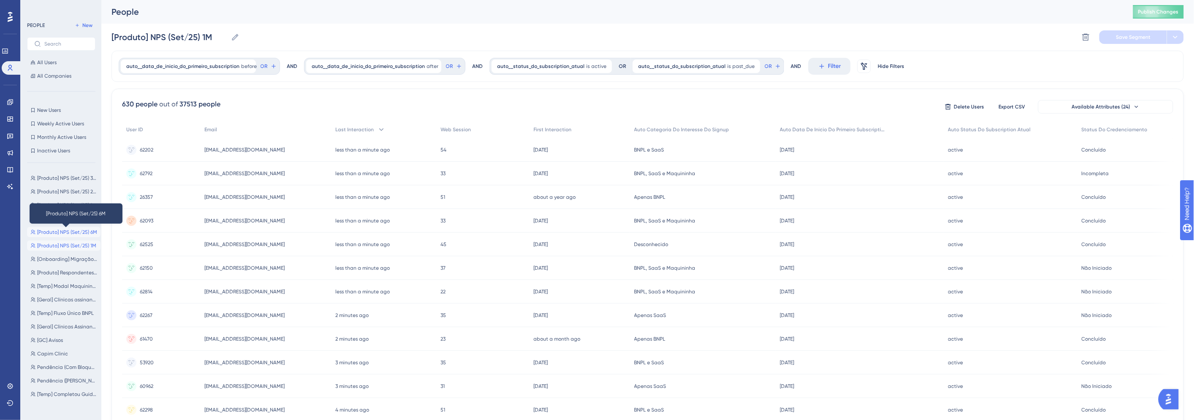
click at [68, 234] on span "[Produto] NPS (Set/25) 6M" at bounding box center [67, 232] width 60 height 7
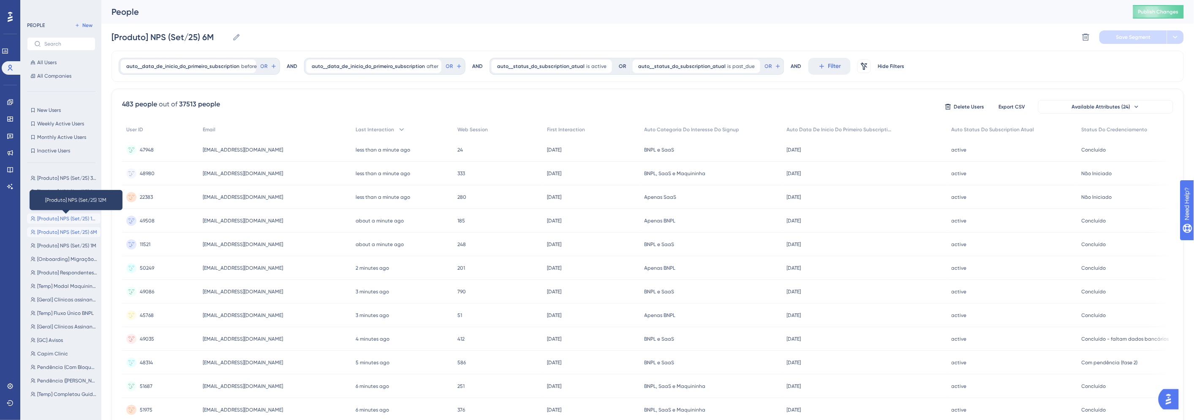
click at [74, 215] on span "[Produto] NPS (Set/25) 12M" at bounding box center [67, 218] width 60 height 7
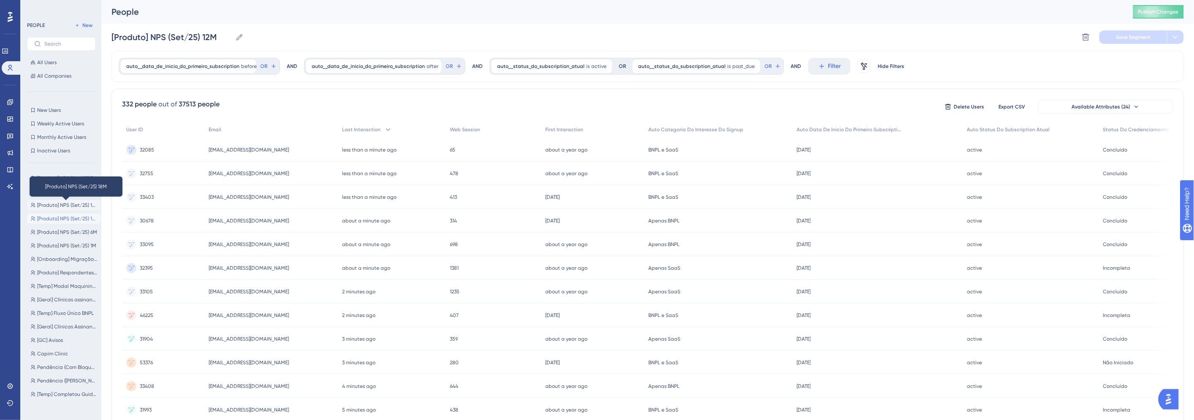
click at [74, 202] on span "[Produto] NPS (Set/25) 18M" at bounding box center [67, 205] width 60 height 7
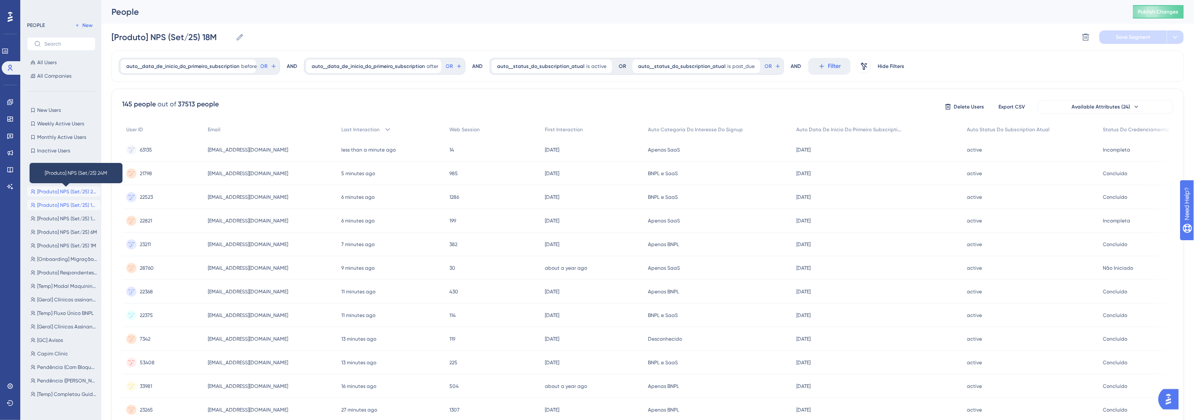
click at [81, 192] on span "[Produto] NPS (Set/25) 24M" at bounding box center [67, 191] width 60 height 7
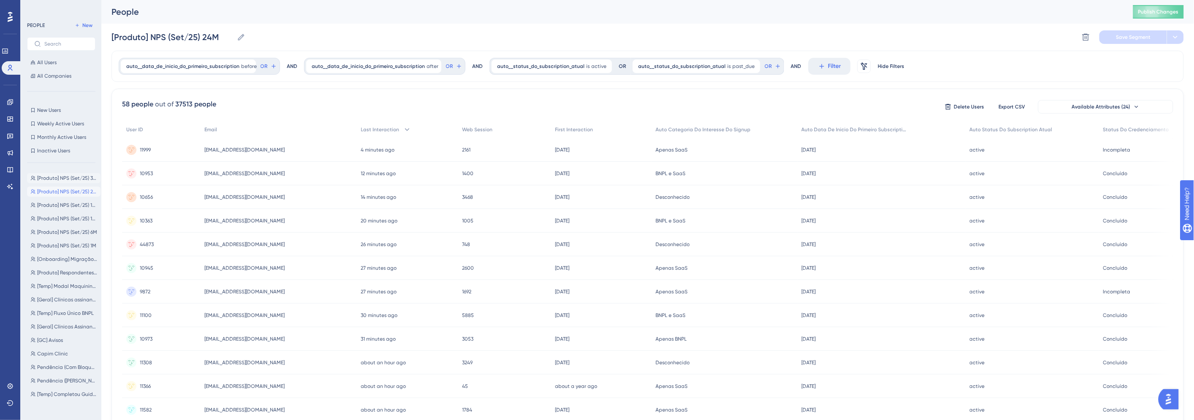
click at [75, 173] on button "[Produto] NPS (Set/25) 30M [Produto] NPS (Set/25) 30M" at bounding box center [63, 178] width 73 height 10
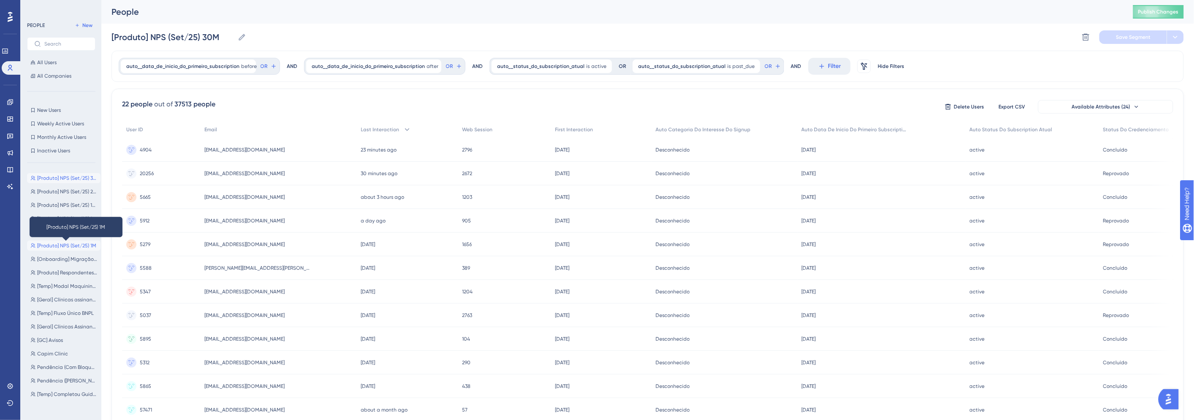
click at [49, 243] on span "[Produto] NPS (Set/25) 1M" at bounding box center [66, 245] width 59 height 7
type input "[Produto] NPS (Set/25) 1M"
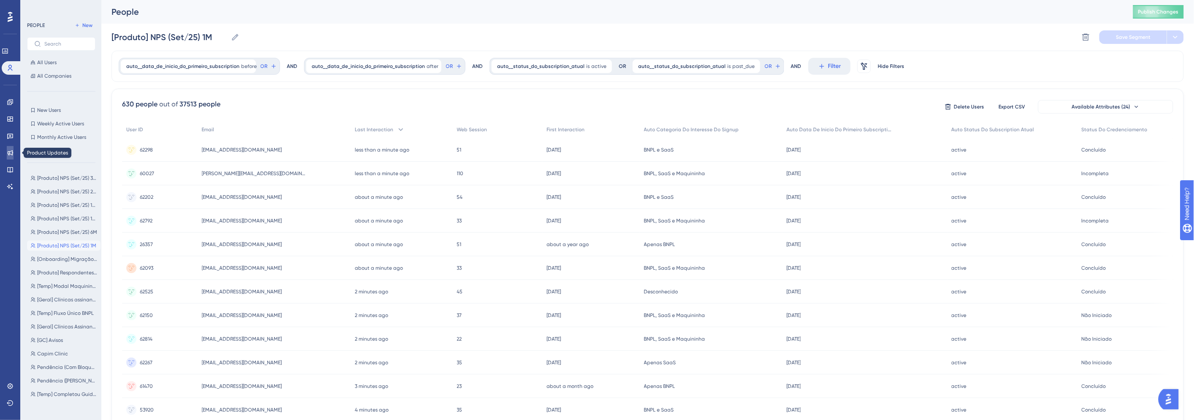
click at [11, 152] on icon at bounding box center [10, 152] width 7 height 7
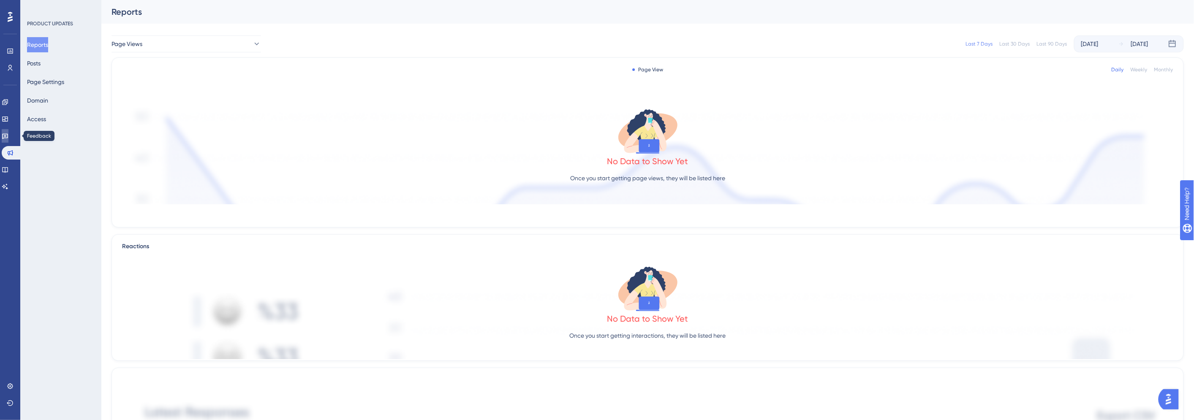
click at [6, 133] on link at bounding box center [5, 136] width 7 height 14
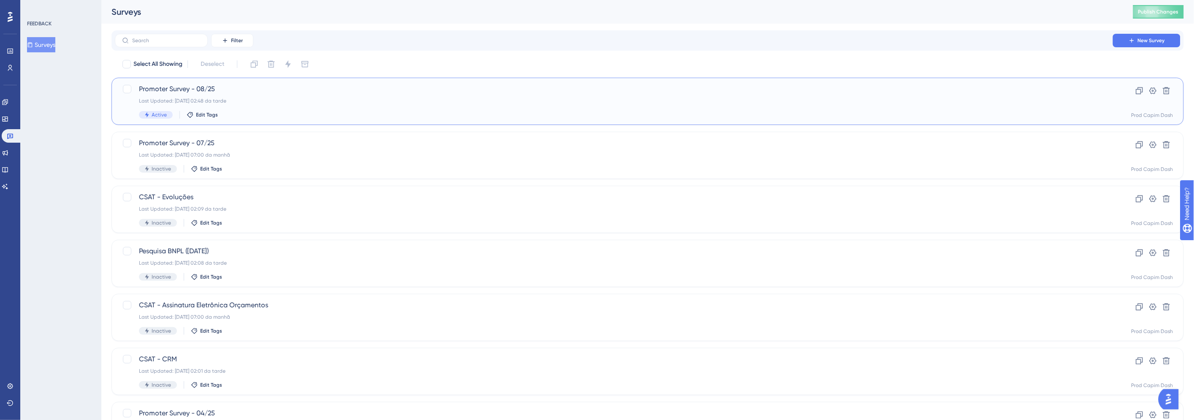
click at [394, 102] on div "Last Updated: [DATE] 02:48 da tarde" at bounding box center [614, 101] width 950 height 7
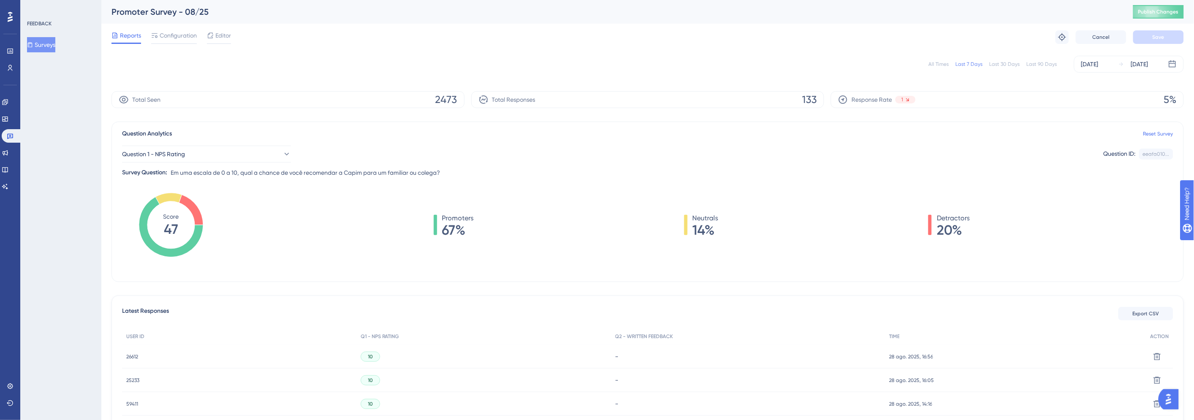
click at [948, 65] on div "All Times" at bounding box center [939, 64] width 20 height 7
click at [172, 32] on span "Configuration" at bounding box center [178, 35] width 37 height 10
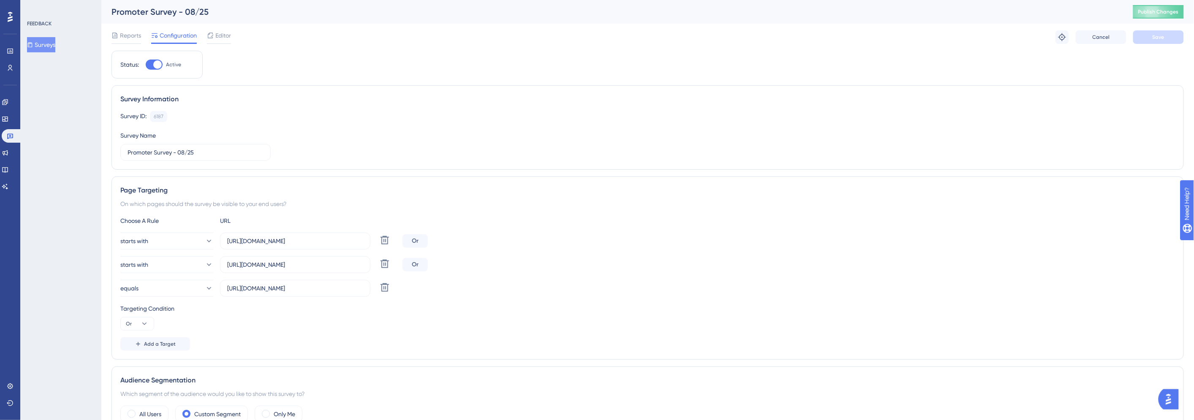
click at [162, 65] on div at bounding box center [154, 65] width 17 height 10
click at [146, 65] on input "Active" at bounding box center [145, 65] width 0 height 0
checkbox input "false"
click at [1147, 36] on button "Save" at bounding box center [1158, 37] width 51 height 14
click at [122, 34] on span "Reports" at bounding box center [130, 35] width 21 height 10
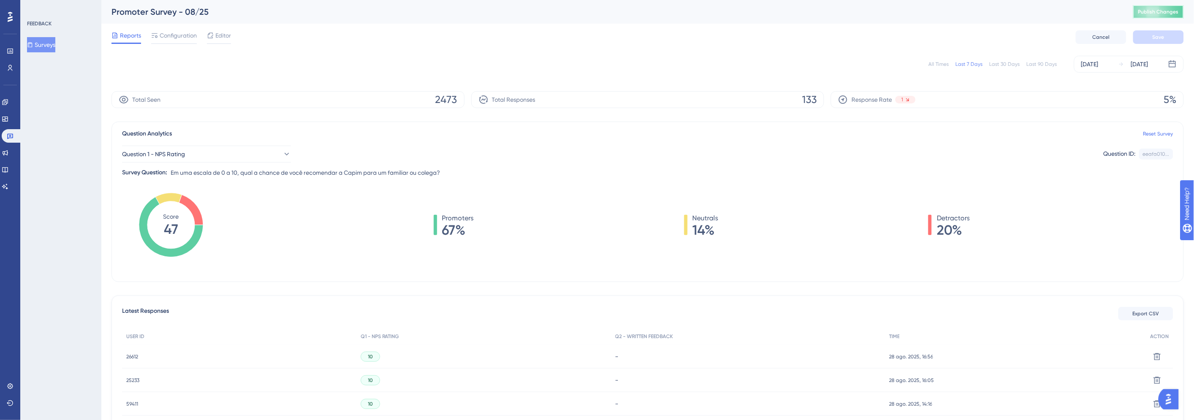
click at [1154, 11] on span "Publish Changes" at bounding box center [1158, 11] width 41 height 7
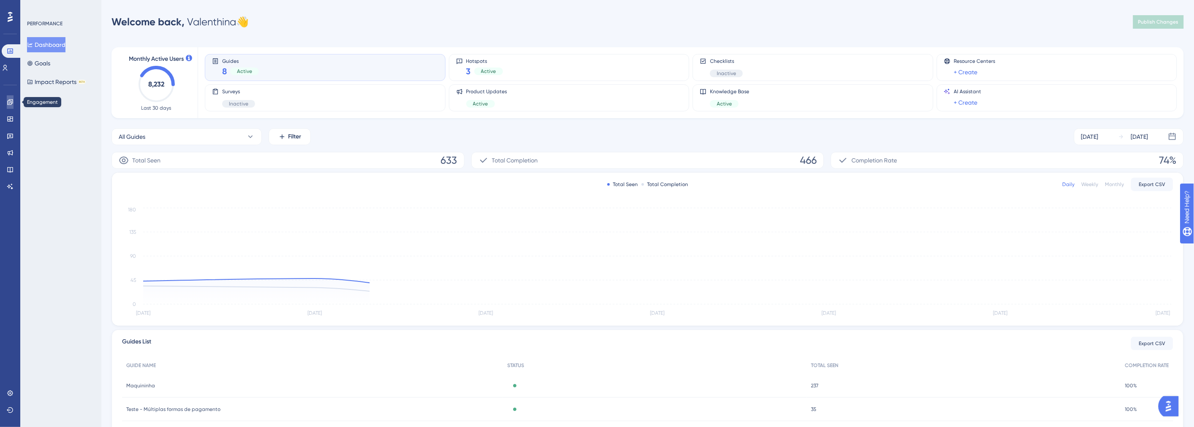
click at [0, 0] on link at bounding box center [0, 0] width 0 height 0
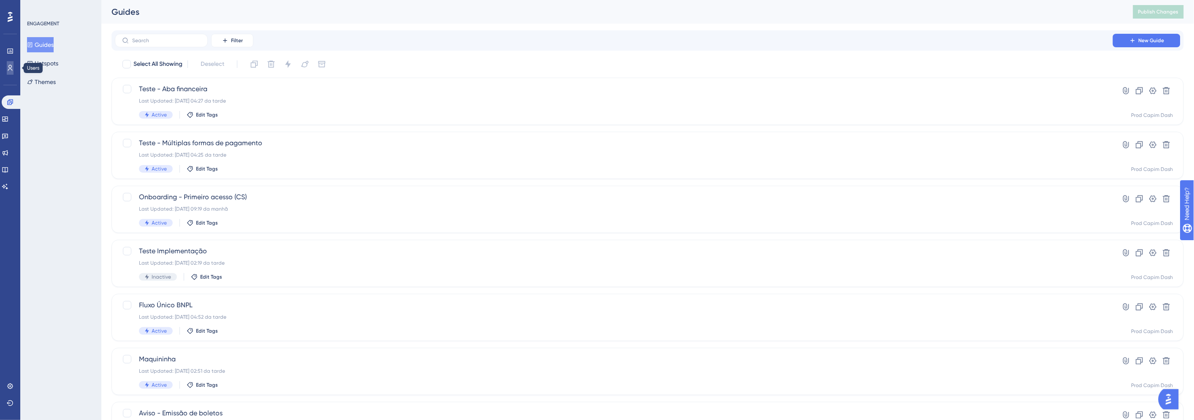
click at [0, 0] on link at bounding box center [0, 0] width 0 height 0
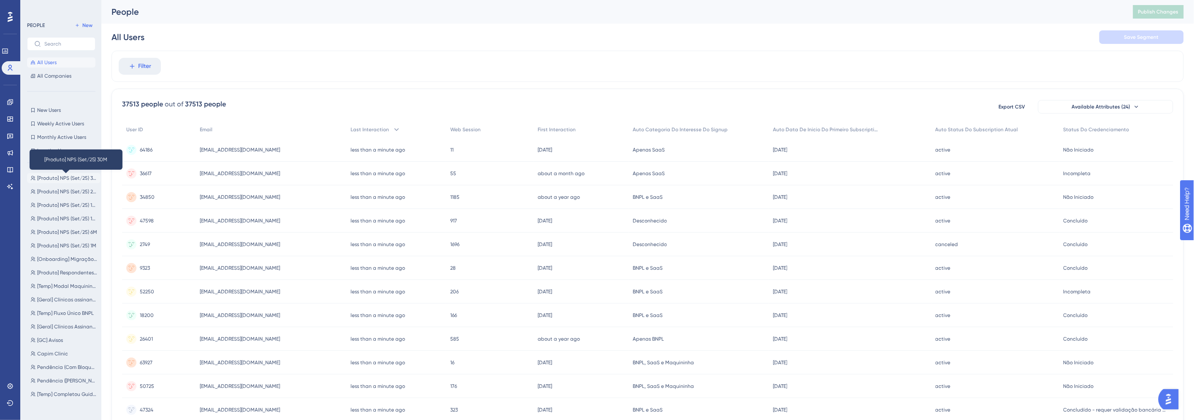
click at [68, 175] on span "[Produto] NPS (Set/25) 30M" at bounding box center [67, 178] width 60 height 7
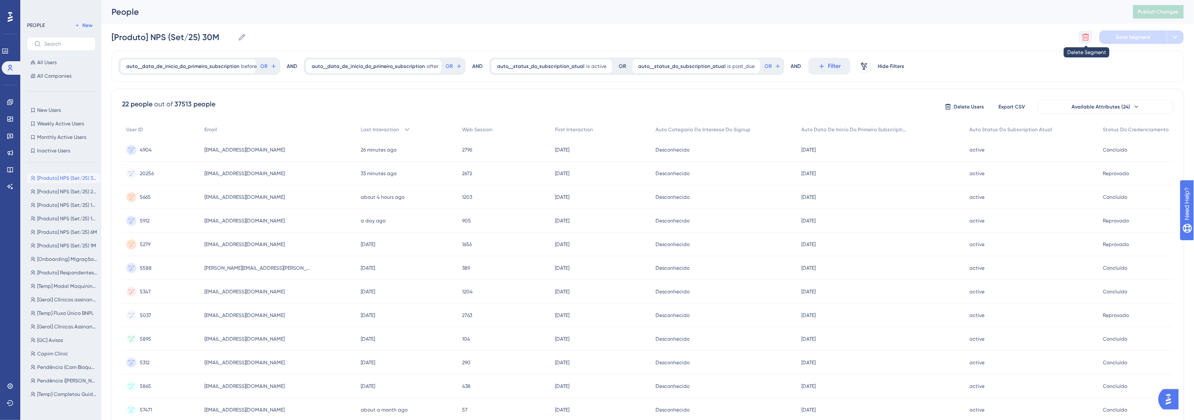
click at [1085, 38] on icon at bounding box center [1085, 37] width 7 height 7
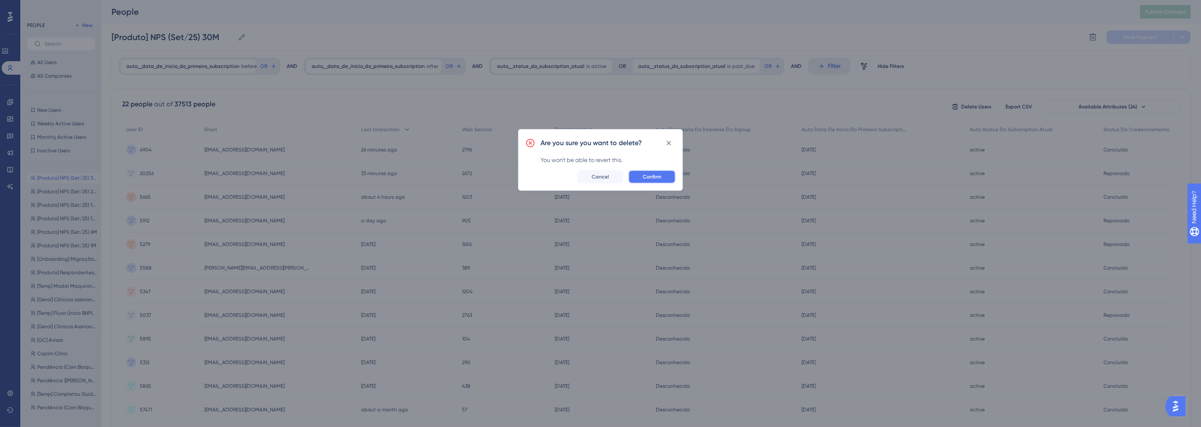
click at [666, 179] on button "Confirm" at bounding box center [651, 177] width 47 height 14
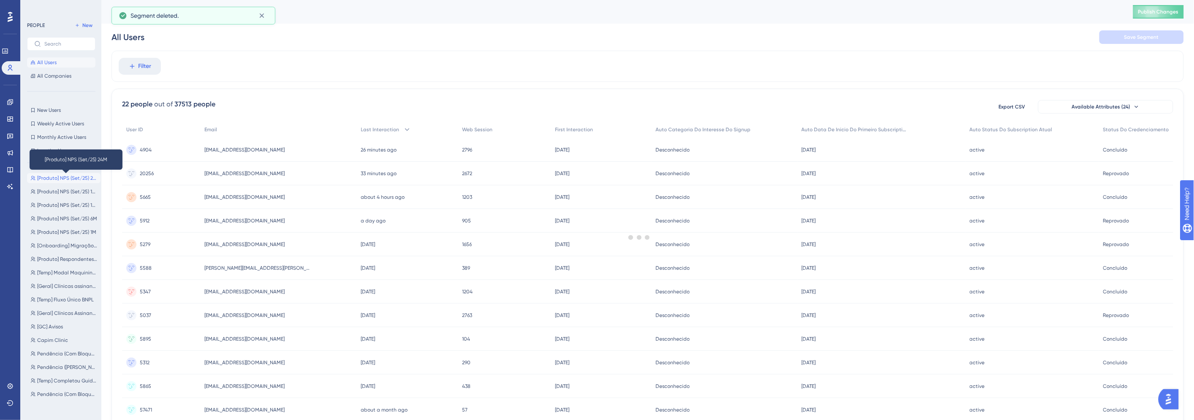
click at [59, 177] on span "[Produto] NPS (Set/25) 24M" at bounding box center [67, 178] width 60 height 7
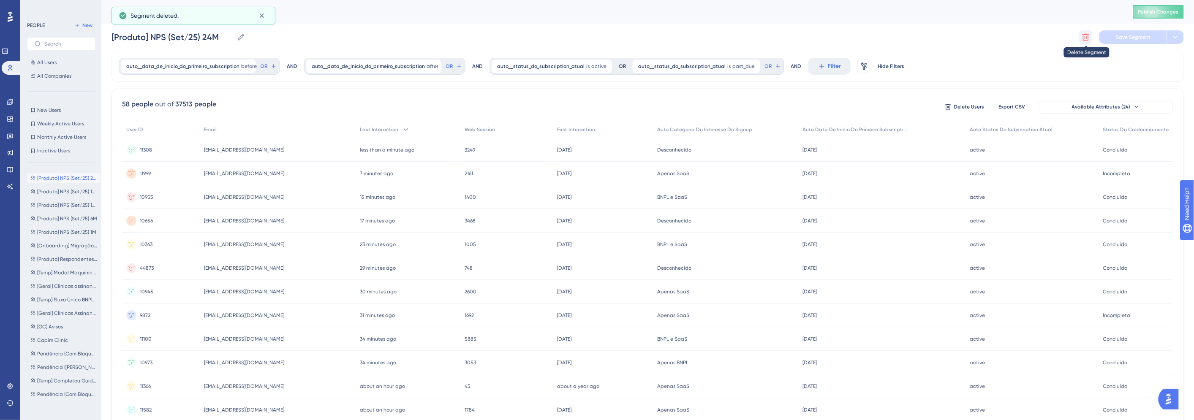
click at [1083, 40] on icon at bounding box center [1085, 37] width 8 height 8
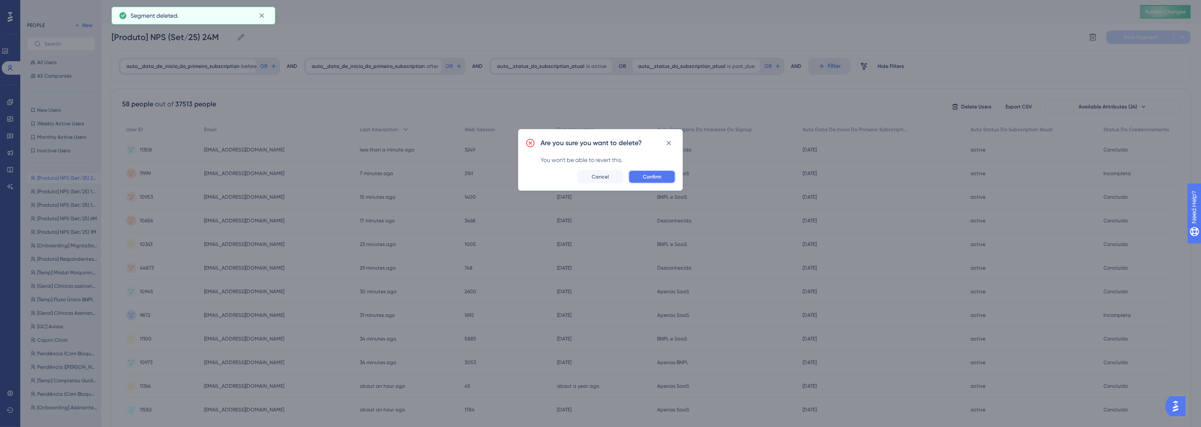
click at [644, 176] on span "Confirm" at bounding box center [652, 177] width 19 height 7
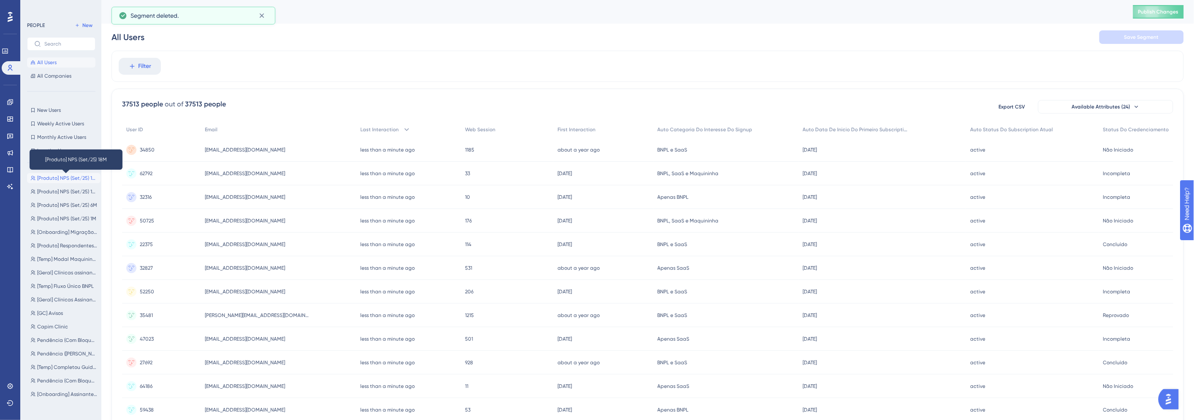
click at [57, 177] on span "[Produto] NPS (Set/25) 18M" at bounding box center [67, 178] width 60 height 7
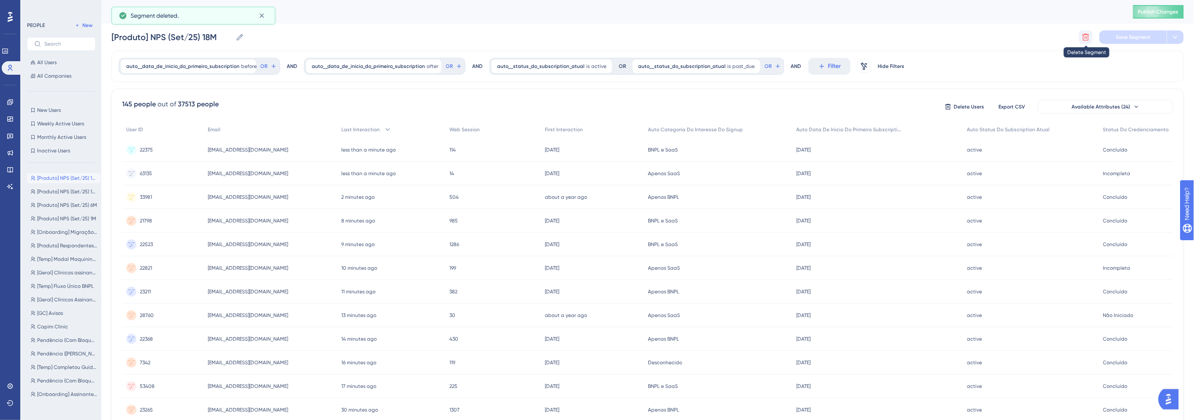
click at [1088, 38] on icon at bounding box center [1085, 37] width 7 height 7
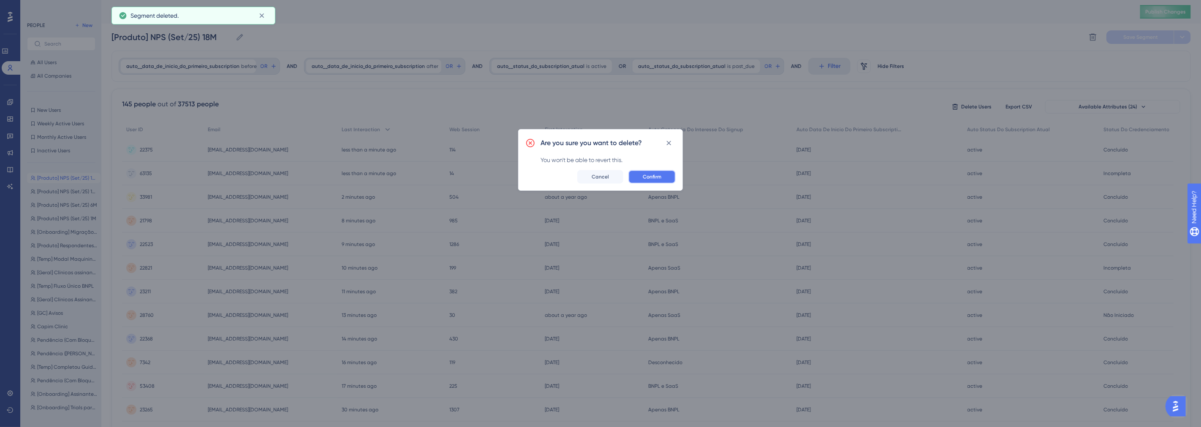
click at [653, 176] on span "Confirm" at bounding box center [652, 177] width 19 height 7
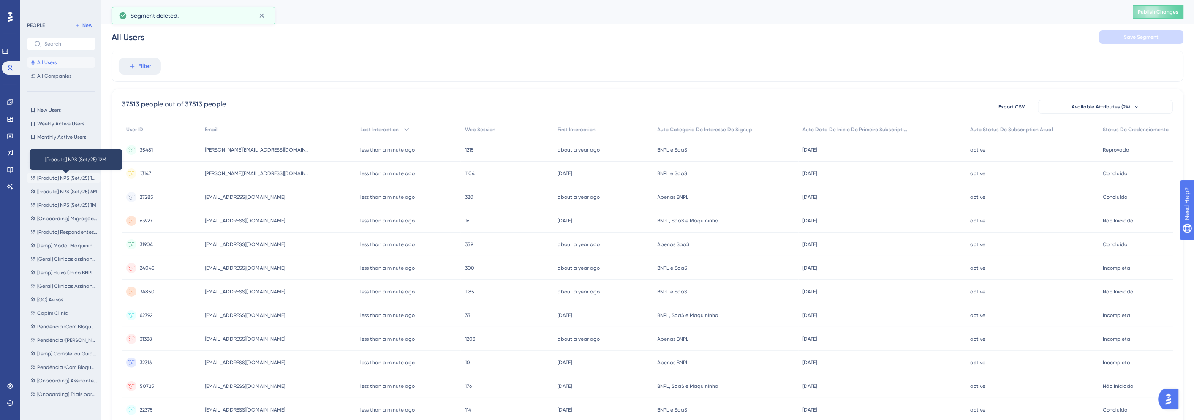
click at [60, 177] on span "[Produto] NPS (Set/25) 12M" at bounding box center [67, 178] width 60 height 7
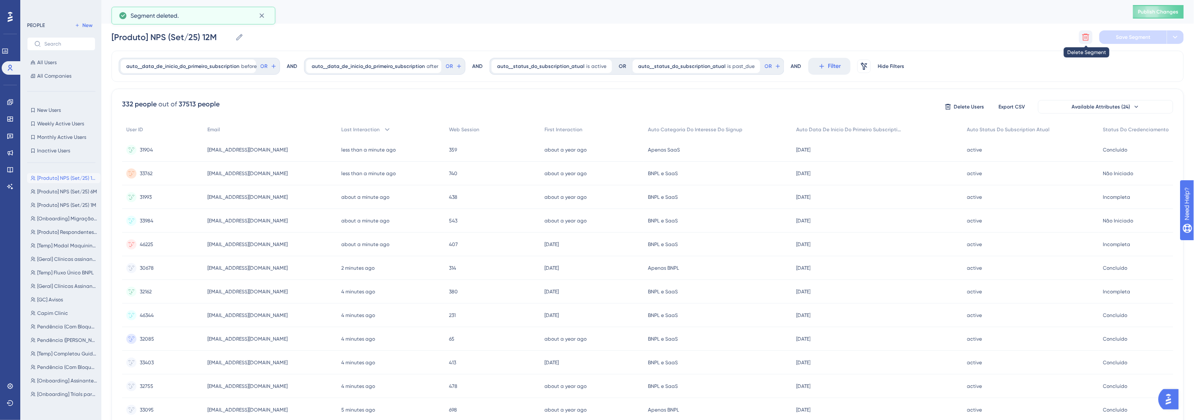
click at [1088, 41] on icon at bounding box center [1085, 37] width 8 height 8
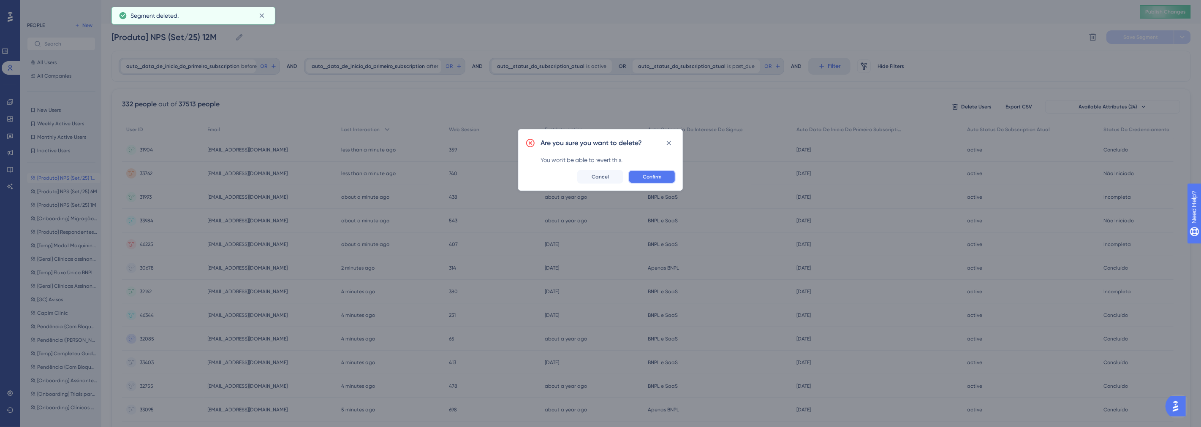
click at [670, 173] on button "Confirm" at bounding box center [651, 177] width 47 height 14
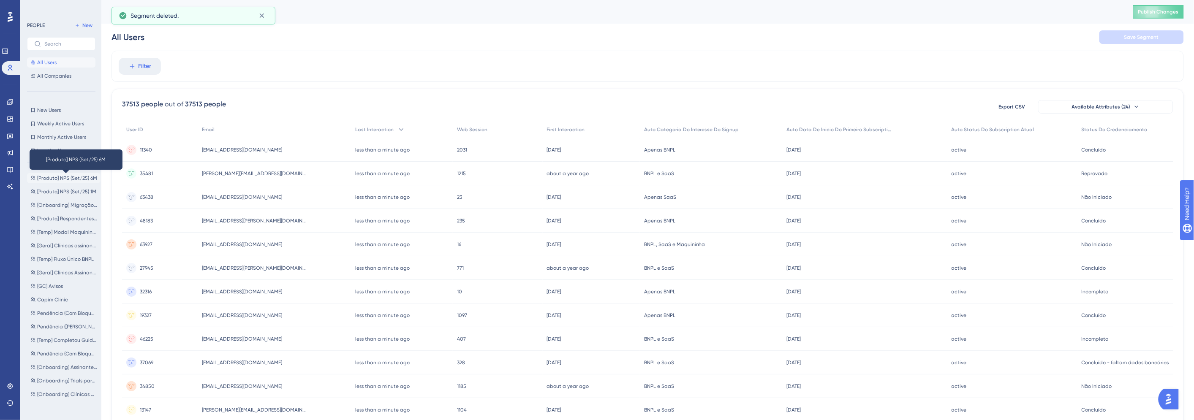
click at [47, 175] on span "[Produto] NPS (Set/25) 6M" at bounding box center [67, 178] width 60 height 7
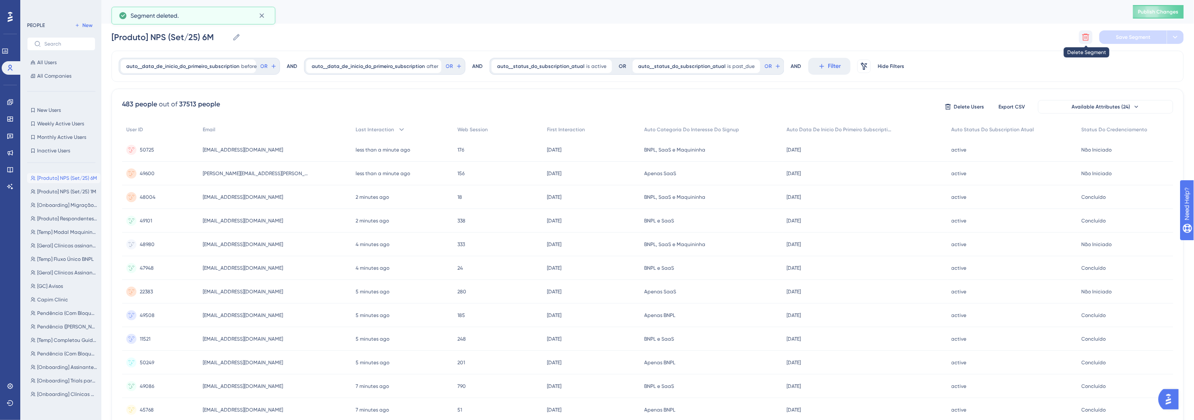
click at [1084, 39] on icon at bounding box center [1085, 37] width 8 height 8
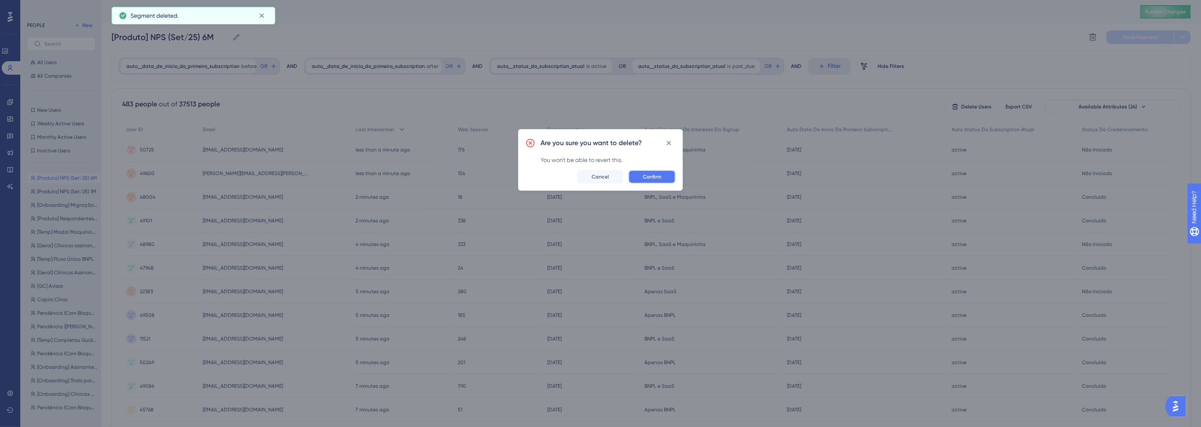
click at [648, 175] on span "Confirm" at bounding box center [652, 177] width 19 height 7
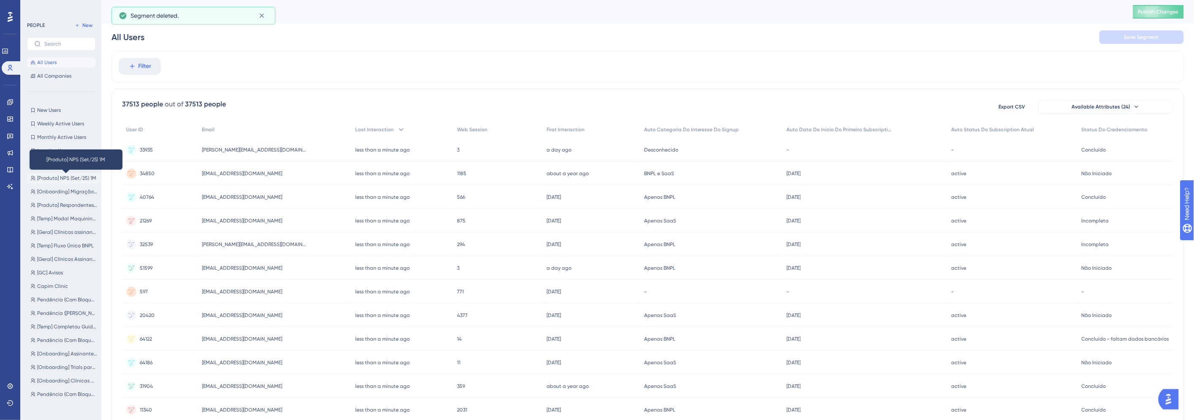
click at [77, 177] on span "[Produto] NPS (Set/25) 1M" at bounding box center [66, 178] width 59 height 7
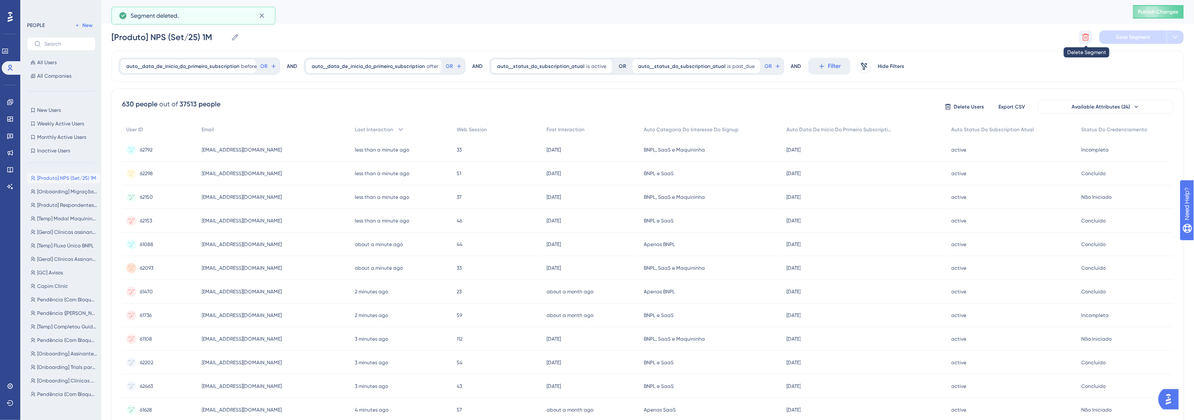
click at [1081, 38] on icon at bounding box center [1085, 37] width 8 height 8
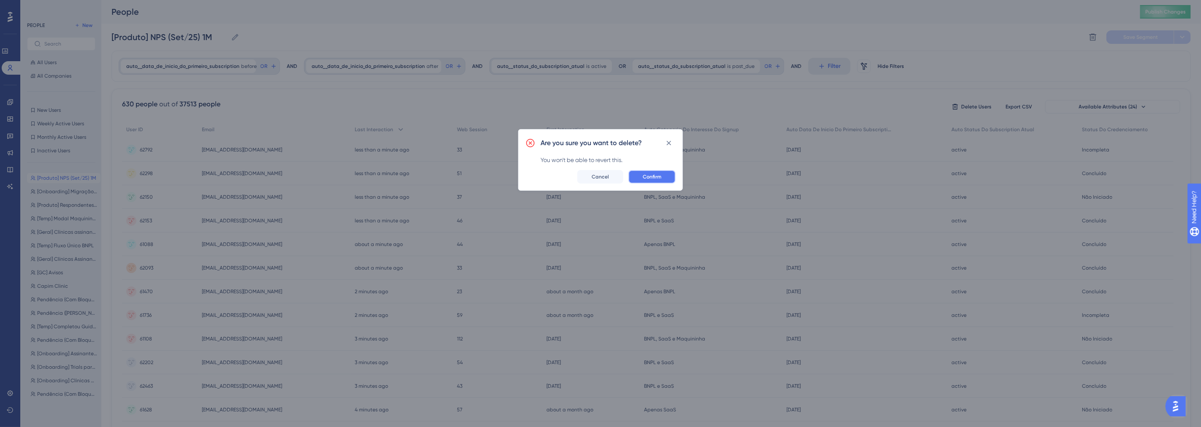
click at [645, 177] on span "Confirm" at bounding box center [652, 177] width 19 height 7
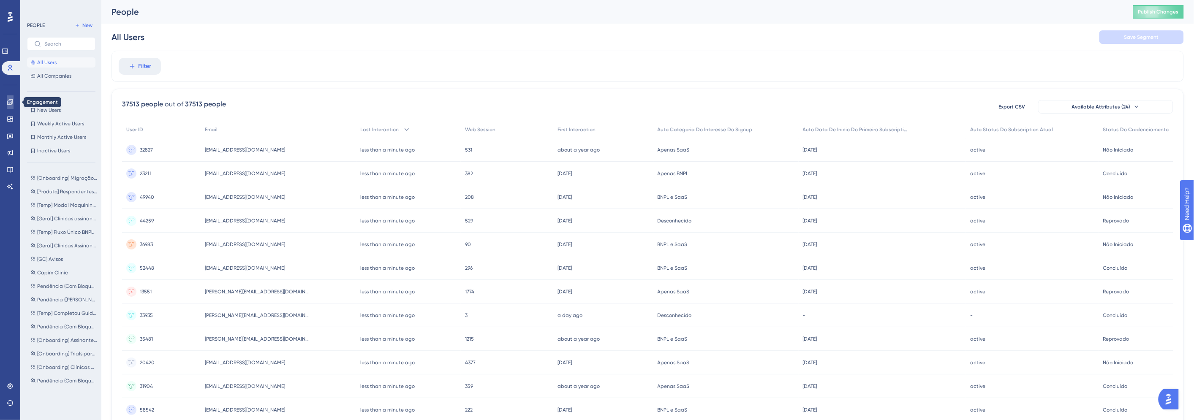
click at [0, 0] on link at bounding box center [0, 0] width 0 height 0
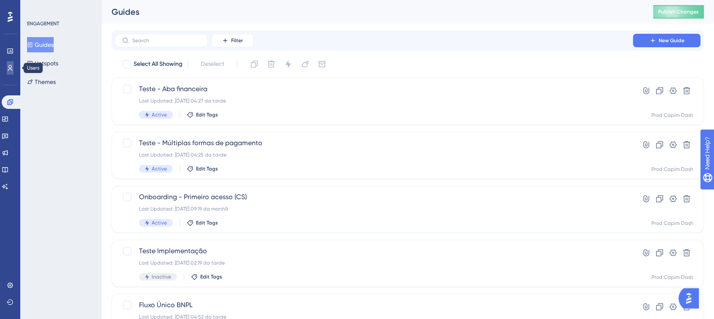
click at [0, 0] on icon at bounding box center [0, 0] width 0 height 0
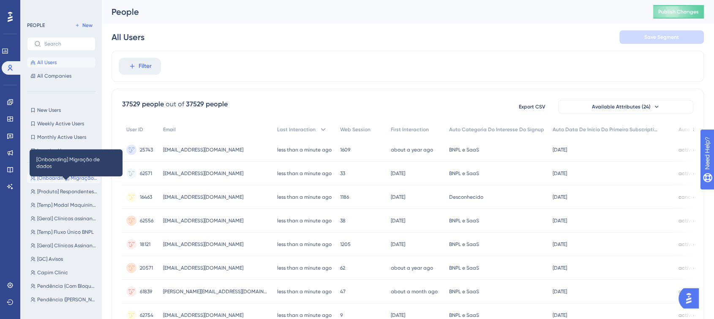
click at [61, 179] on span "[Onboarding] Migração de dados" at bounding box center [67, 178] width 60 height 7
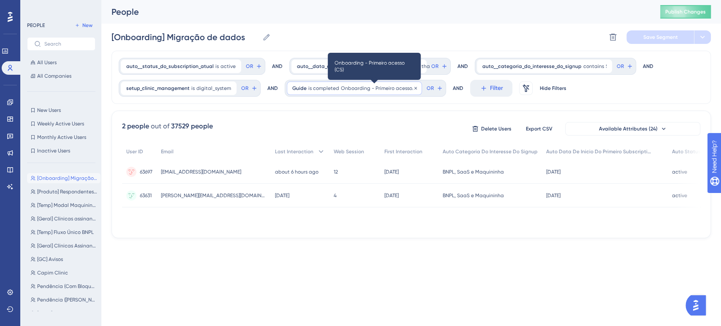
click at [341, 90] on span "Onboarding - Primeiro acesso (CS)" at bounding box center [379, 88] width 76 height 7
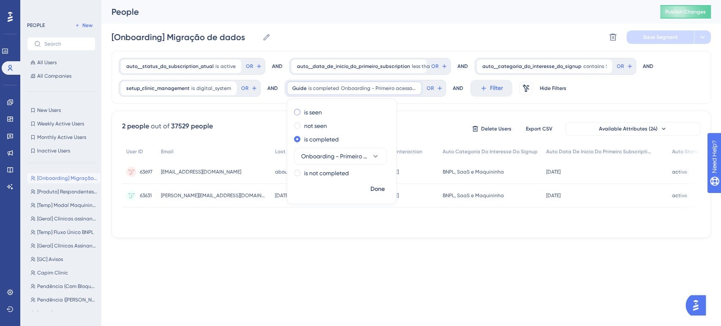
click at [307, 112] on label "is seen" at bounding box center [313, 112] width 18 height 10
click at [326, 131] on span "Onboarding - Primeiro acesso (CS)" at bounding box center [334, 129] width 67 height 10
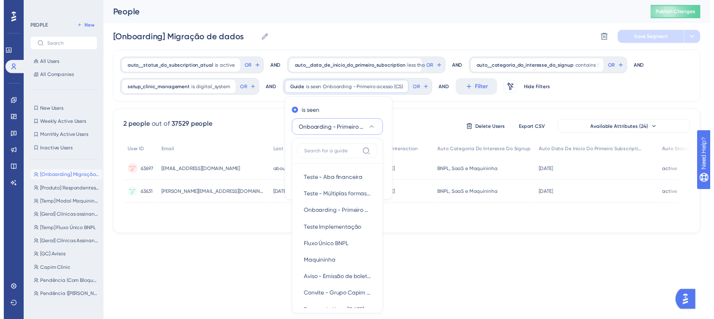
scroll to position [33, 0]
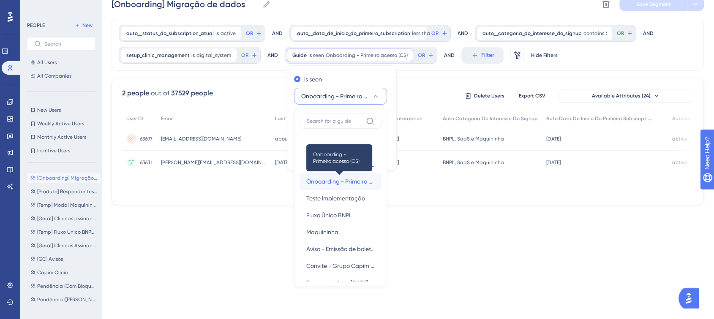
click at [334, 183] on span "Onboarding - Primeiro acesso (CS)" at bounding box center [340, 182] width 68 height 10
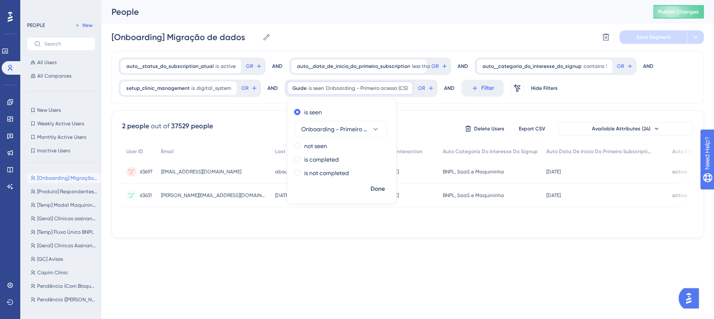
scroll to position [0, 0]
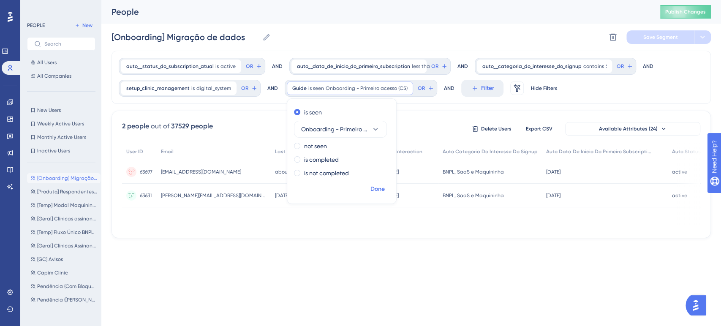
click at [372, 187] on span "Done" at bounding box center [377, 189] width 14 height 10
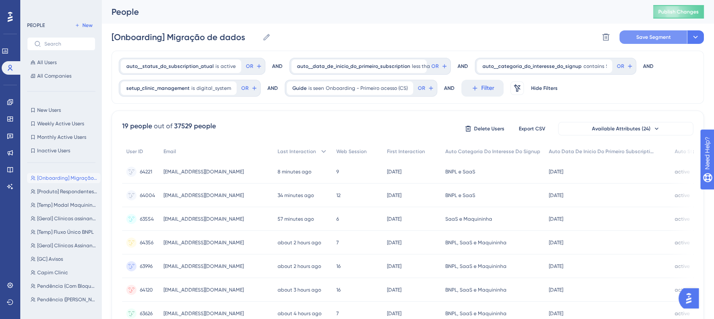
click at [662, 36] on span "Save Segment" at bounding box center [653, 37] width 35 height 7
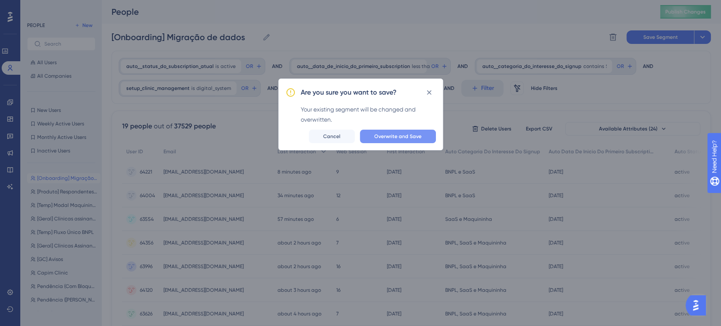
click at [412, 134] on span "Overwrite and Save" at bounding box center [397, 136] width 47 height 7
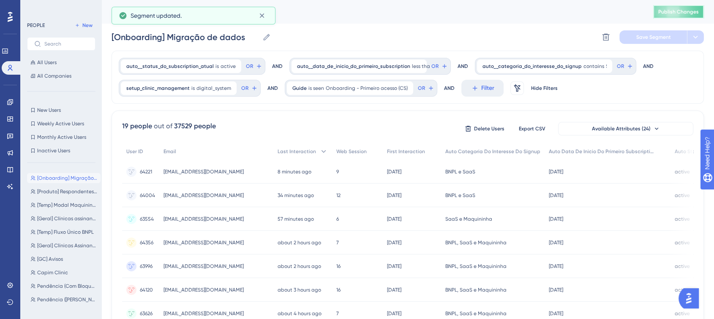
click at [682, 10] on span "Publish Changes" at bounding box center [678, 11] width 41 height 7
